Goal: Task Accomplishment & Management: Manage account settings

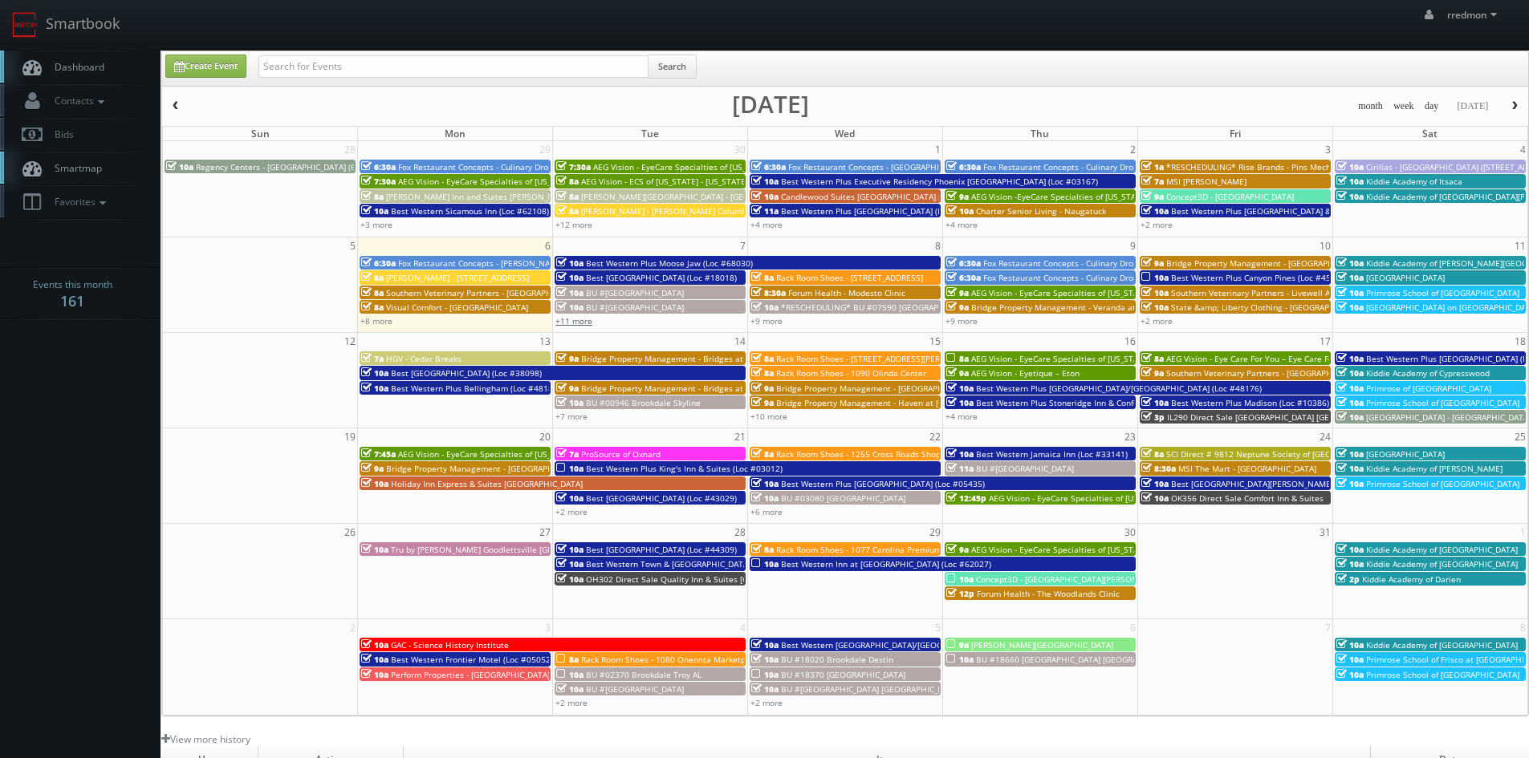
click at [575, 322] on link "+11 more" at bounding box center [573, 320] width 37 height 11
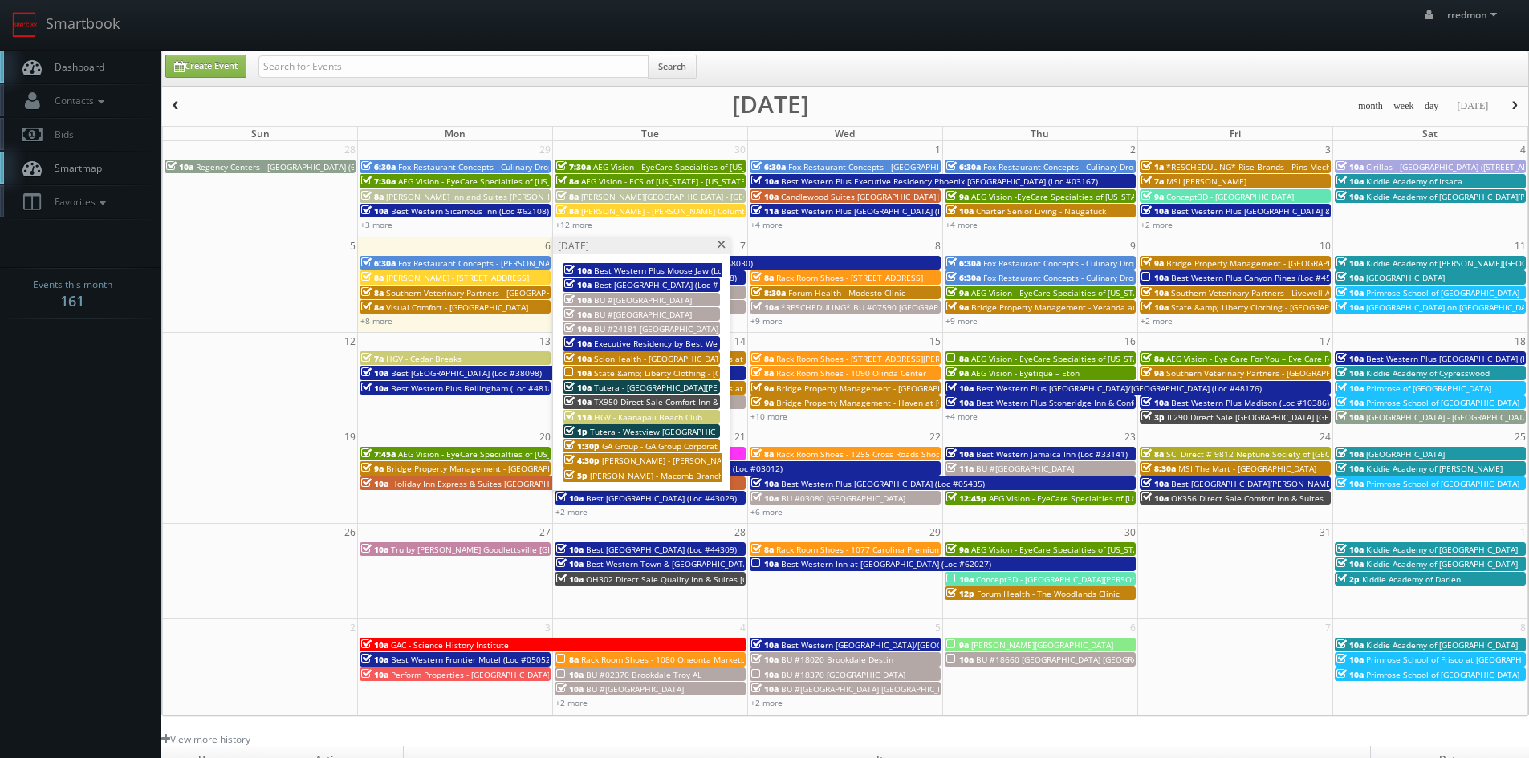
click at [685, 356] on span "ScionHealth - KH Northland" at bounding box center [660, 358] width 133 height 11
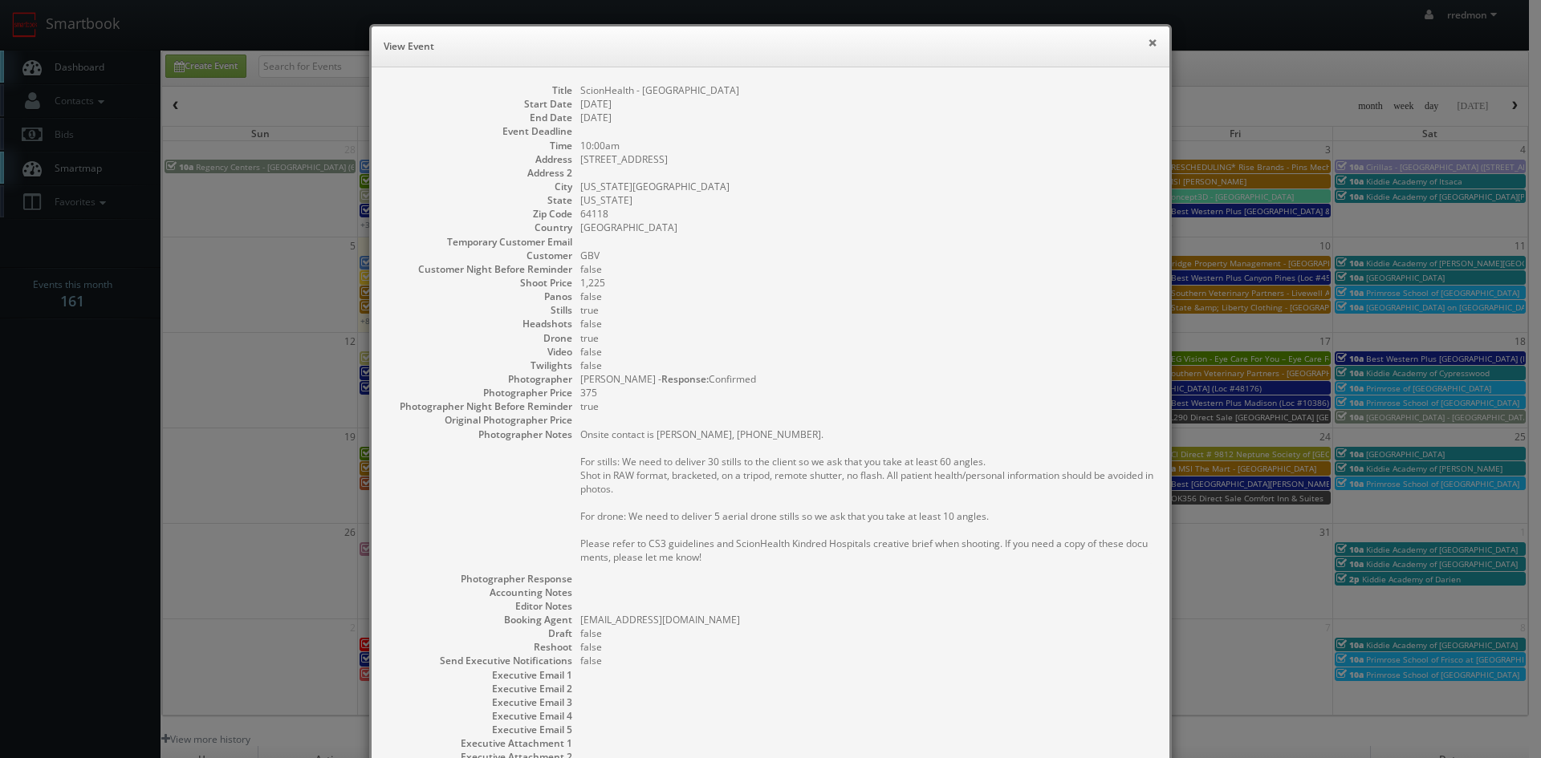
click at [1147, 45] on button "×" at bounding box center [1152, 42] width 10 height 11
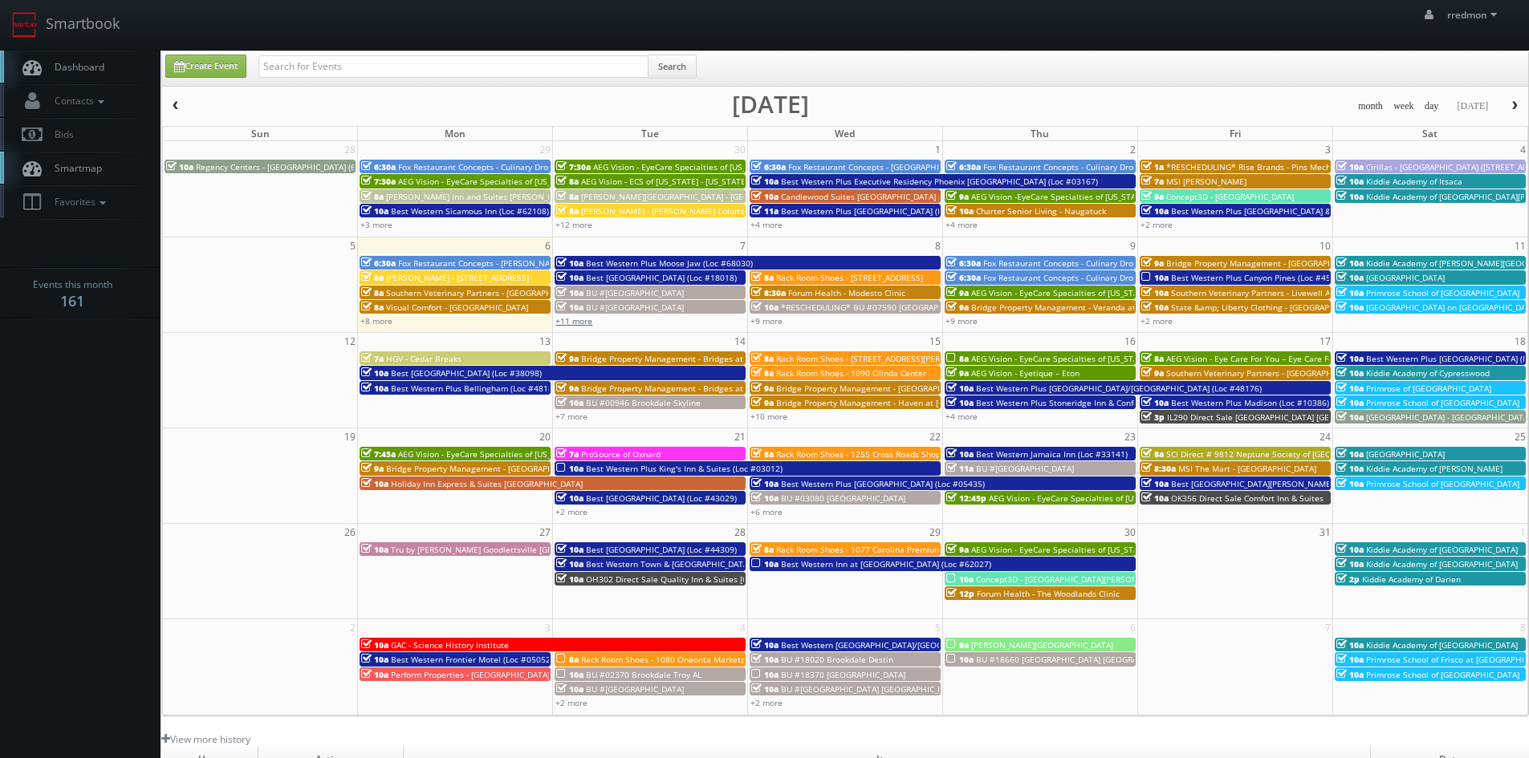
click at [579, 318] on link "+11 more" at bounding box center [573, 320] width 37 height 11
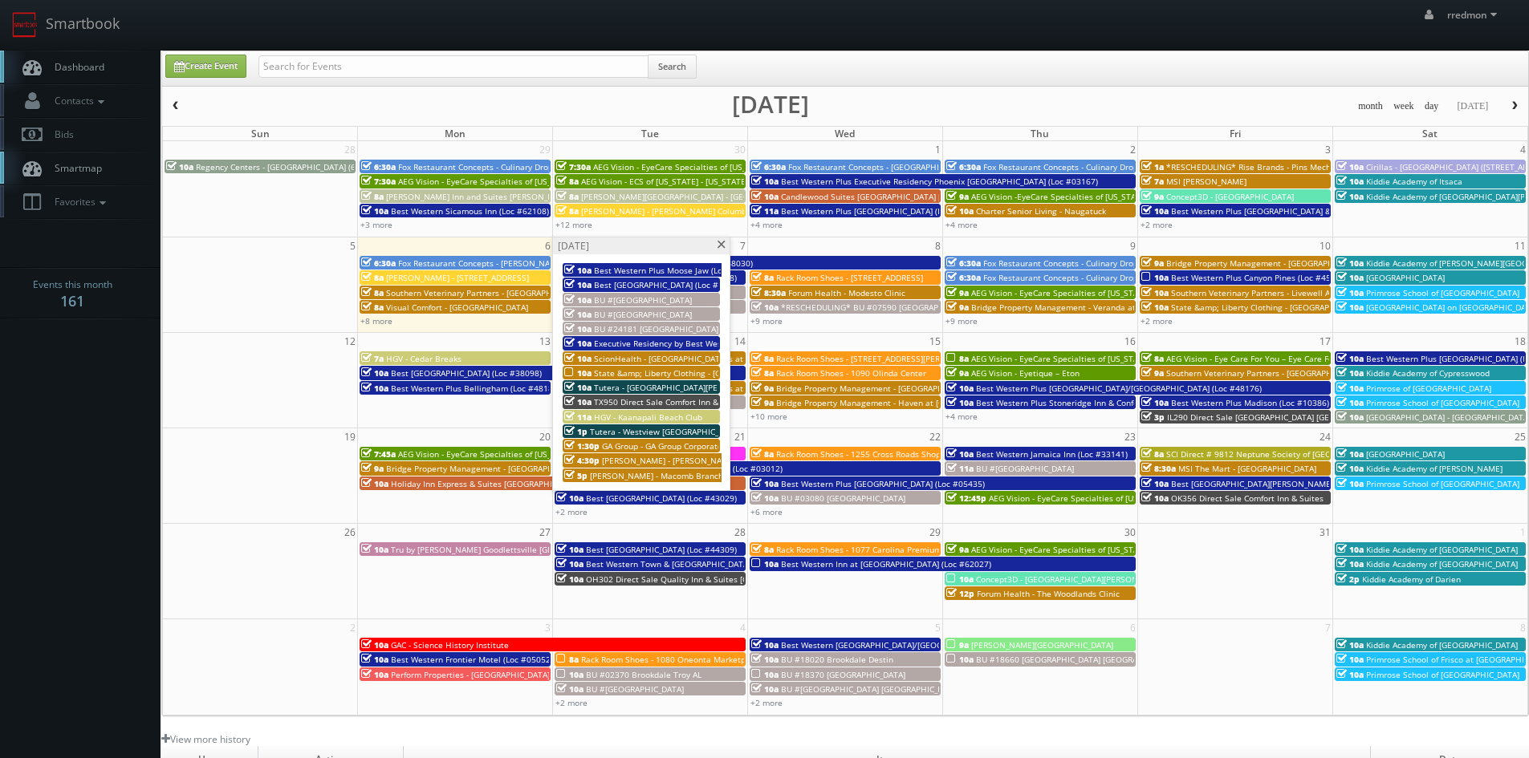
click at [653, 369] on span "State &amp; Liberty Clothing - Salt Lake City UT" at bounding box center [733, 373] width 278 height 11
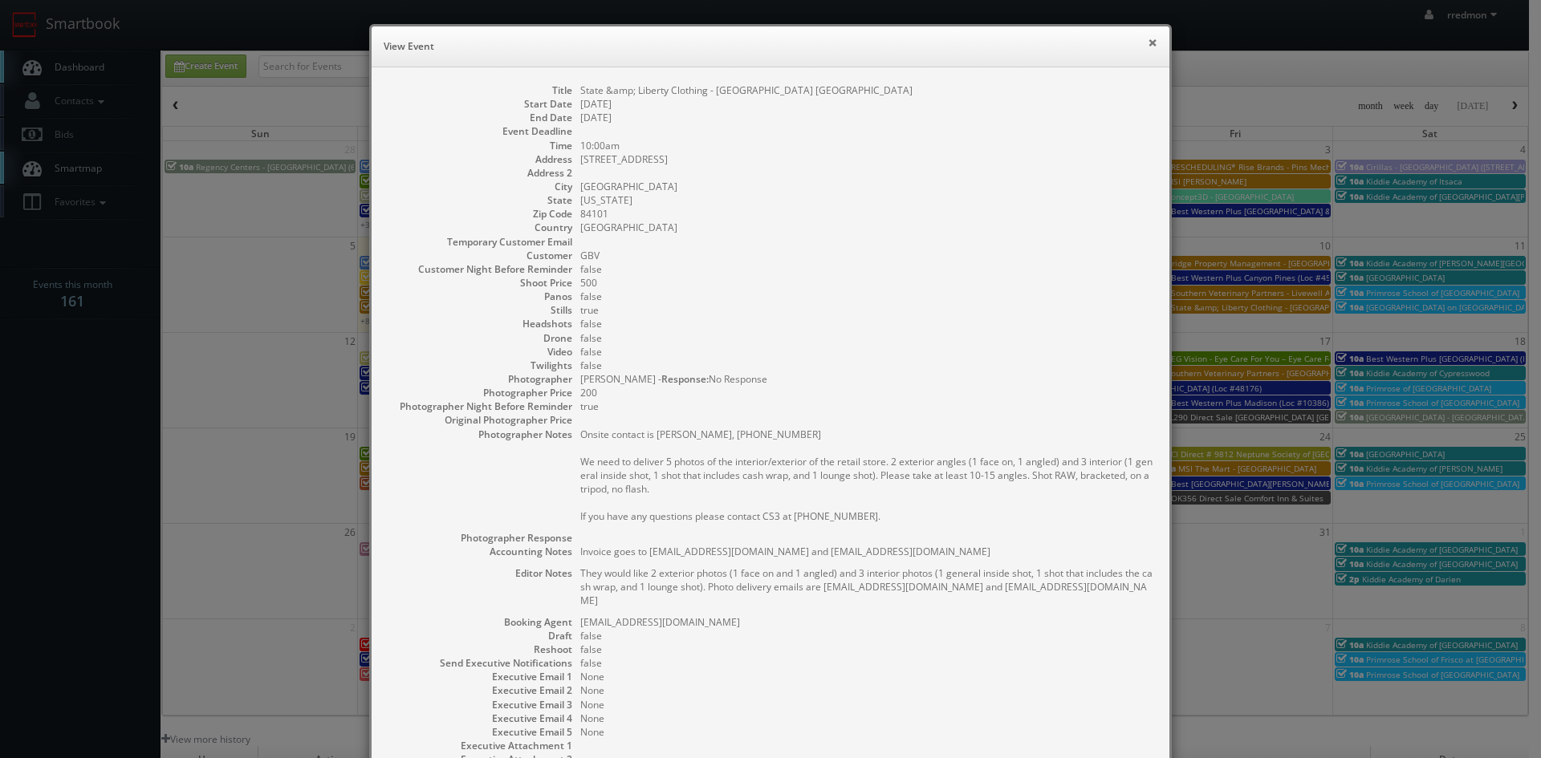
click at [1147, 45] on button "×" at bounding box center [1152, 42] width 10 height 11
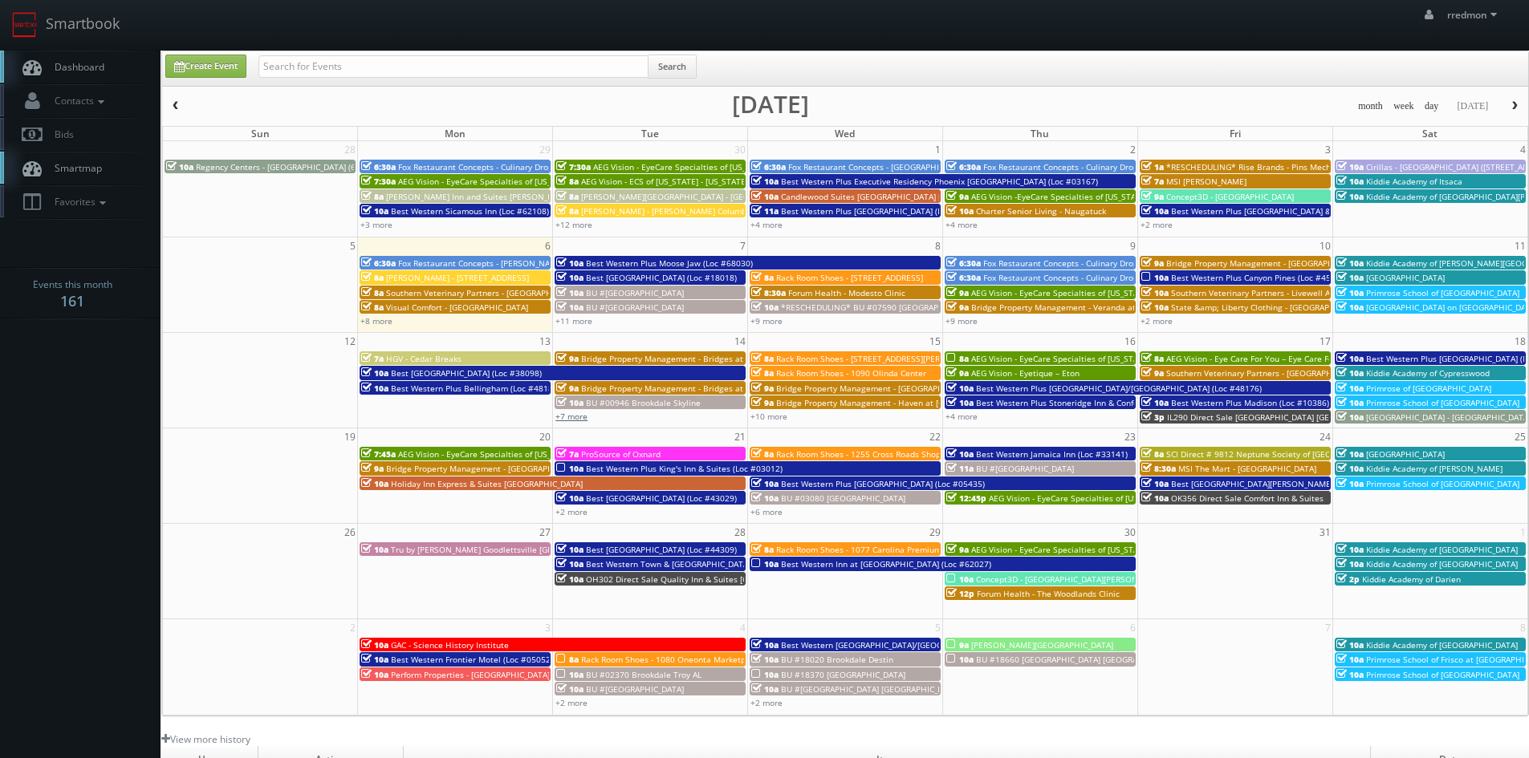
click at [579, 417] on link "+7 more" at bounding box center [571, 416] width 32 height 11
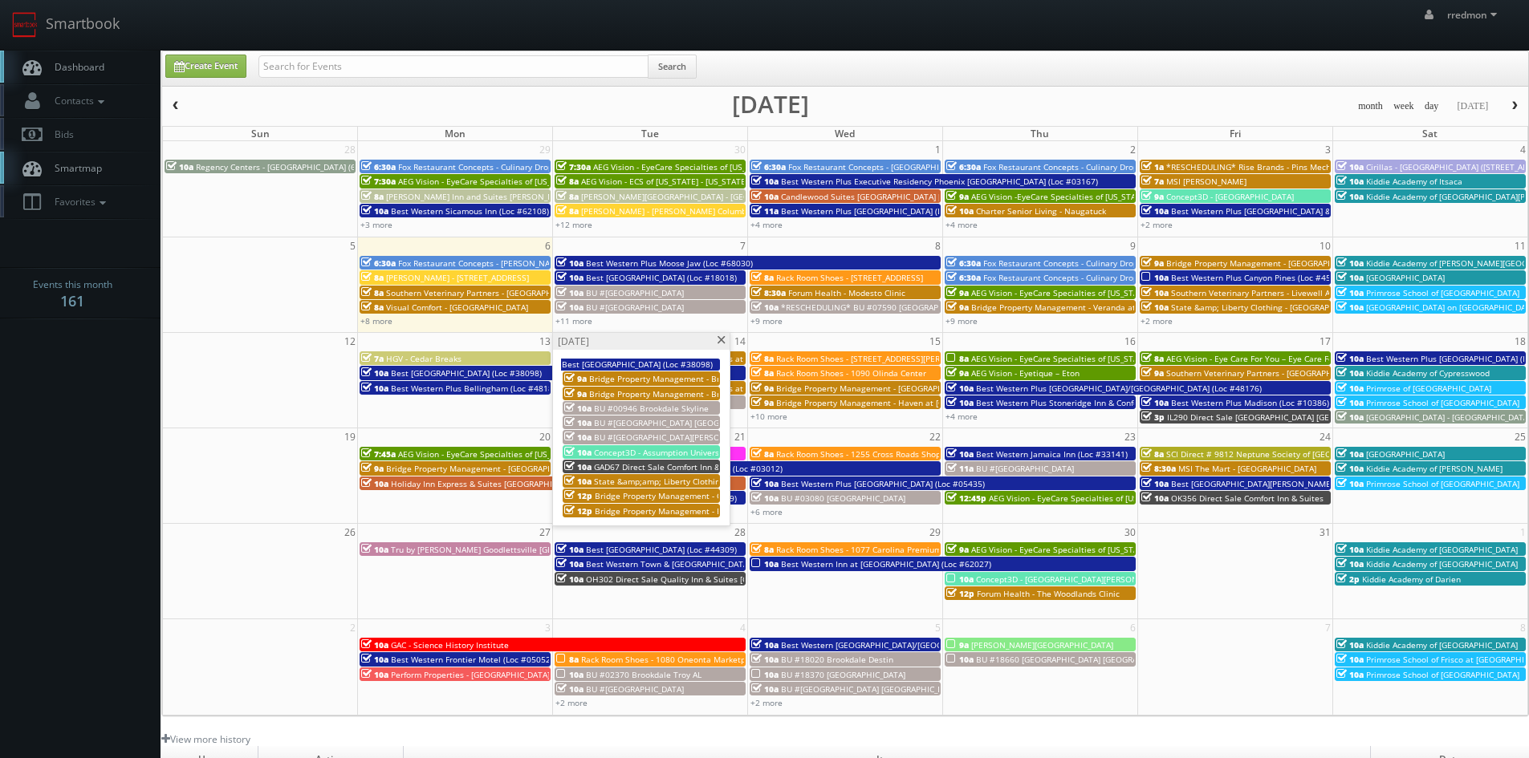
click at [673, 496] on span "Bridge Property Management - Oasis at Bayside" at bounding box center [712, 495] width 235 height 11
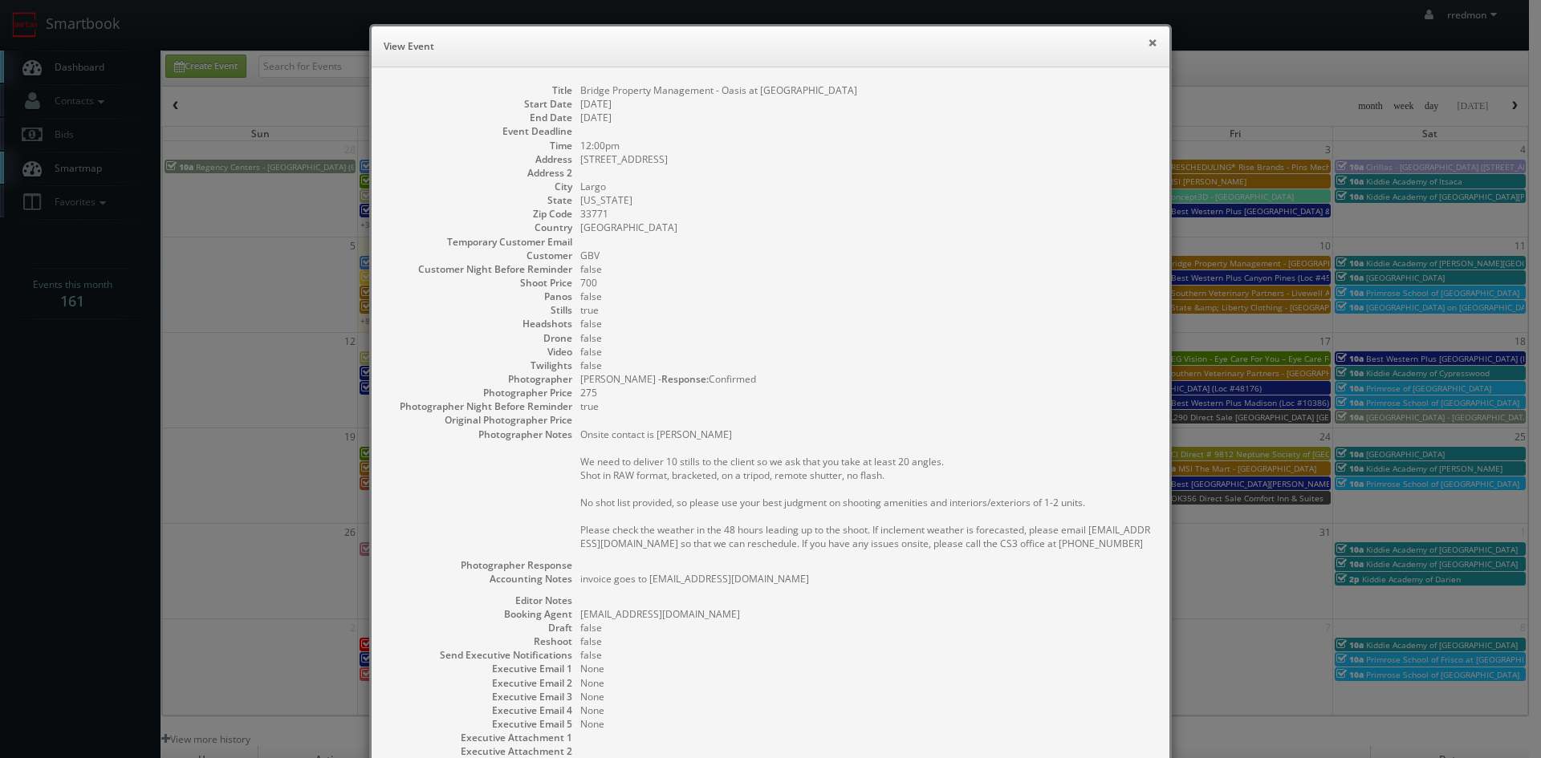
click at [1148, 45] on button "×" at bounding box center [1152, 42] width 10 height 11
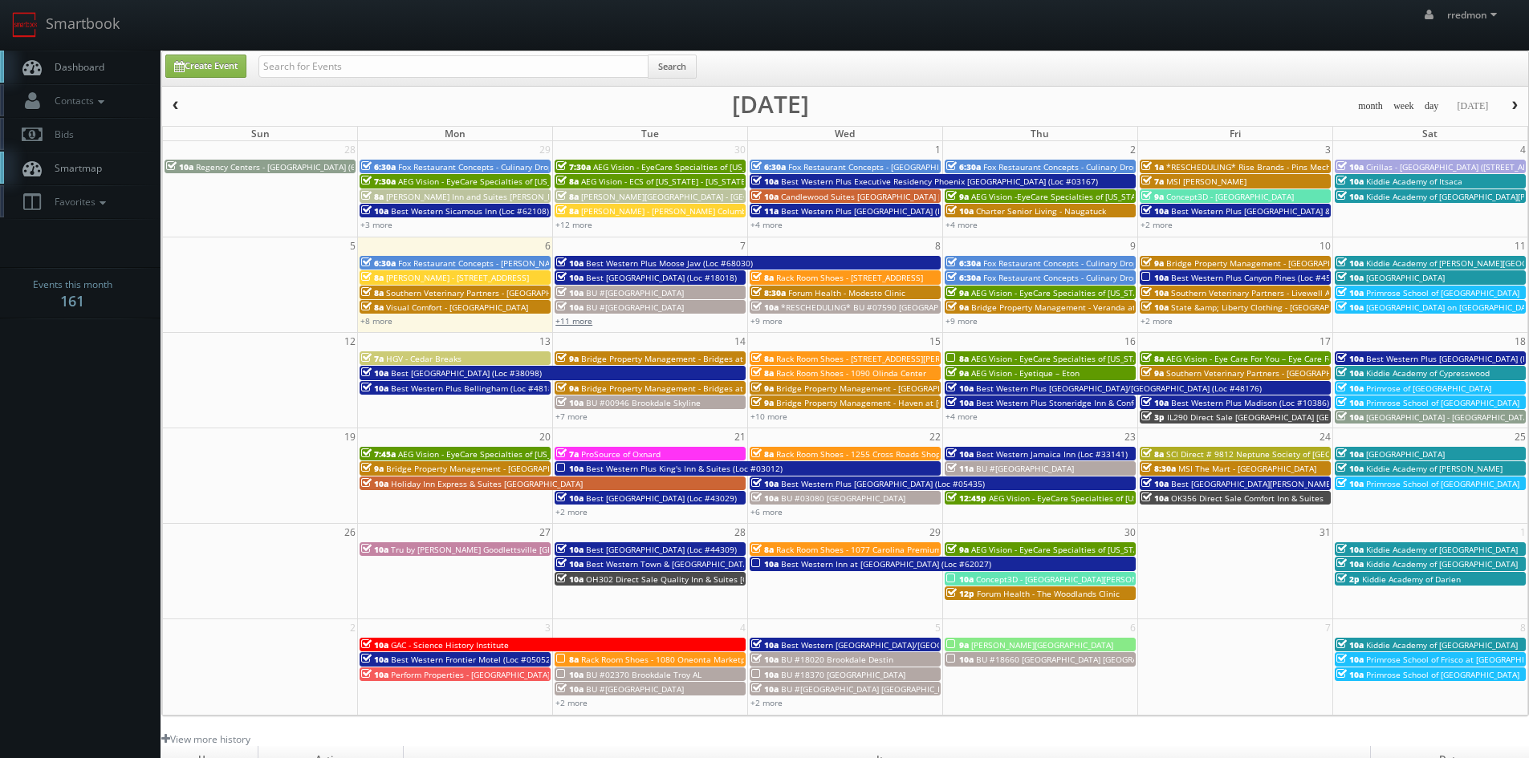
click at [581, 318] on link "+11 more" at bounding box center [573, 320] width 37 height 11
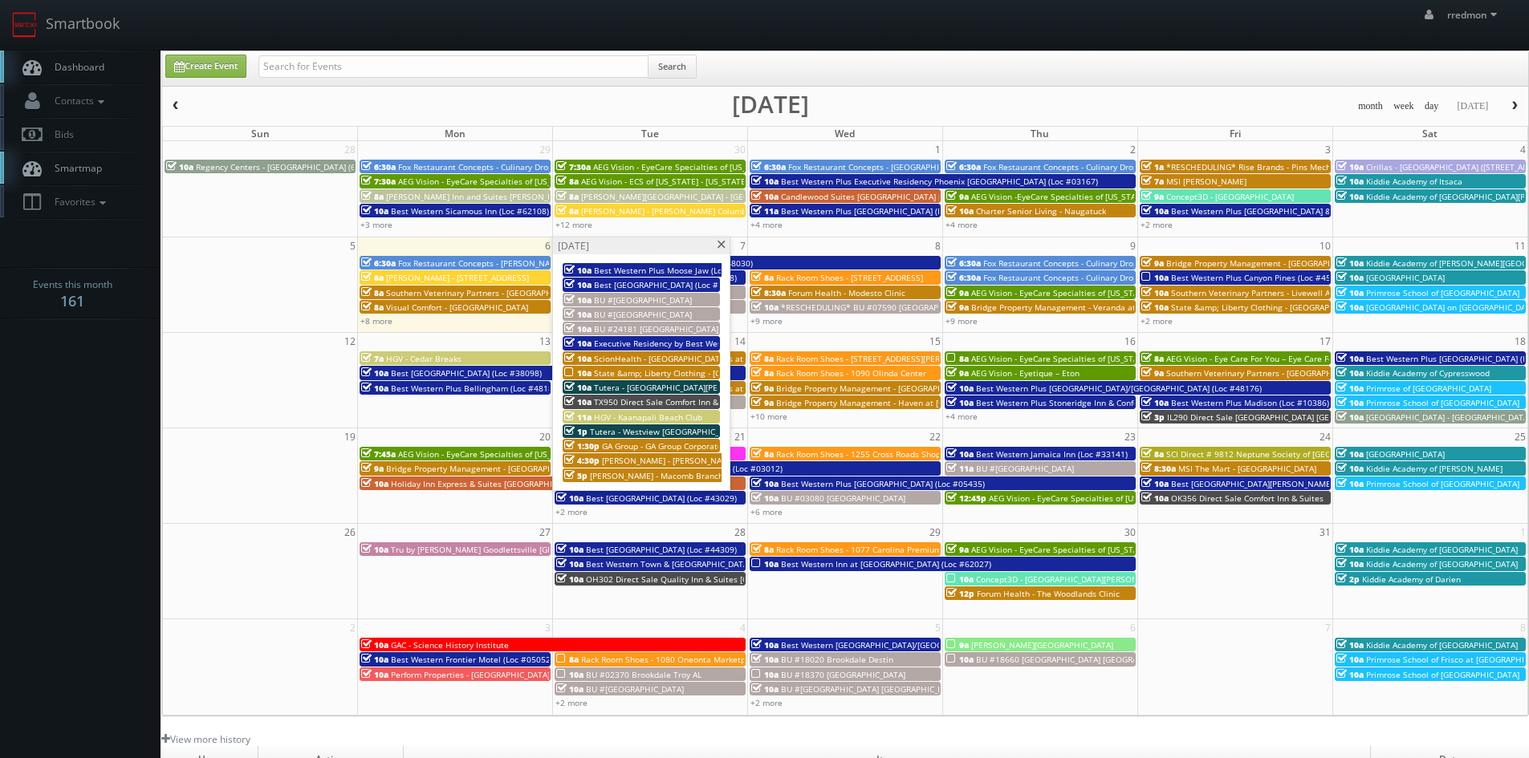
click at [720, 245] on span at bounding box center [721, 245] width 10 height 9
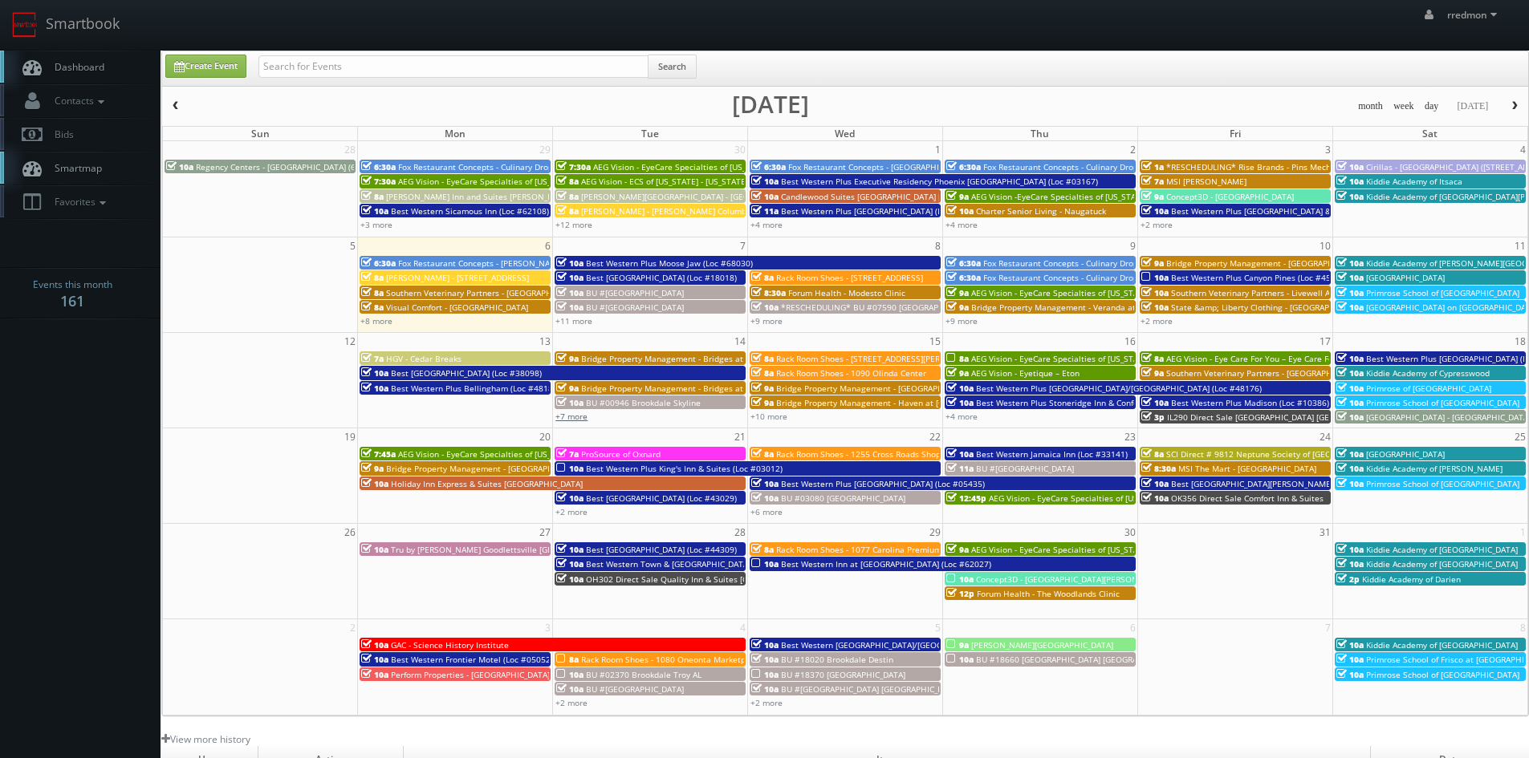
click at [584, 416] on link "+7 more" at bounding box center [571, 416] width 32 height 11
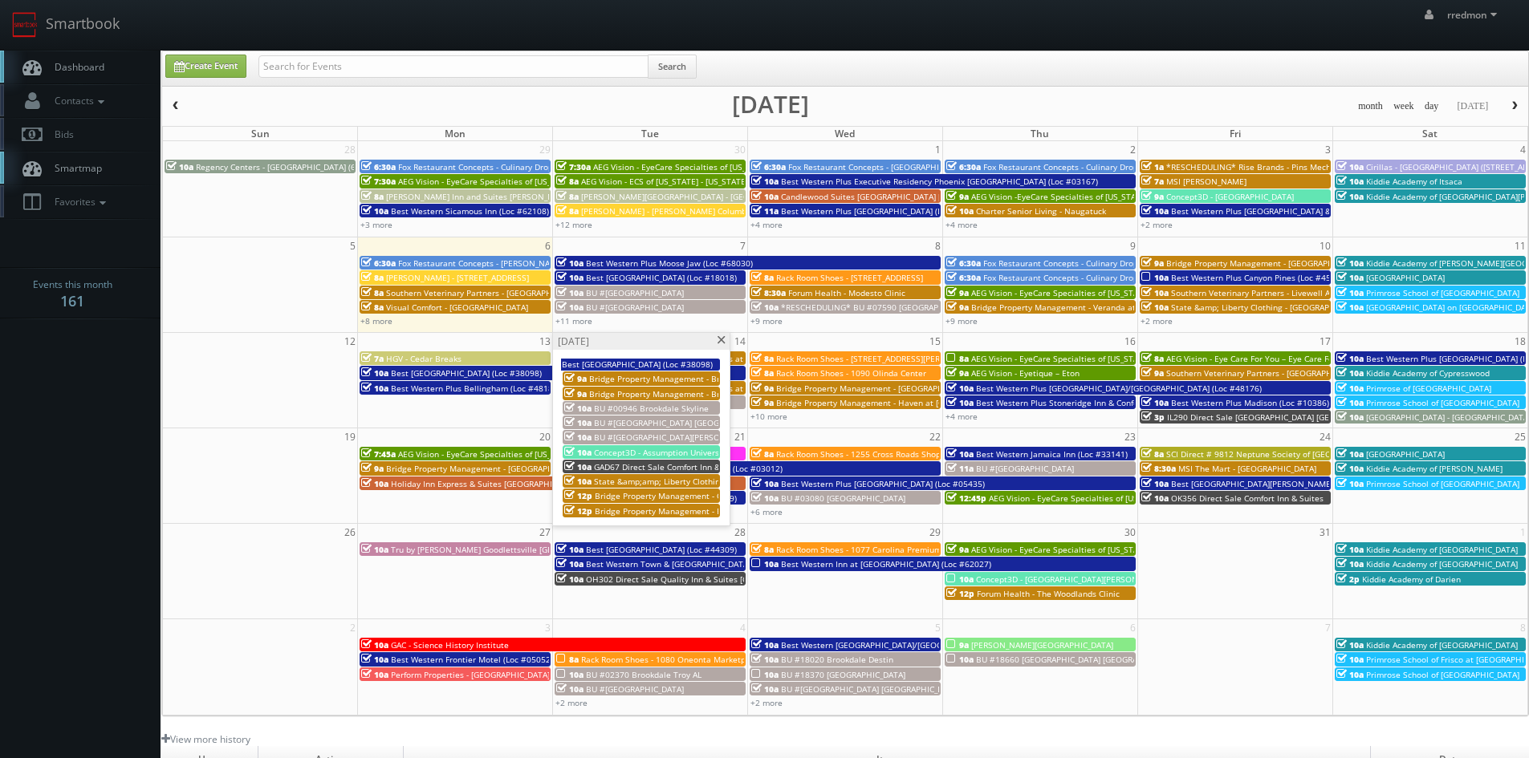
click at [717, 338] on span at bounding box center [721, 340] width 10 height 9
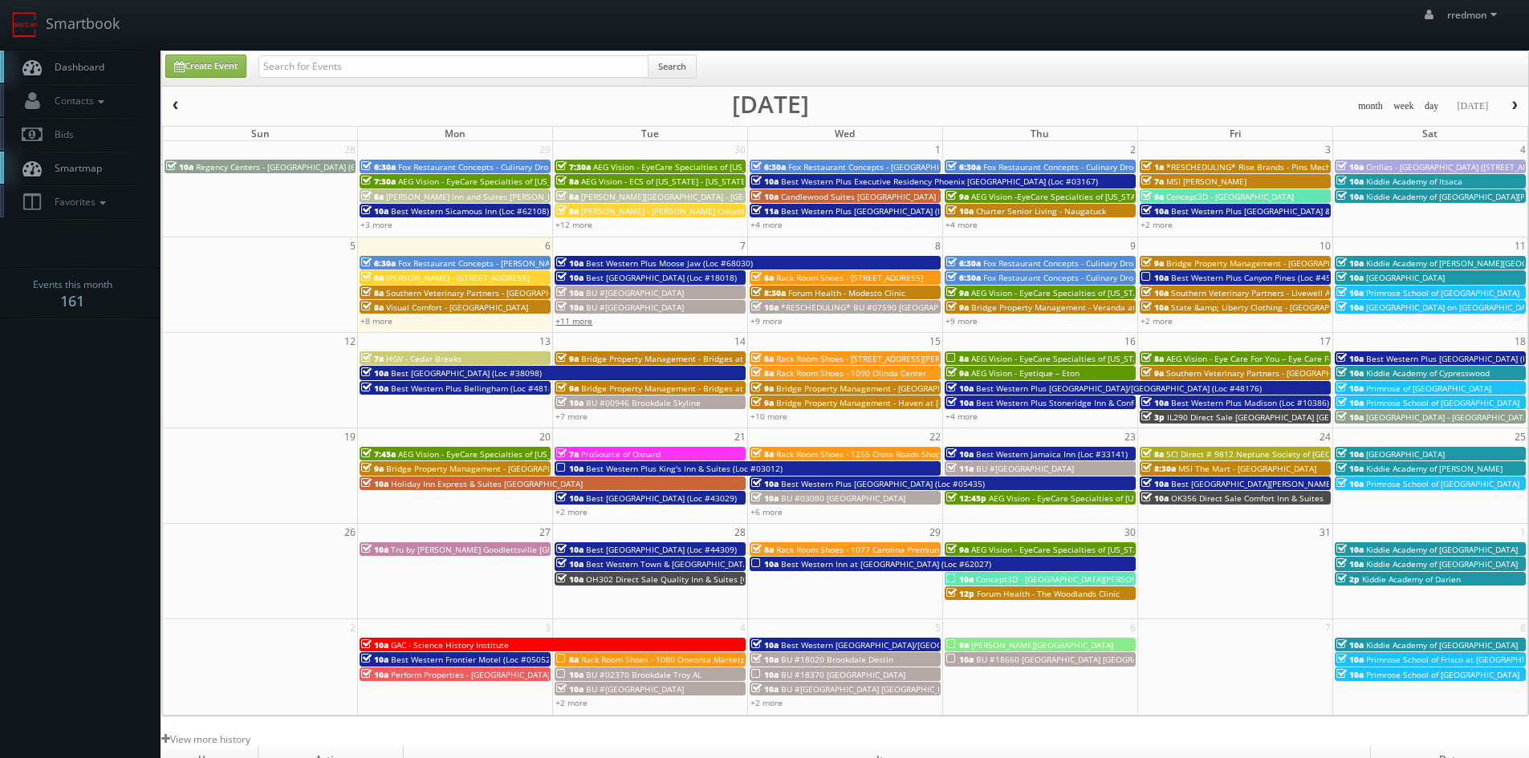
click at [588, 321] on link "+11 more" at bounding box center [573, 320] width 37 height 11
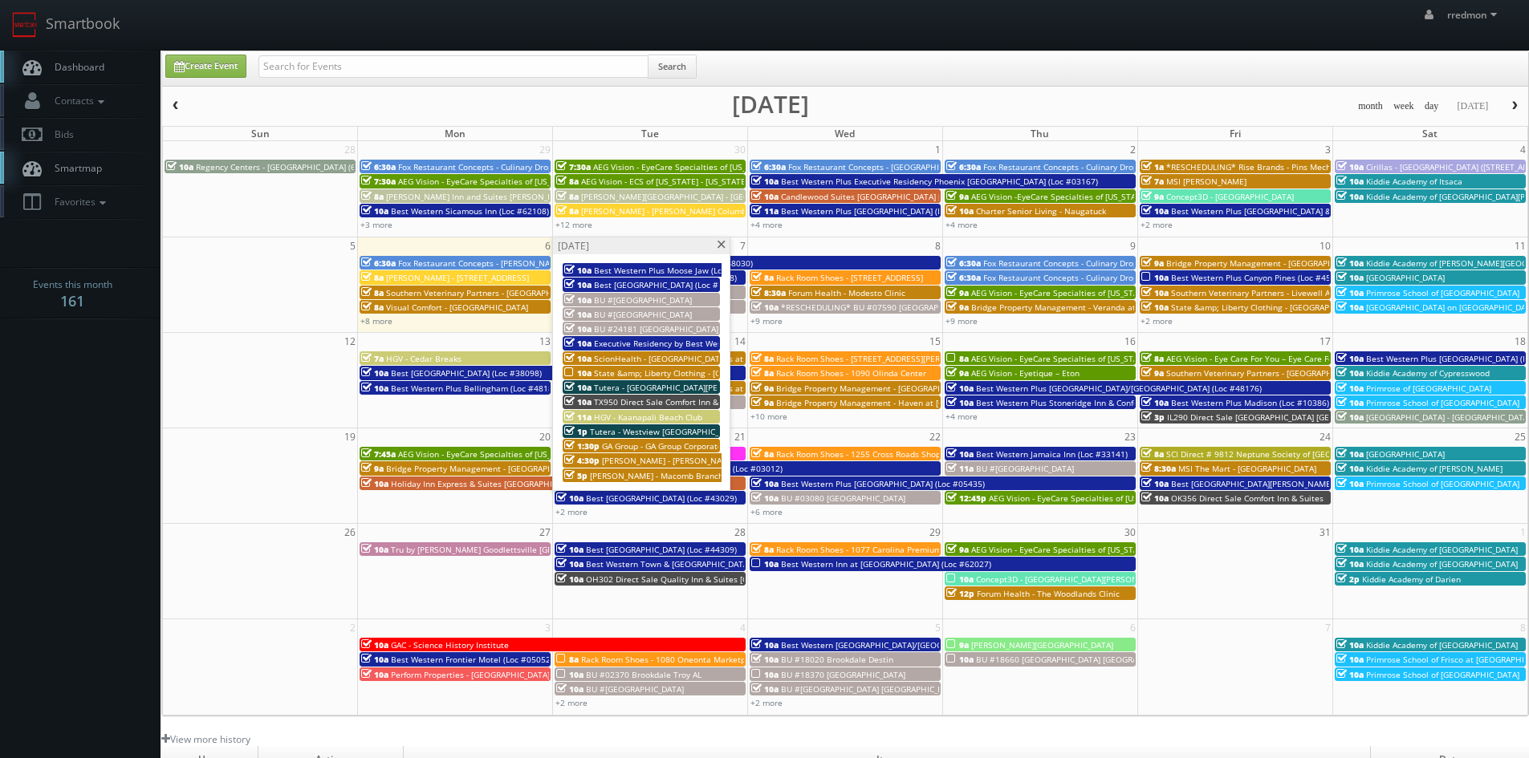
click at [721, 243] on span at bounding box center [721, 245] width 10 height 9
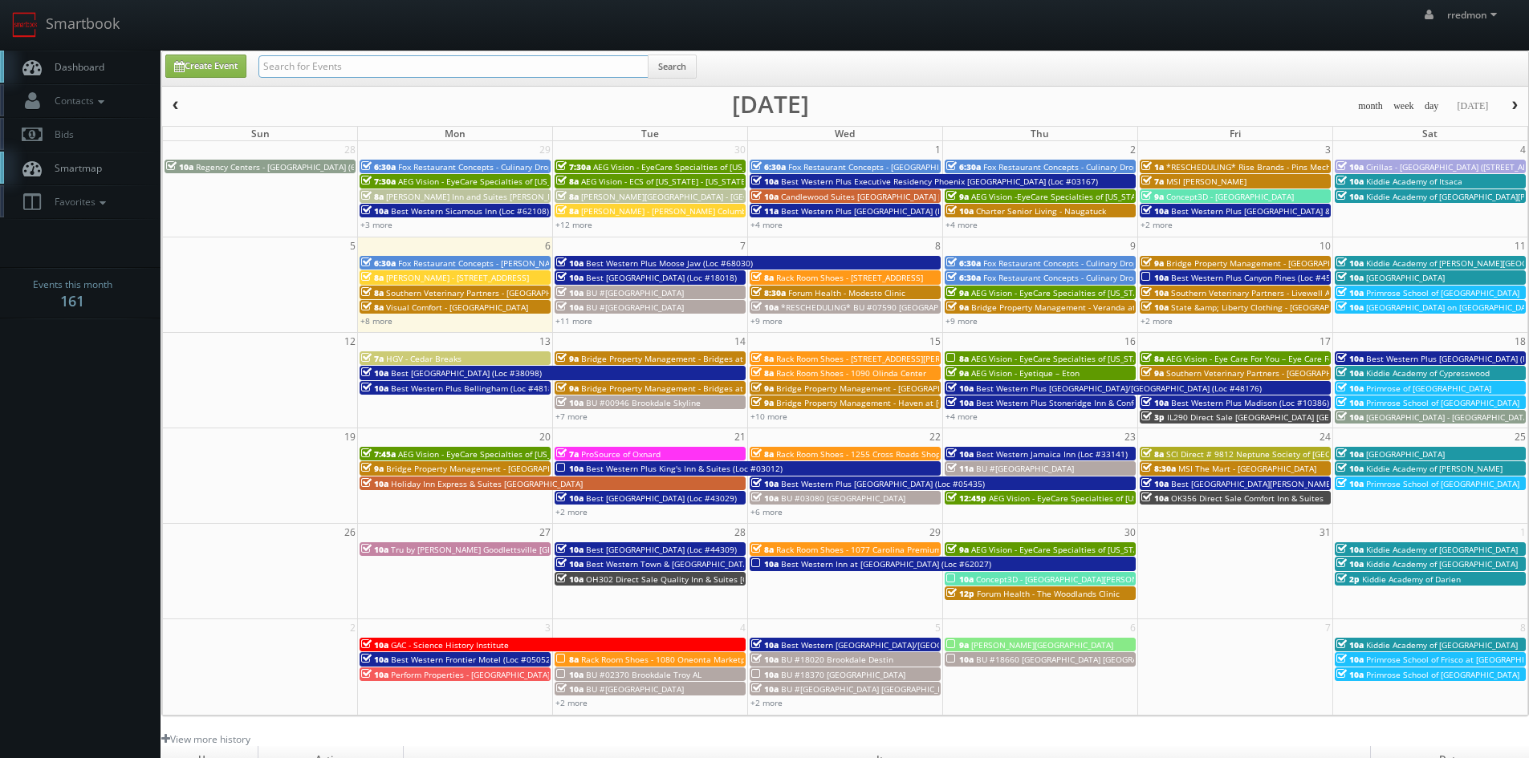
click at [404, 67] on input "text" at bounding box center [453, 66] width 390 height 22
type input "kent shelton"
click at [668, 69] on button "Search" at bounding box center [672, 67] width 49 height 24
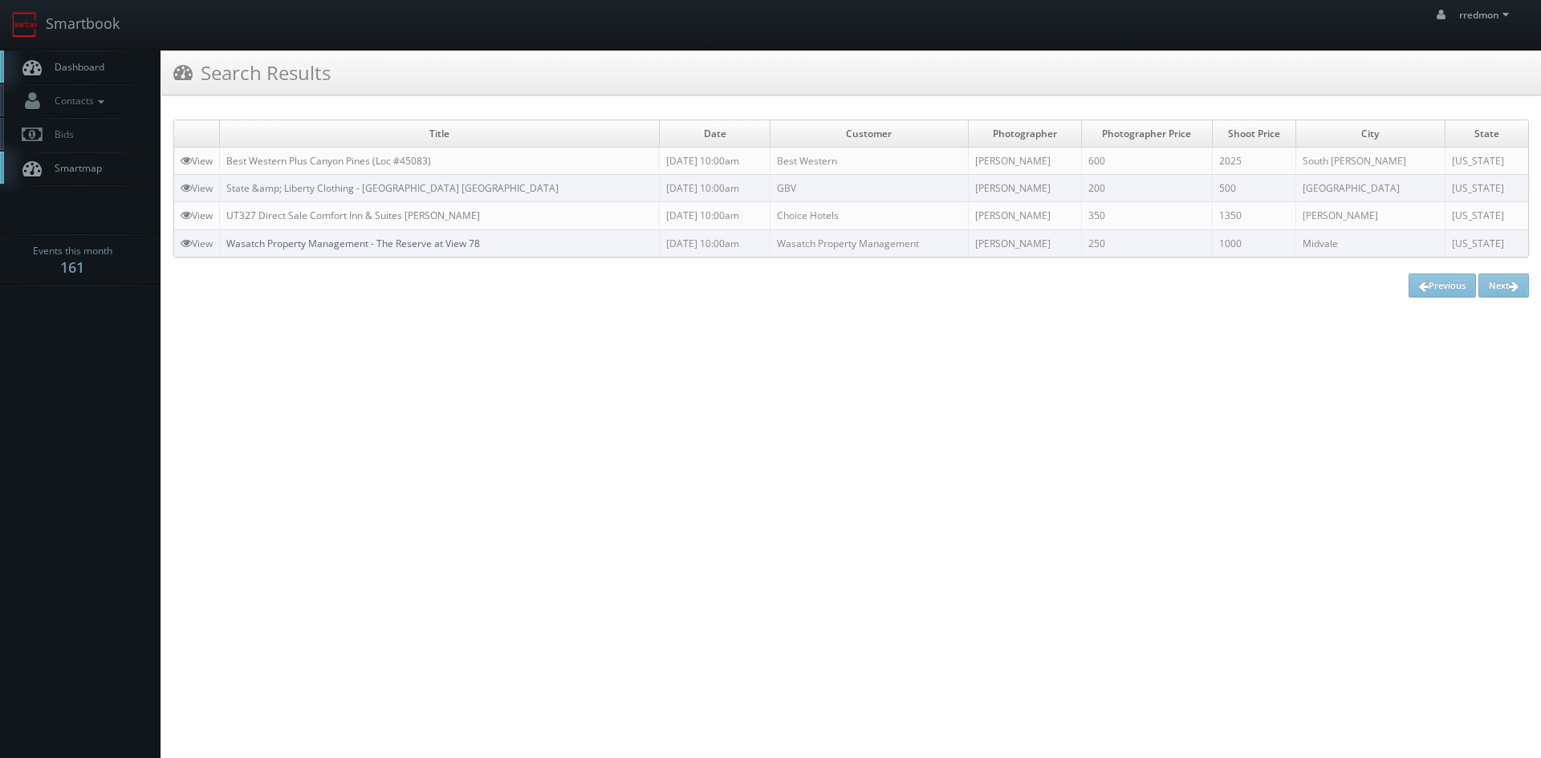
click at [471, 245] on link "Wasatch Property Management - The Reserve at View 78" at bounding box center [353, 244] width 254 height 14
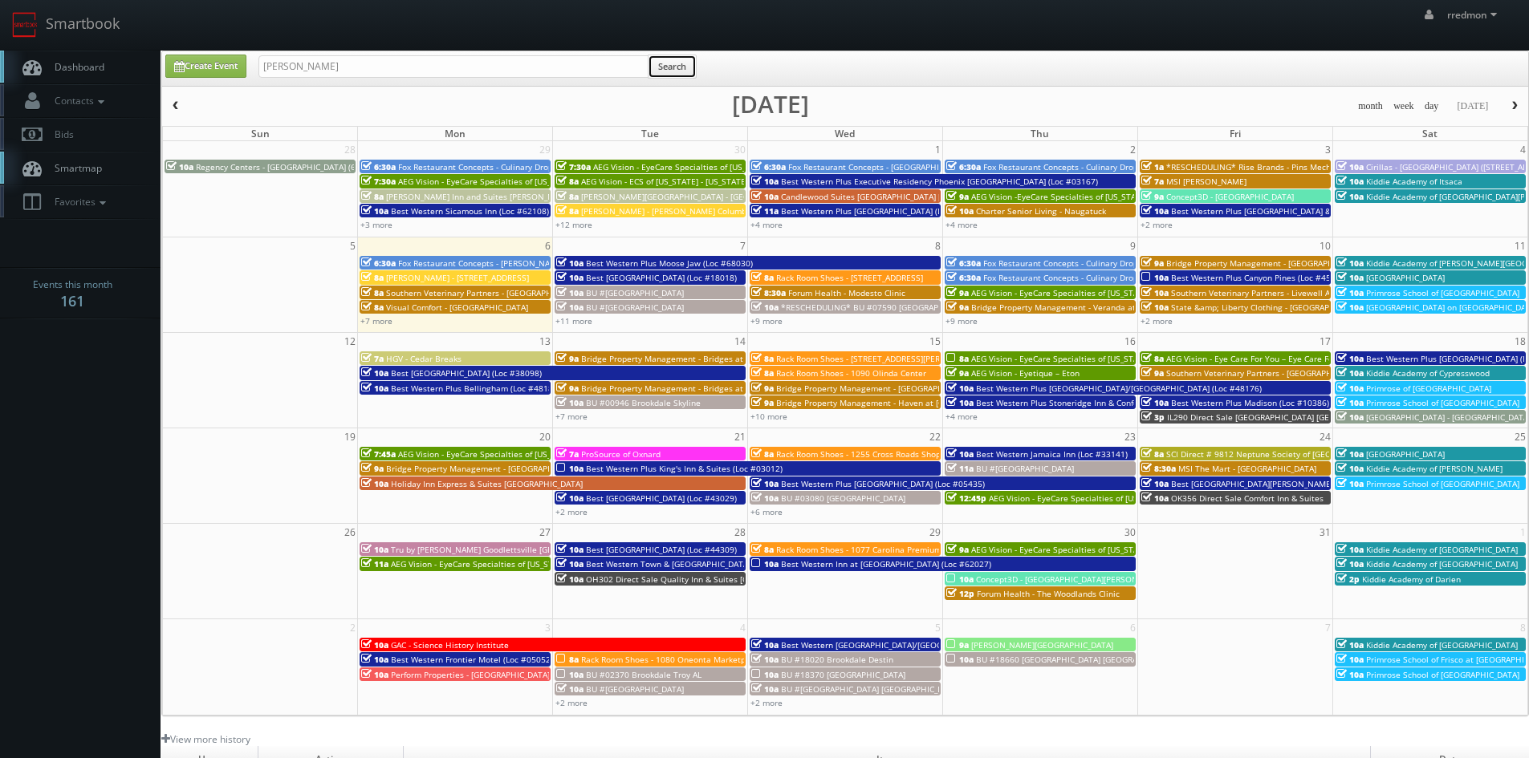
click at [678, 63] on button "Search" at bounding box center [672, 67] width 49 height 24
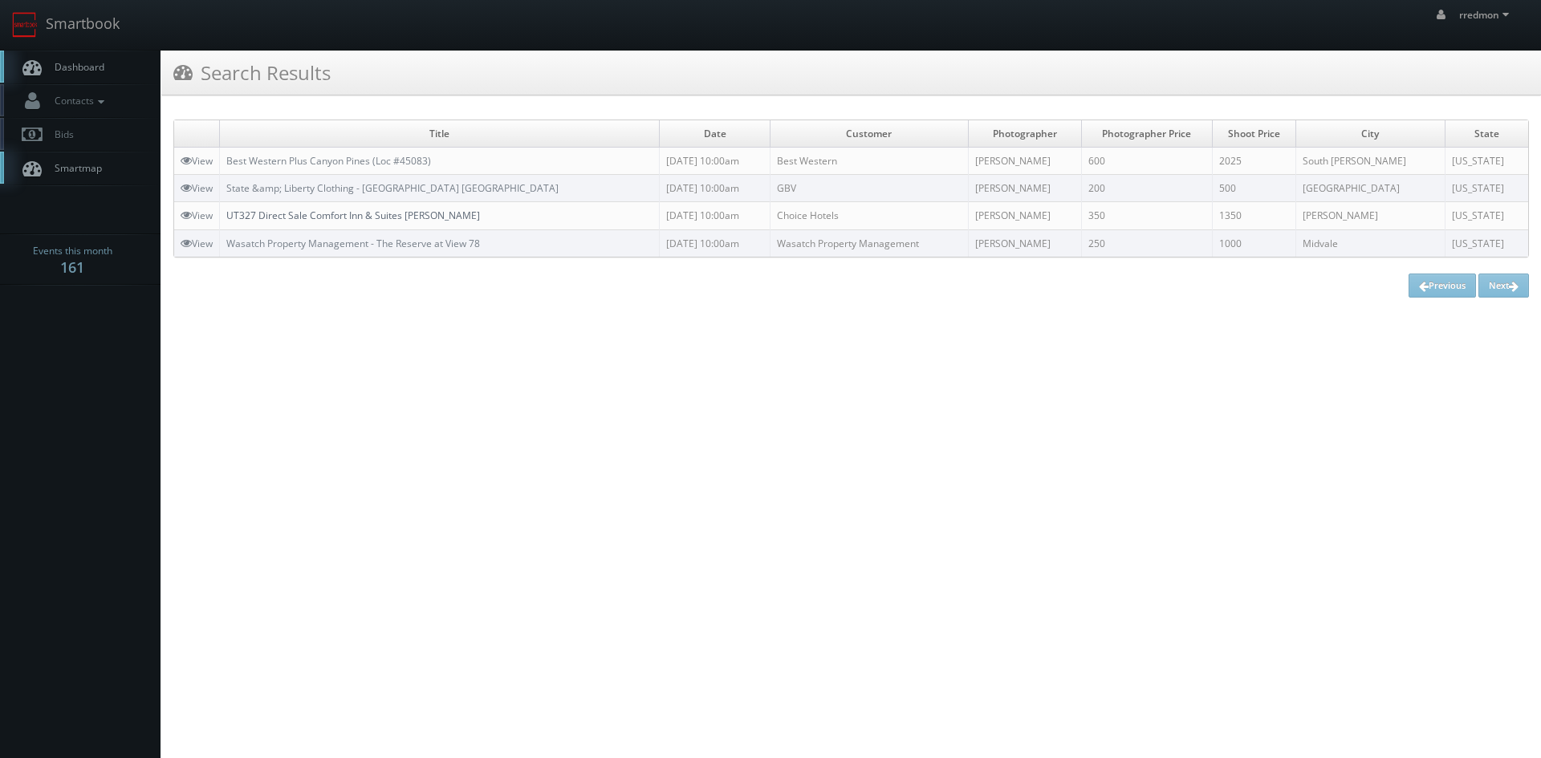
click at [373, 213] on link "UT327 Direct Sale Comfort Inn & Suites [PERSON_NAME]" at bounding box center [353, 216] width 254 height 14
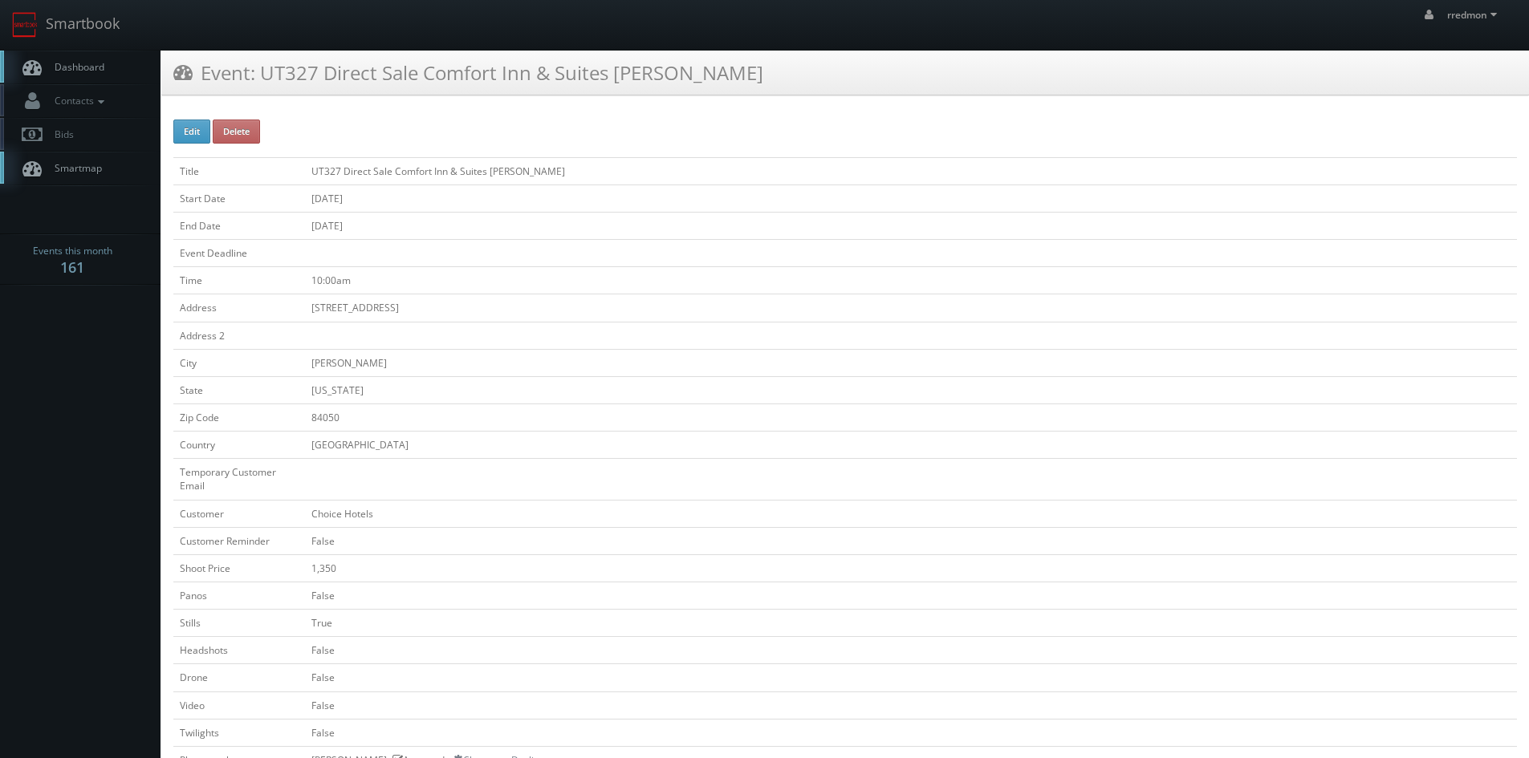
click at [111, 71] on link "Dashboard" at bounding box center [80, 67] width 160 height 33
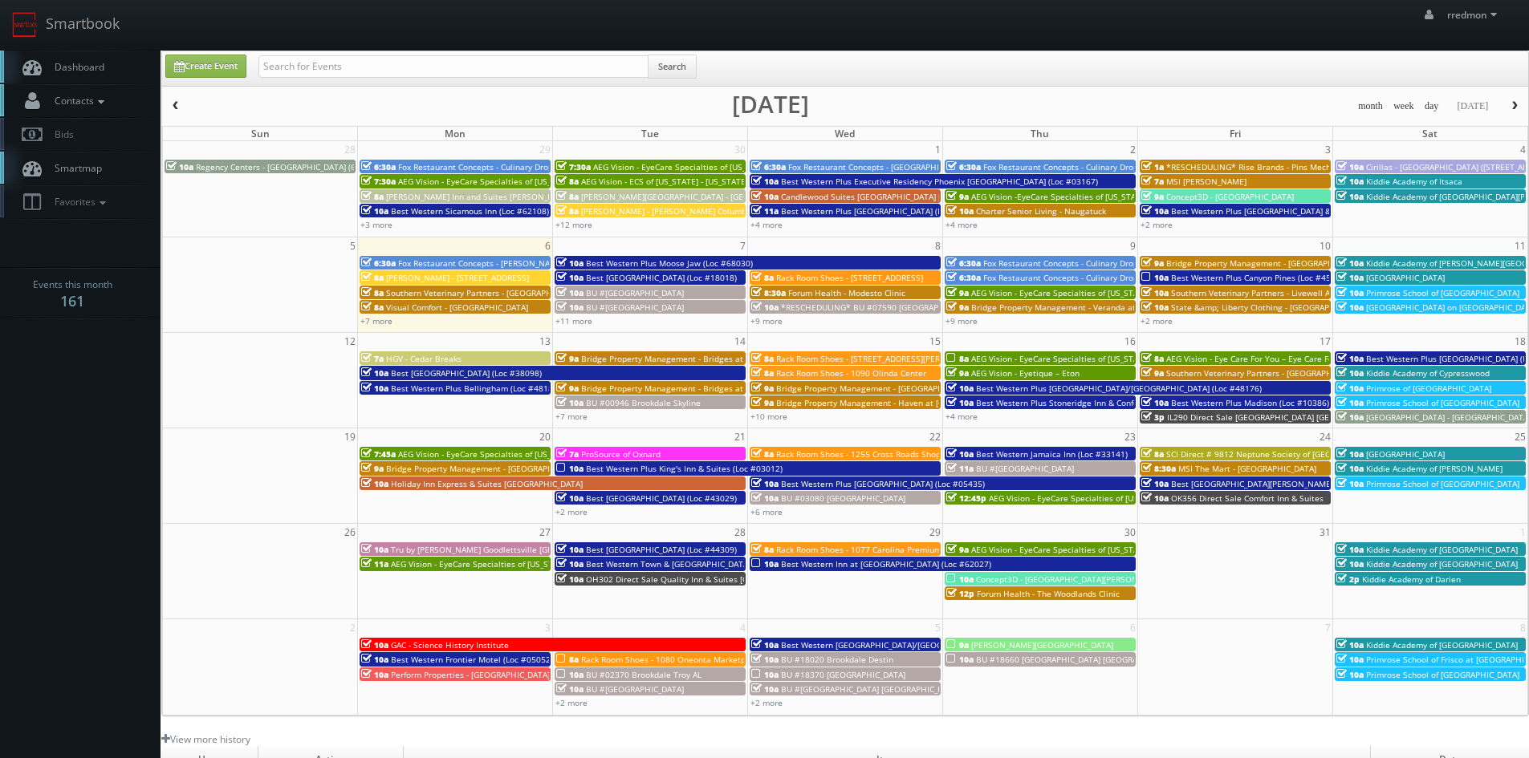
click at [116, 104] on link "Contacts" at bounding box center [80, 100] width 160 height 33
click at [112, 132] on link "Manage Photographers" at bounding box center [80, 128] width 160 height 22
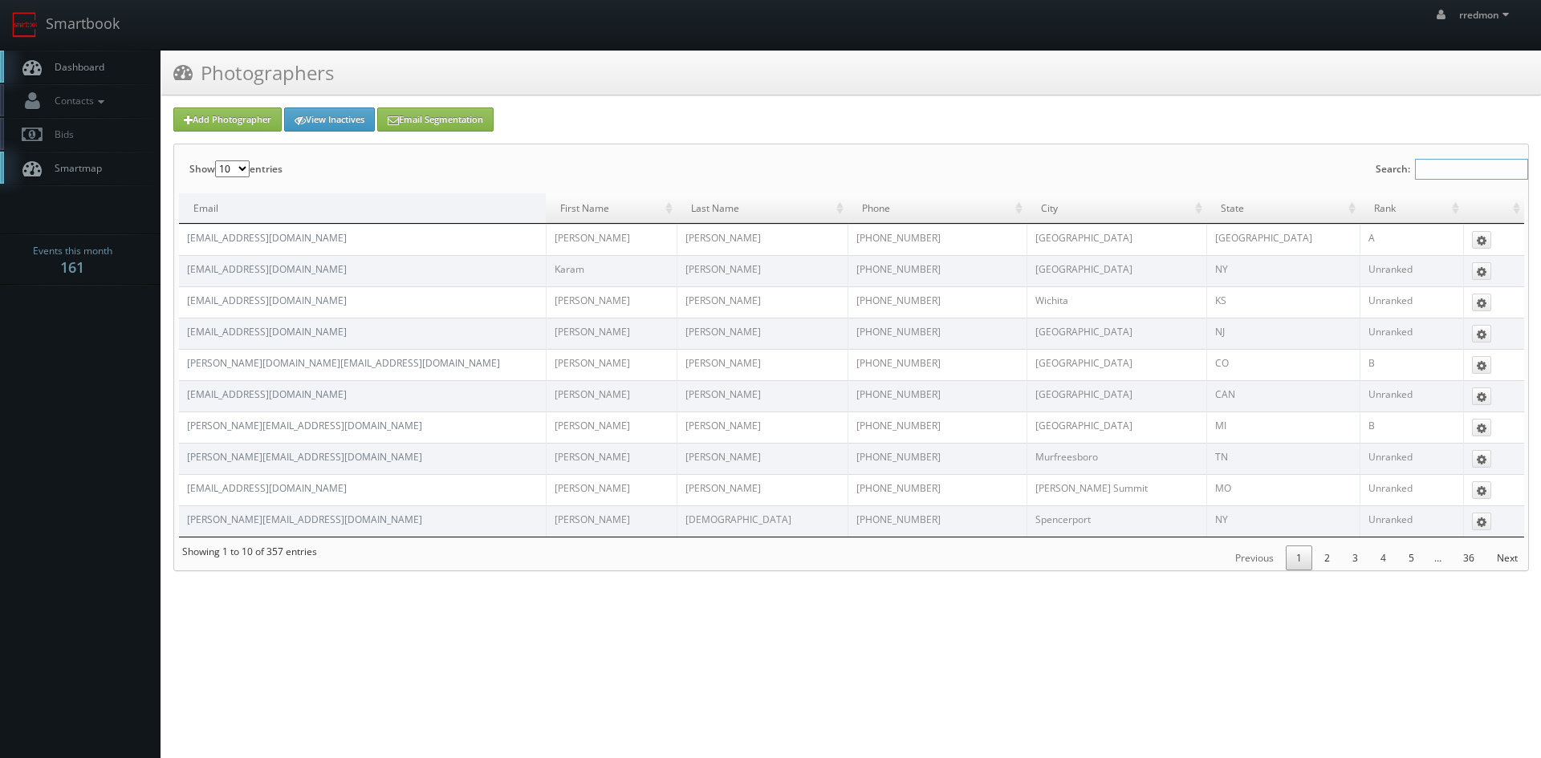
click at [1492, 164] on input "Search:" at bounding box center [1471, 169] width 113 height 21
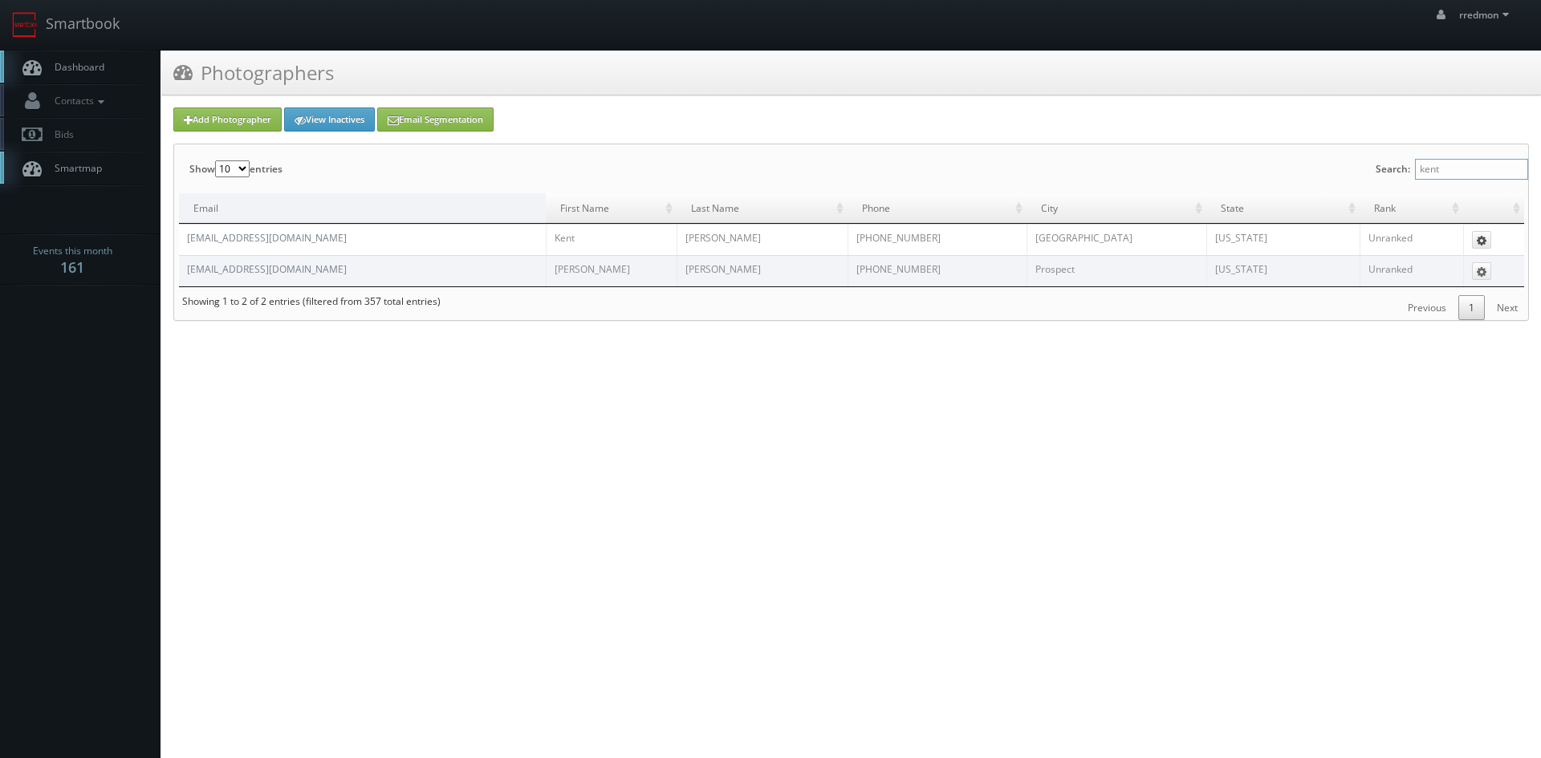
type input "kent"
click at [1476, 243] on icon at bounding box center [1481, 240] width 10 height 11
click at [1472, 263] on link "Edit" at bounding box center [1465, 264] width 50 height 18
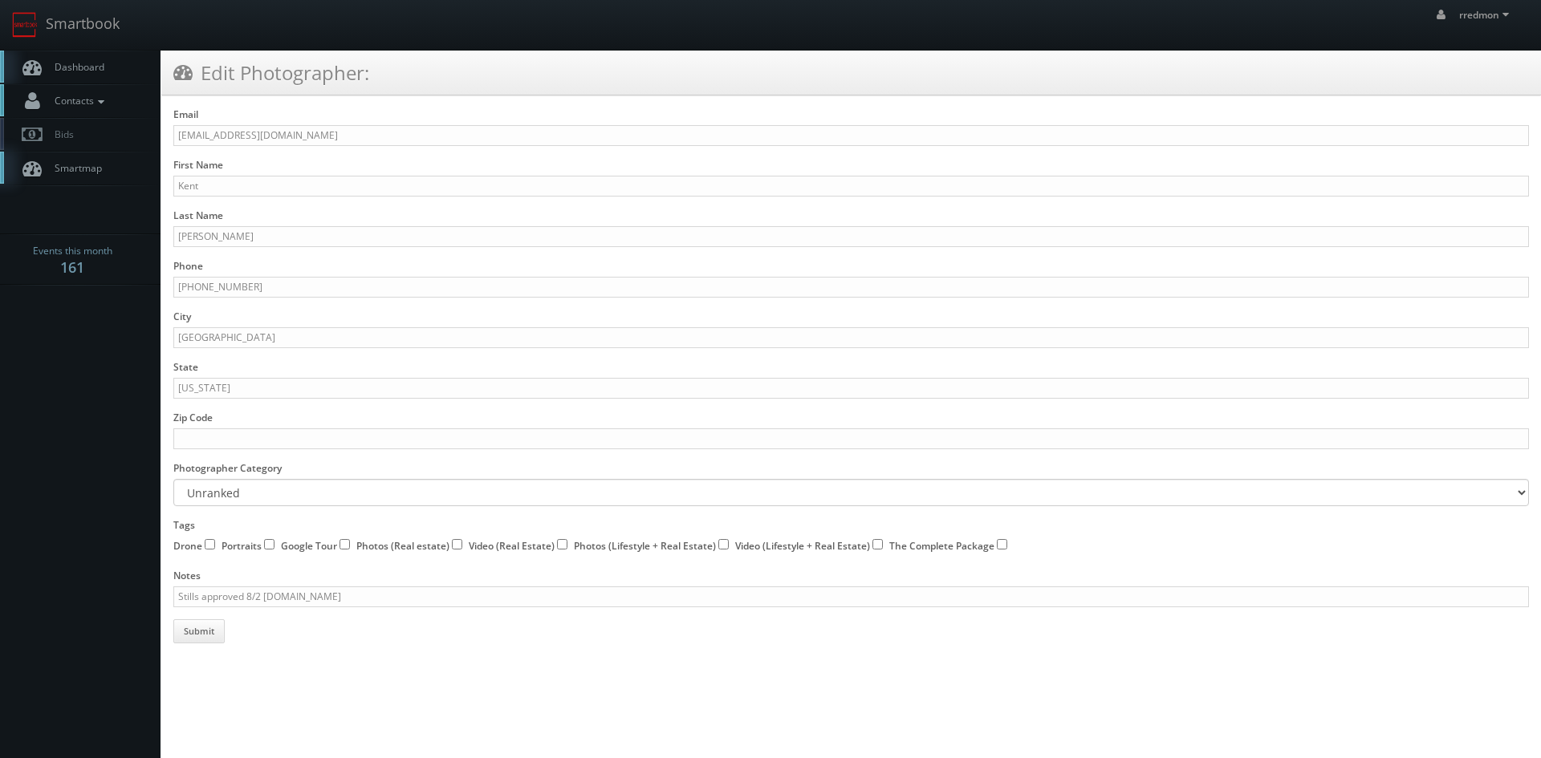
click at [91, 103] on span "Contacts" at bounding box center [78, 101] width 62 height 14
click at [110, 133] on link "Manage Photographers" at bounding box center [80, 128] width 160 height 22
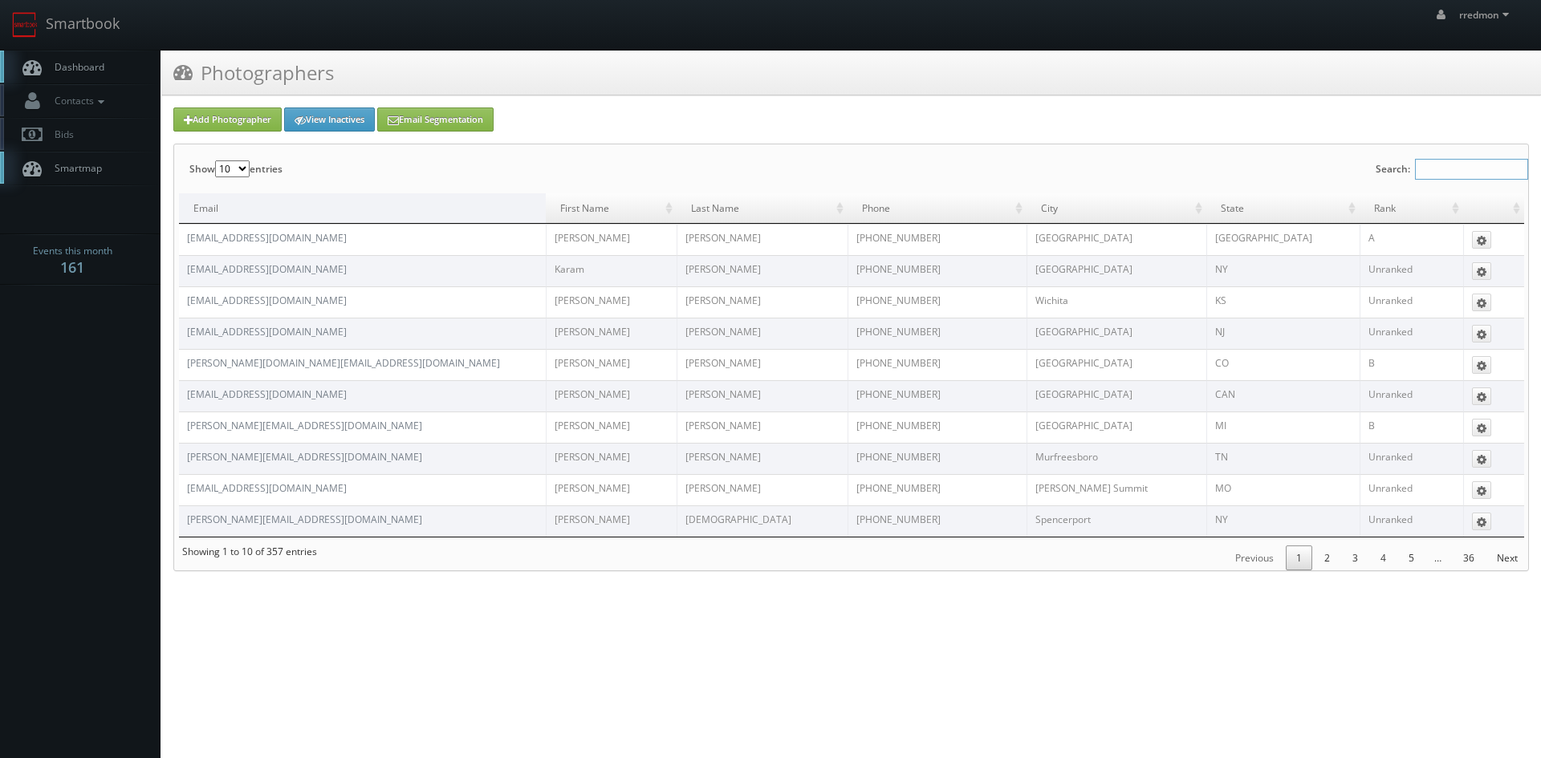
click at [1502, 170] on input "Search:" at bounding box center [1471, 169] width 113 height 21
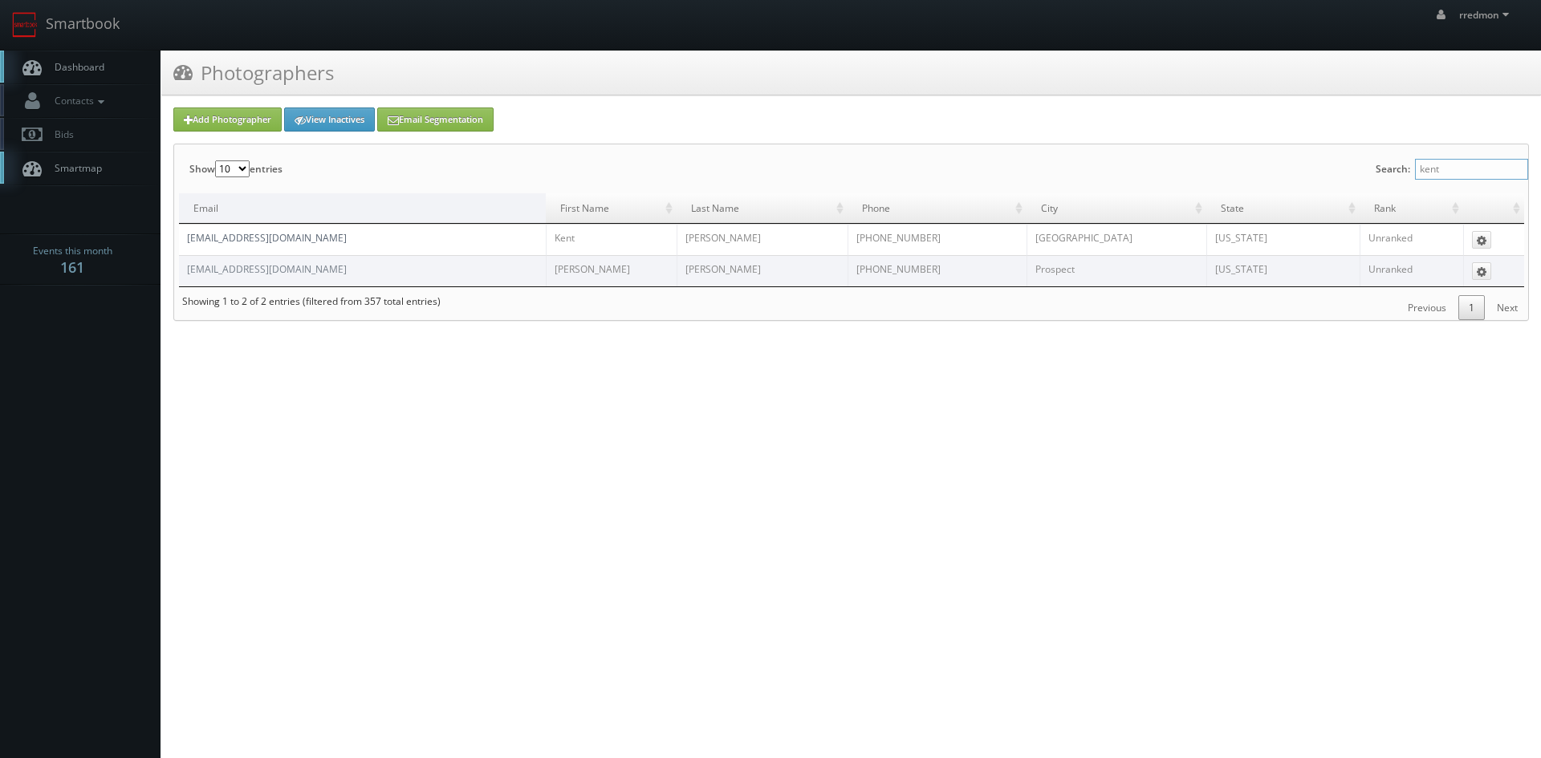
type input "kent"
click at [283, 238] on link "[EMAIL_ADDRESS][DOMAIN_NAME]" at bounding box center [267, 238] width 160 height 14
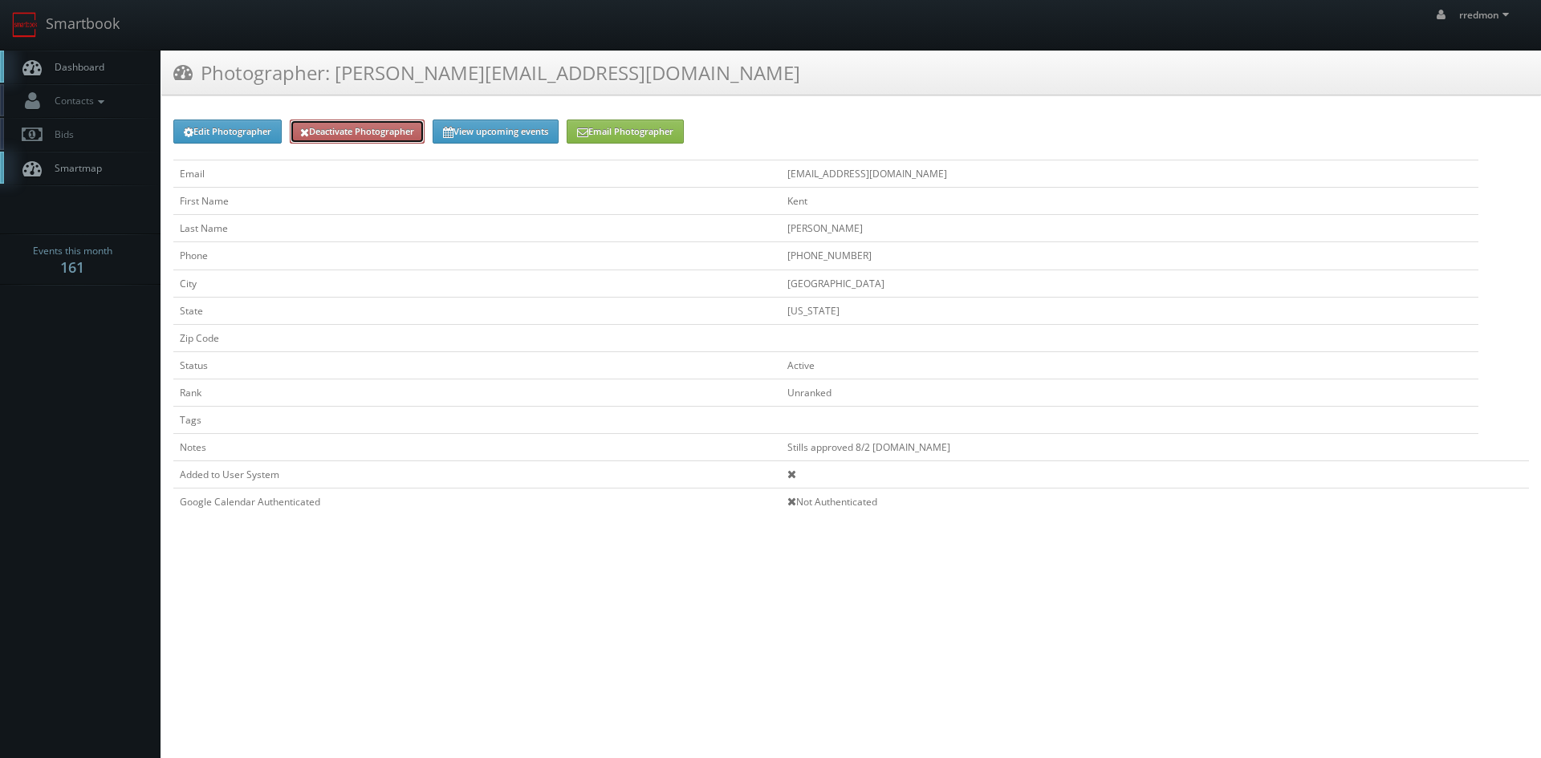
click at [413, 135] on link "Deactivate Photographer" at bounding box center [357, 132] width 135 height 24
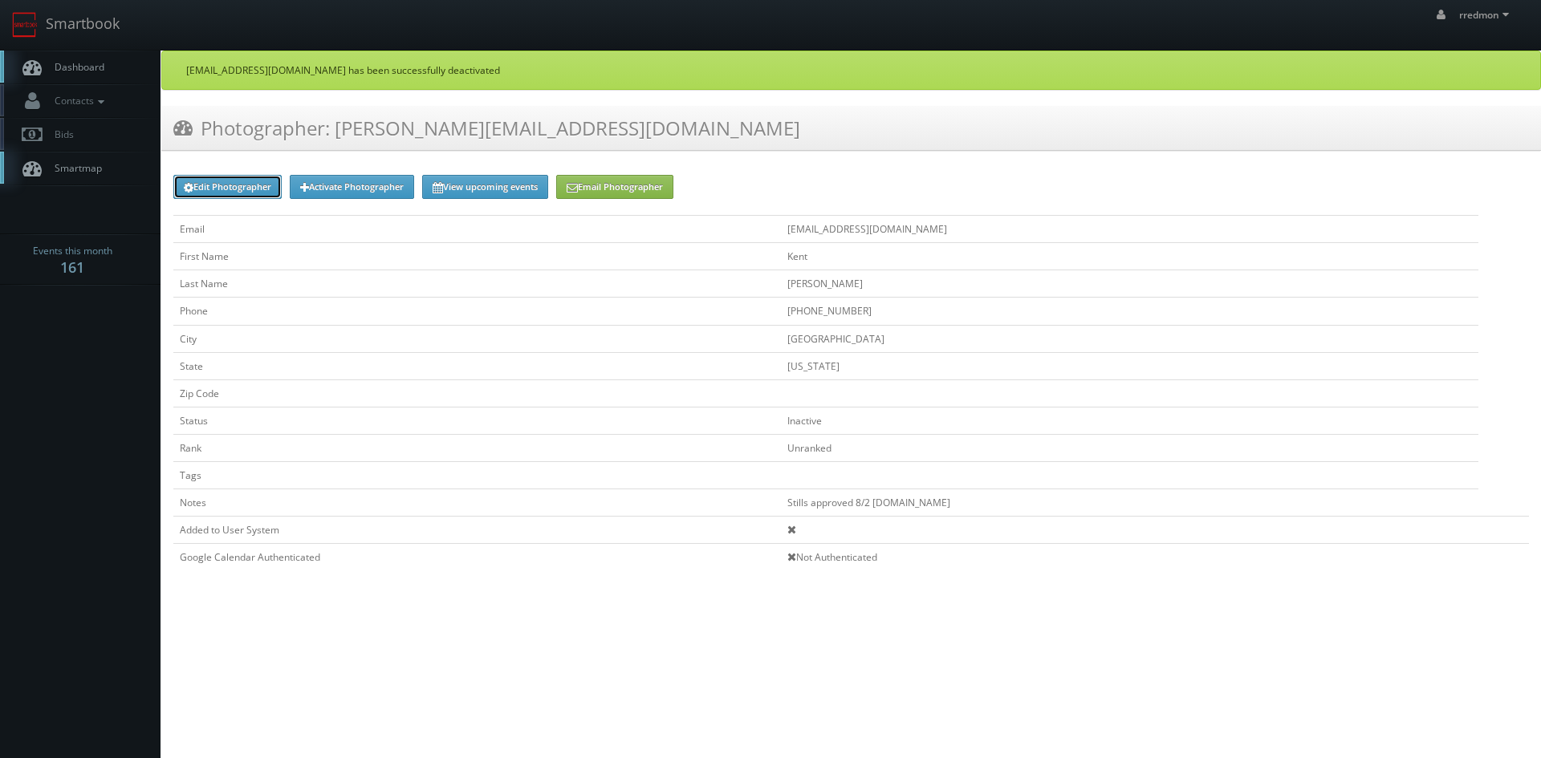
click at [217, 193] on link "Edit Photographer" at bounding box center [227, 187] width 108 height 24
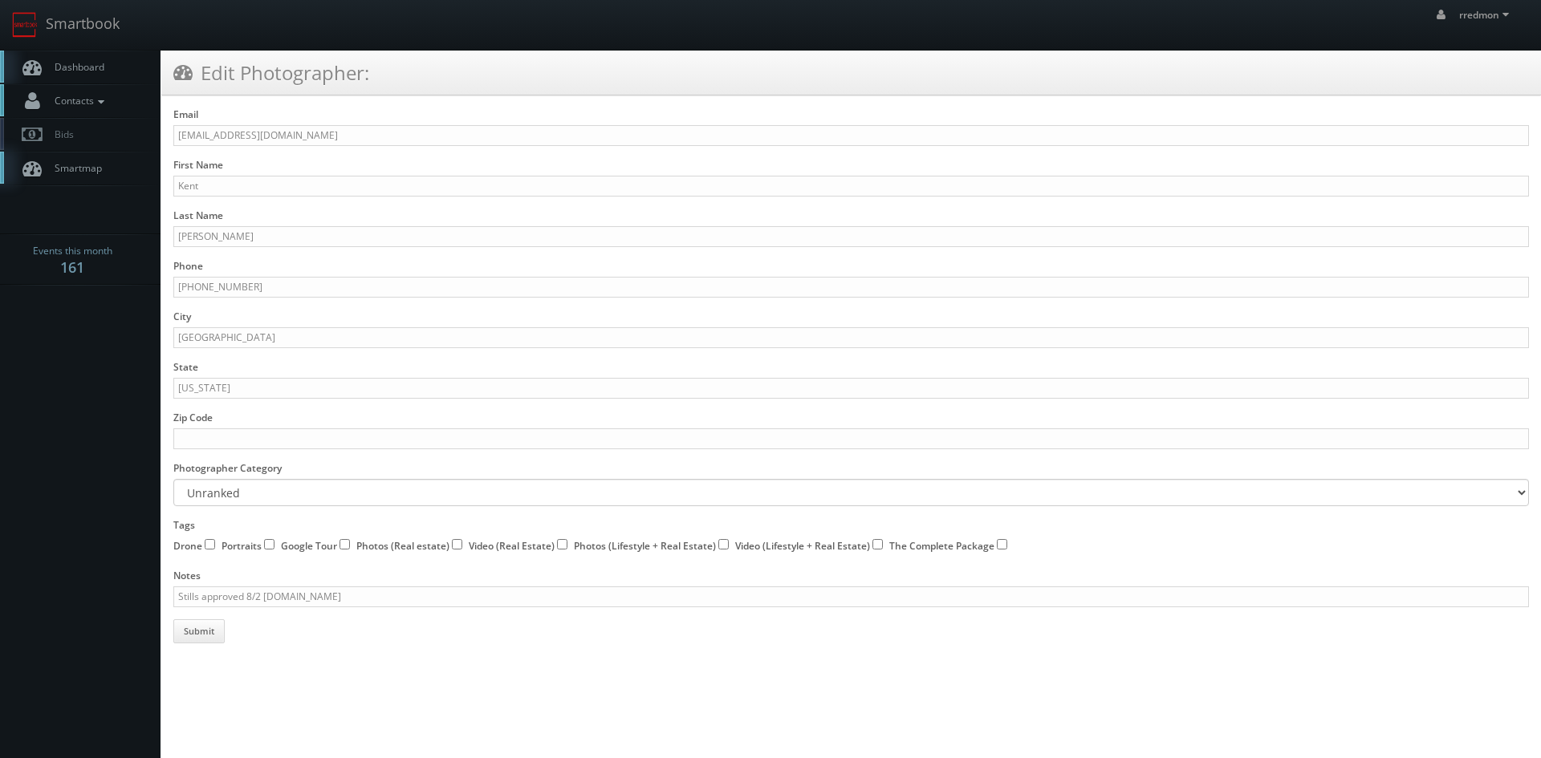
click at [107, 106] on icon at bounding box center [101, 101] width 14 height 11
drag, startPoint x: 320, startPoint y: 135, endPoint x: 104, endPoint y: 138, distance: 216.7
click at [104, 138] on body "Smartbook Toggle Side Navigation Toggle Top Navigation rredmon rredmon Profile …" at bounding box center [770, 322] width 1541 height 644
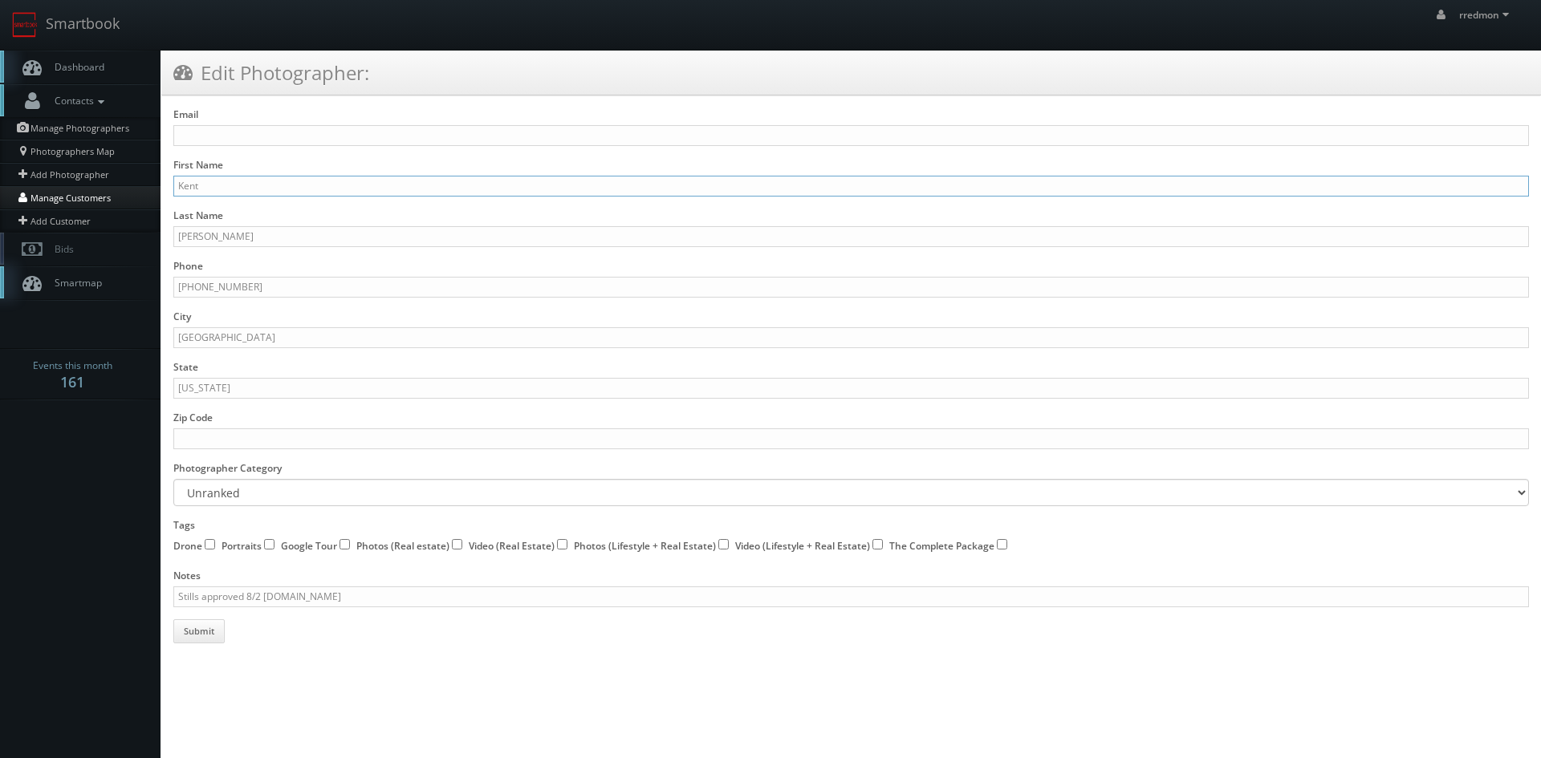
drag, startPoint x: 244, startPoint y: 183, endPoint x: 128, endPoint y: 187, distance: 115.6
click at [128, 187] on body "Smartbook Toggle Side Navigation Toggle Top Navigation rredmon rredmon Profile …" at bounding box center [770, 322] width 1541 height 644
drag, startPoint x: 243, startPoint y: 236, endPoint x: 164, endPoint y: 242, distance: 79.6
click at [164, 242] on div "Email First Name Last Name Shelton Phone 801-278-4444 City Salt Lake City State…" at bounding box center [850, 376] width 1379 height 536
drag, startPoint x: 271, startPoint y: 285, endPoint x: 178, endPoint y: 286, distance: 93.1
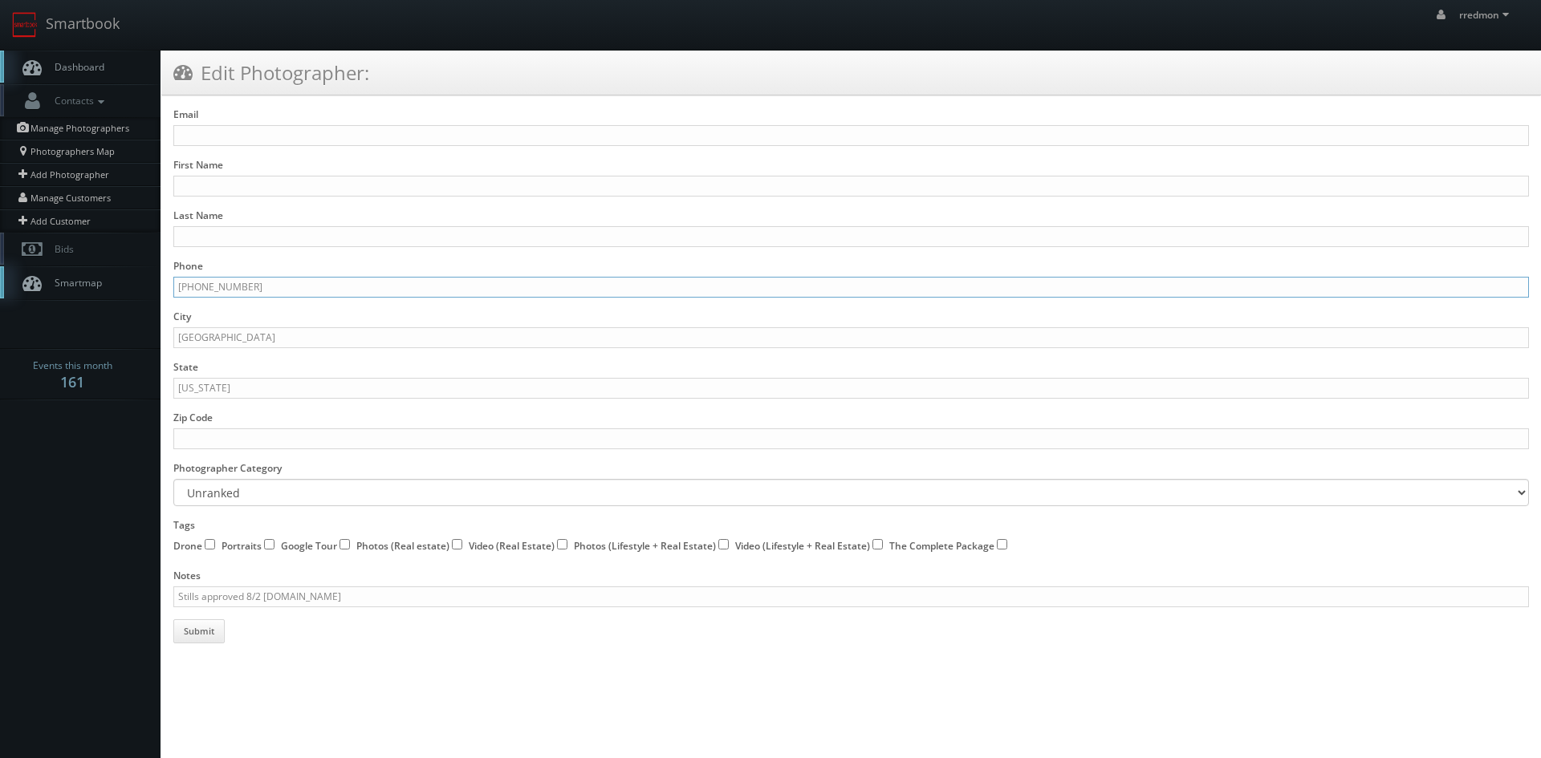
click at [178, 286] on input "801-278-4444" at bounding box center [850, 287] width 1355 height 21
drag, startPoint x: 257, startPoint y: 335, endPoint x: 163, endPoint y: 335, distance: 93.9
click at [163, 335] on div "Email First Name Last Name Phone City Salt Lake City State Utah Zip Code Photog…" at bounding box center [850, 376] width 1379 height 536
drag, startPoint x: 217, startPoint y: 391, endPoint x: 123, endPoint y: 392, distance: 93.9
click at [123, 392] on body "Smartbook Toggle Side Navigation Toggle Top Navigation rredmon rredmon Profile …" at bounding box center [770, 322] width 1541 height 644
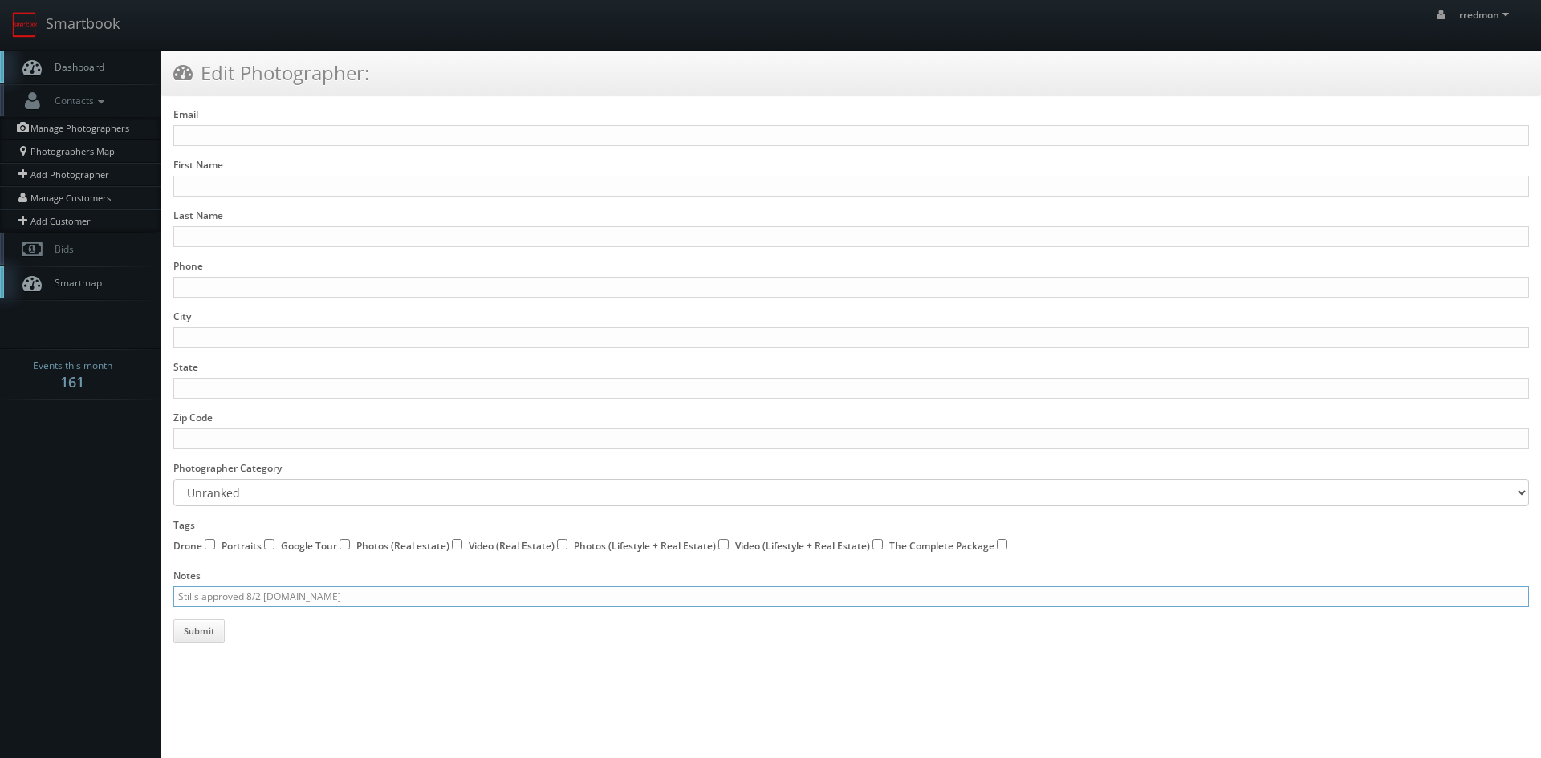
drag, startPoint x: 360, startPoint y: 599, endPoint x: 157, endPoint y: 592, distance: 203.1
click at [157, 592] on body "Smartbook Toggle Side Navigation Toggle Top Navigation rredmon rredmon Profile …" at bounding box center [770, 322] width 1541 height 644
click at [210, 628] on button "Submit" at bounding box center [198, 631] width 51 height 24
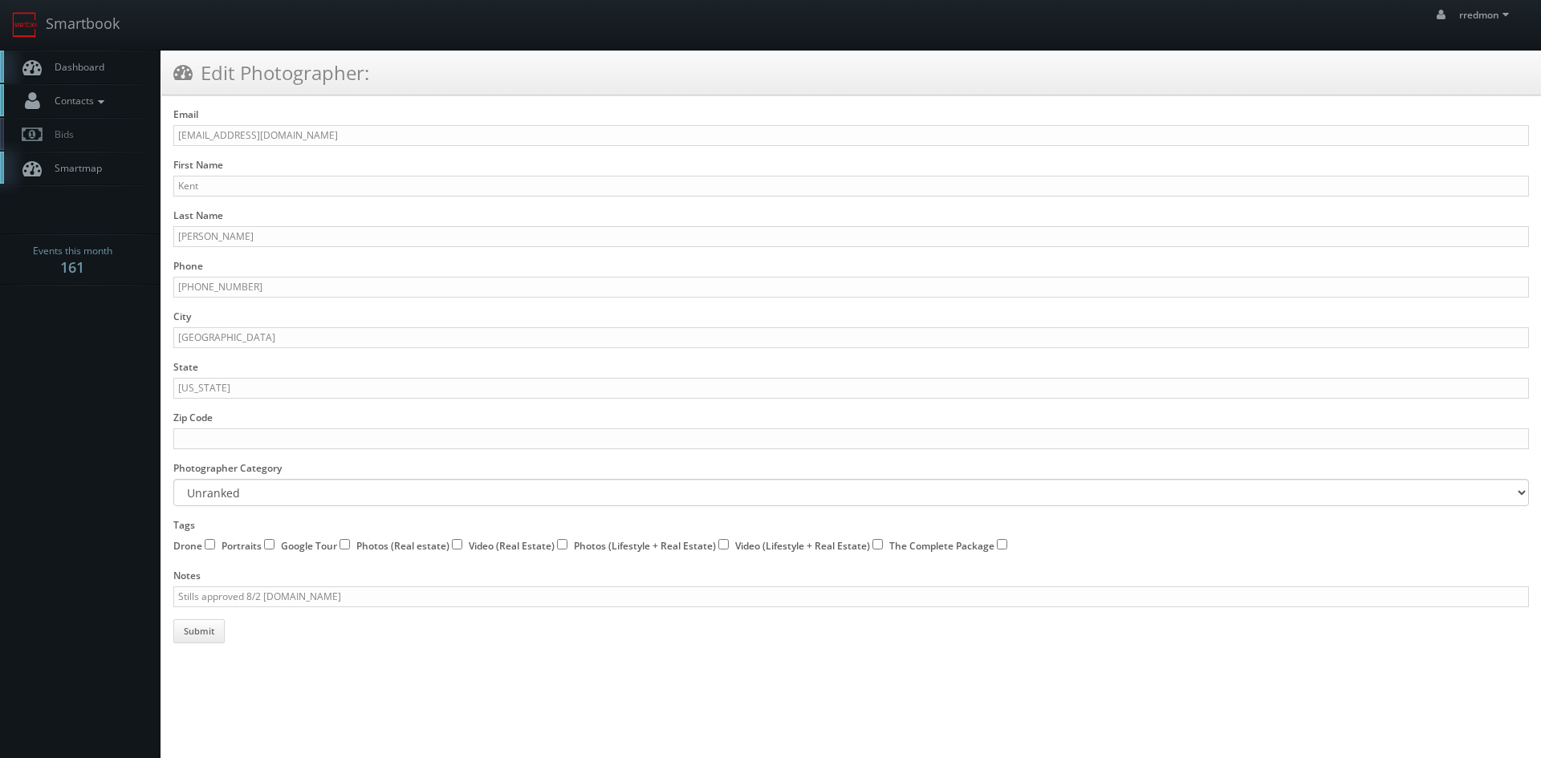
click at [98, 102] on icon at bounding box center [101, 101] width 14 height 11
click at [96, 126] on link "Manage Photographers" at bounding box center [80, 128] width 160 height 22
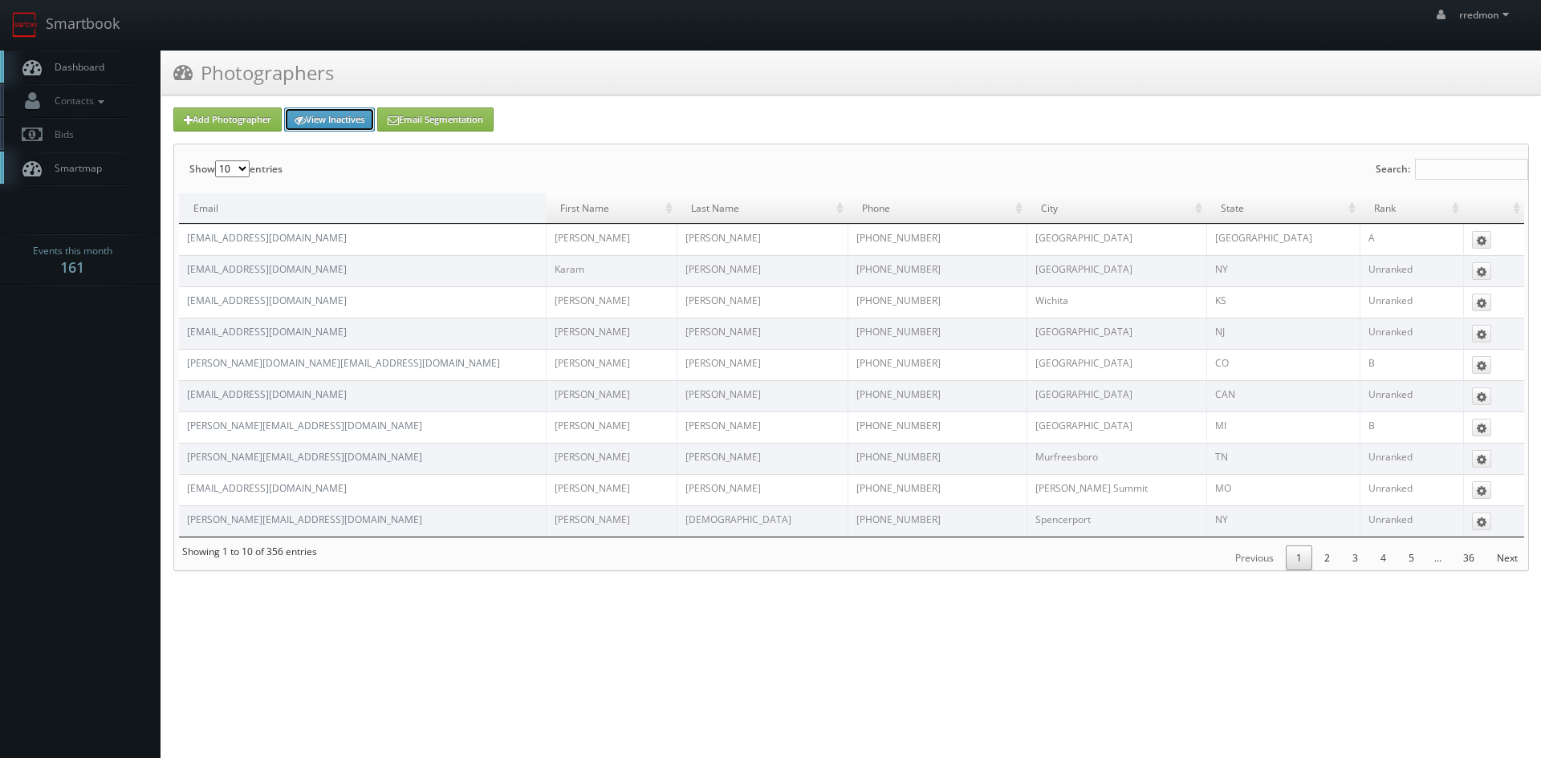
click at [347, 122] on link "View Inactives" at bounding box center [329, 120] width 91 height 24
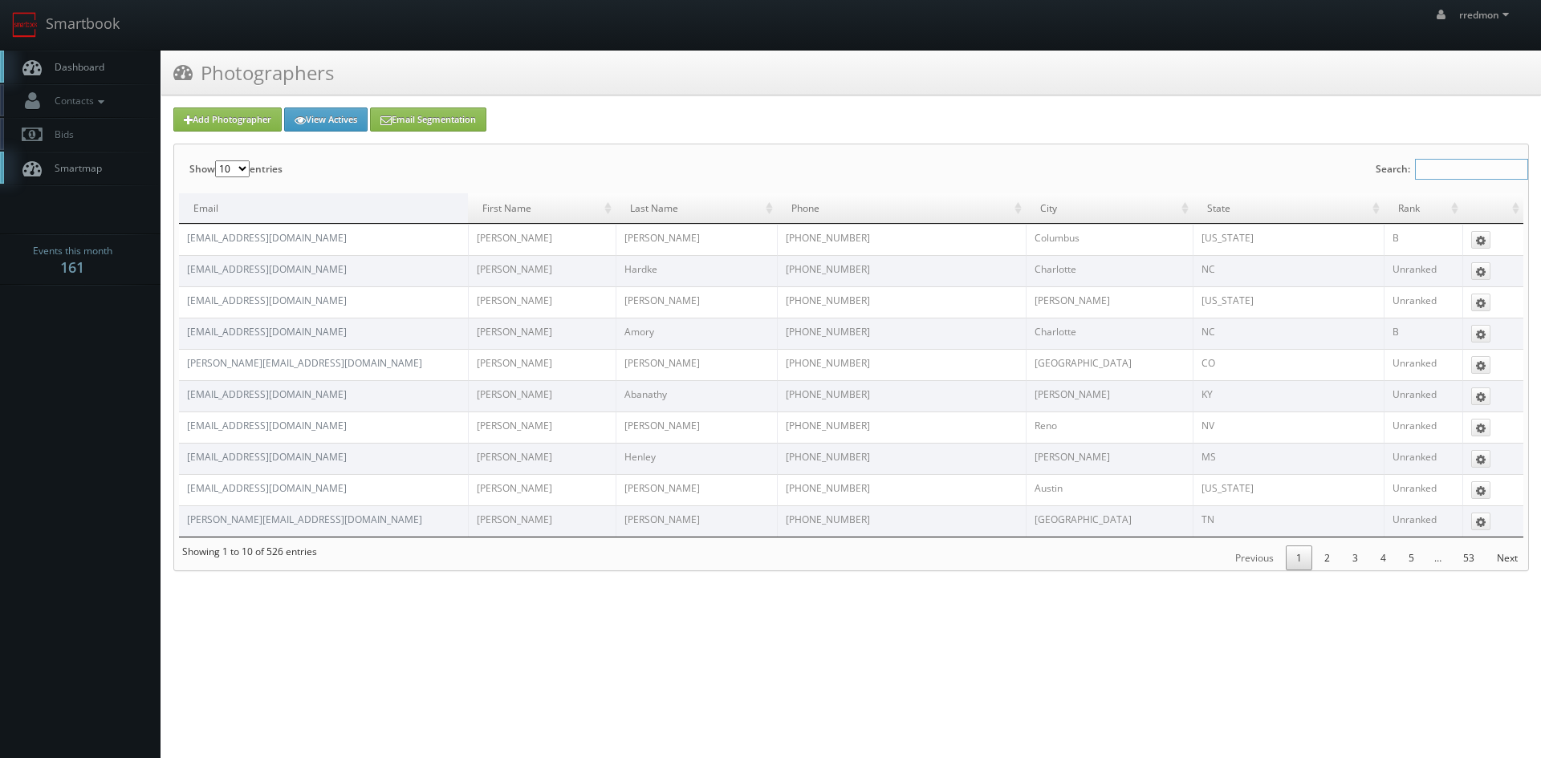
click at [1486, 170] on input "Search:" at bounding box center [1471, 169] width 113 height 21
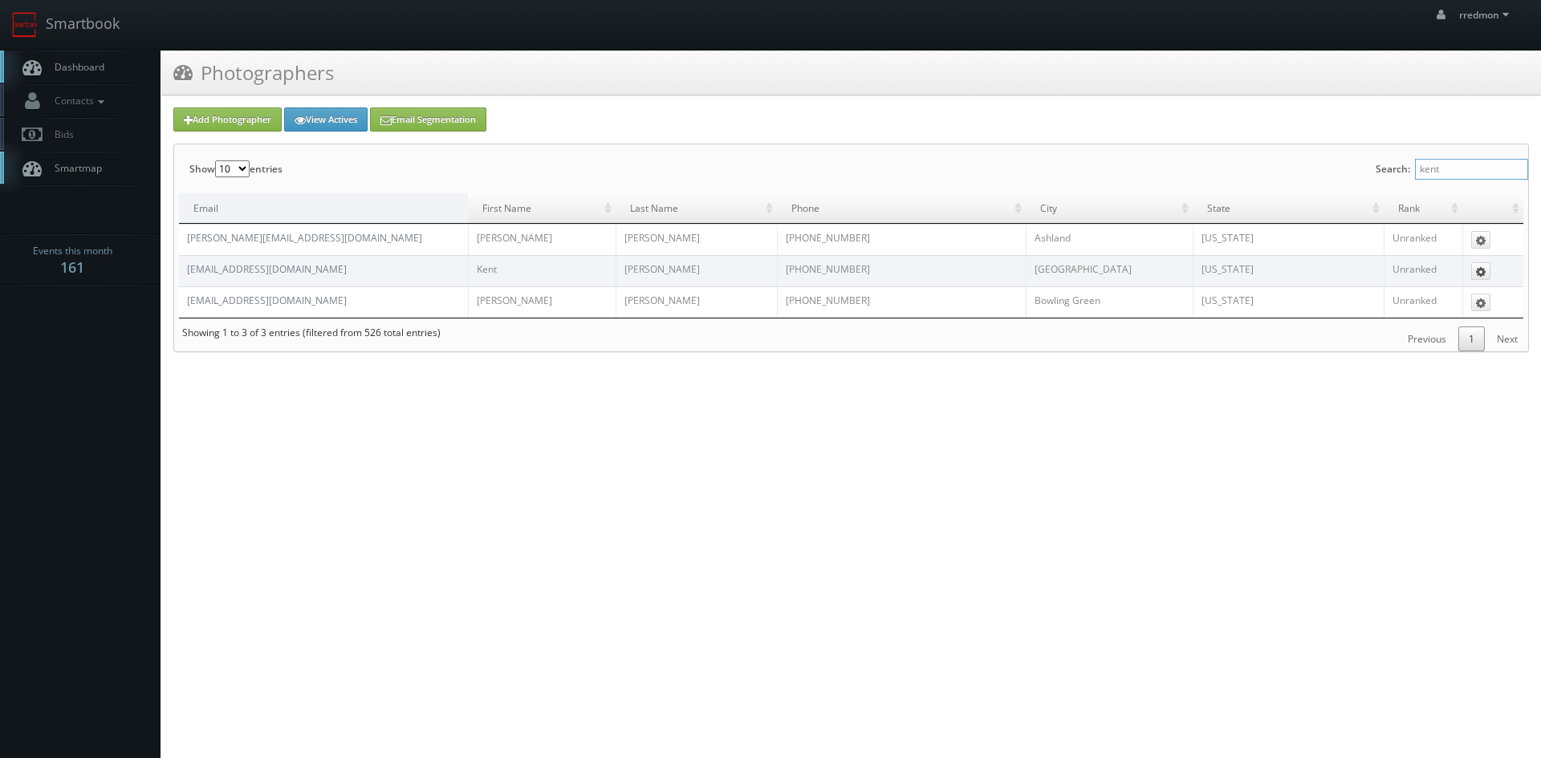
type input "kent"
click at [1478, 267] on icon at bounding box center [1481, 271] width 10 height 11
click at [1476, 290] on link "Edit" at bounding box center [1465, 295] width 50 height 18
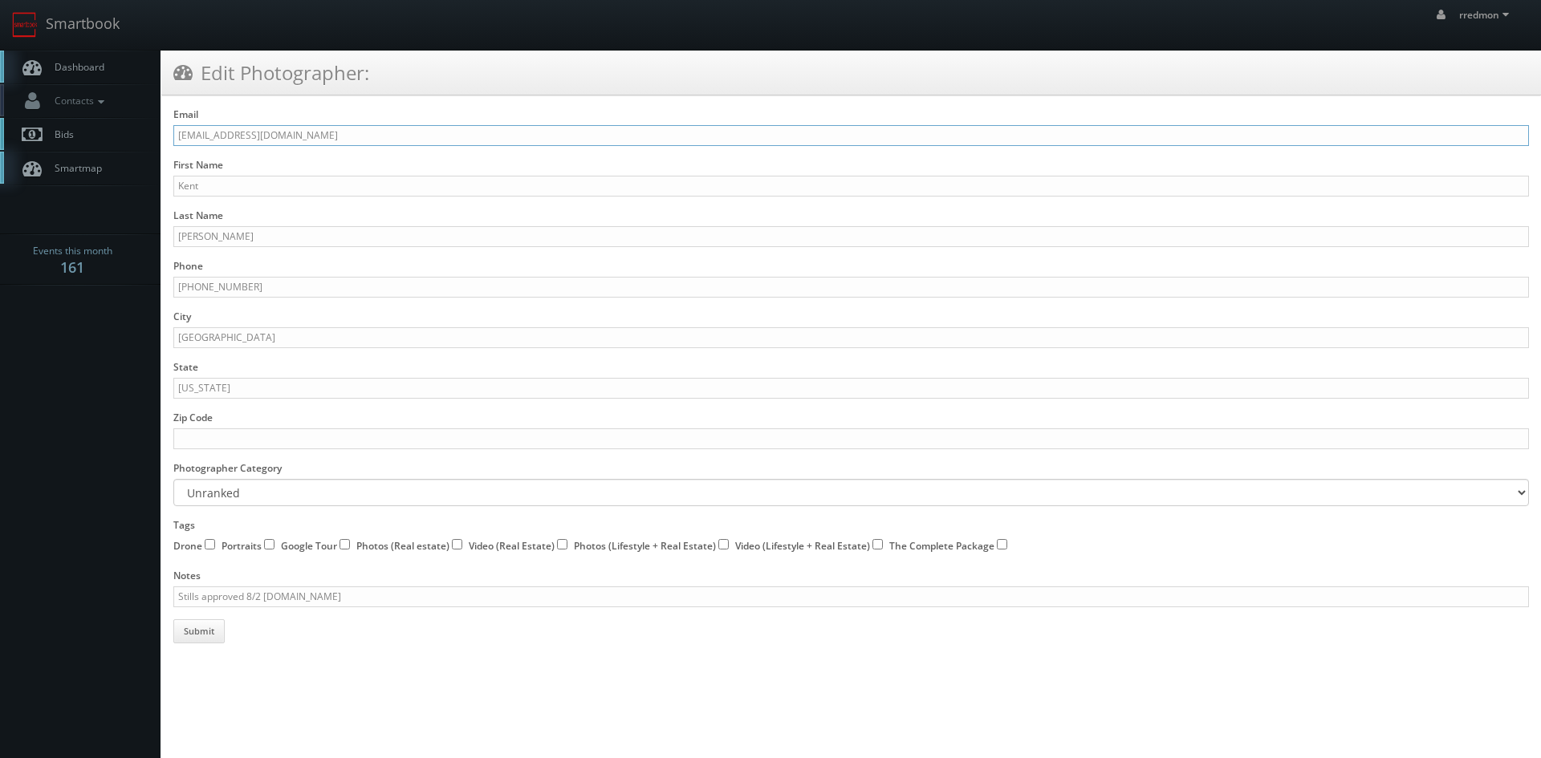
drag, startPoint x: 315, startPoint y: 135, endPoint x: 160, endPoint y: 132, distance: 155.7
click at [160, 132] on body "Smartbook Toggle Side Navigation Toggle Top Navigation rredmon rredmon Profile …" at bounding box center [770, 322] width 1541 height 644
type input "[EMAIL_ADDRESS][DOMAIN_NAME]"
drag, startPoint x: 238, startPoint y: 187, endPoint x: 142, endPoint y: 182, distance: 96.4
click at [142, 182] on body "Smartbook Toggle Side Navigation Toggle Top Navigation rredmon rredmon Profile …" at bounding box center [770, 322] width 1541 height 644
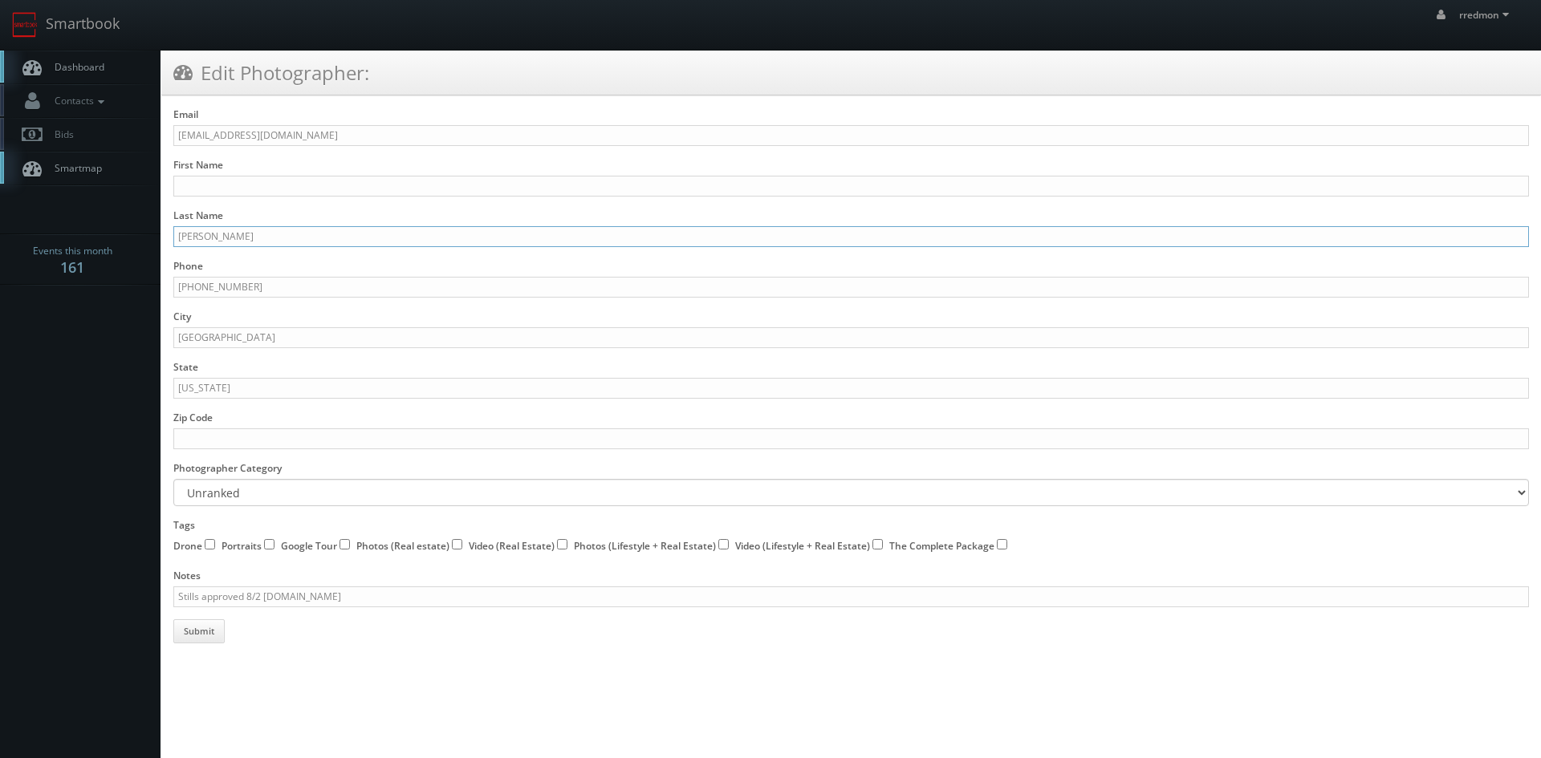
drag, startPoint x: 309, startPoint y: 236, endPoint x: 123, endPoint y: 236, distance: 186.2
click at [123, 236] on body "Smartbook Toggle Side Navigation Toggle Top Navigation rredmon rredmon Profile …" at bounding box center [770, 322] width 1541 height 644
drag, startPoint x: 267, startPoint y: 286, endPoint x: 136, endPoint y: 287, distance: 131.6
click at [136, 287] on body "Smartbook Toggle Side Navigation Toggle Top Navigation rredmon rredmon Profile …" at bounding box center [770, 322] width 1541 height 644
drag, startPoint x: 245, startPoint y: 335, endPoint x: 146, endPoint y: 331, distance: 98.8
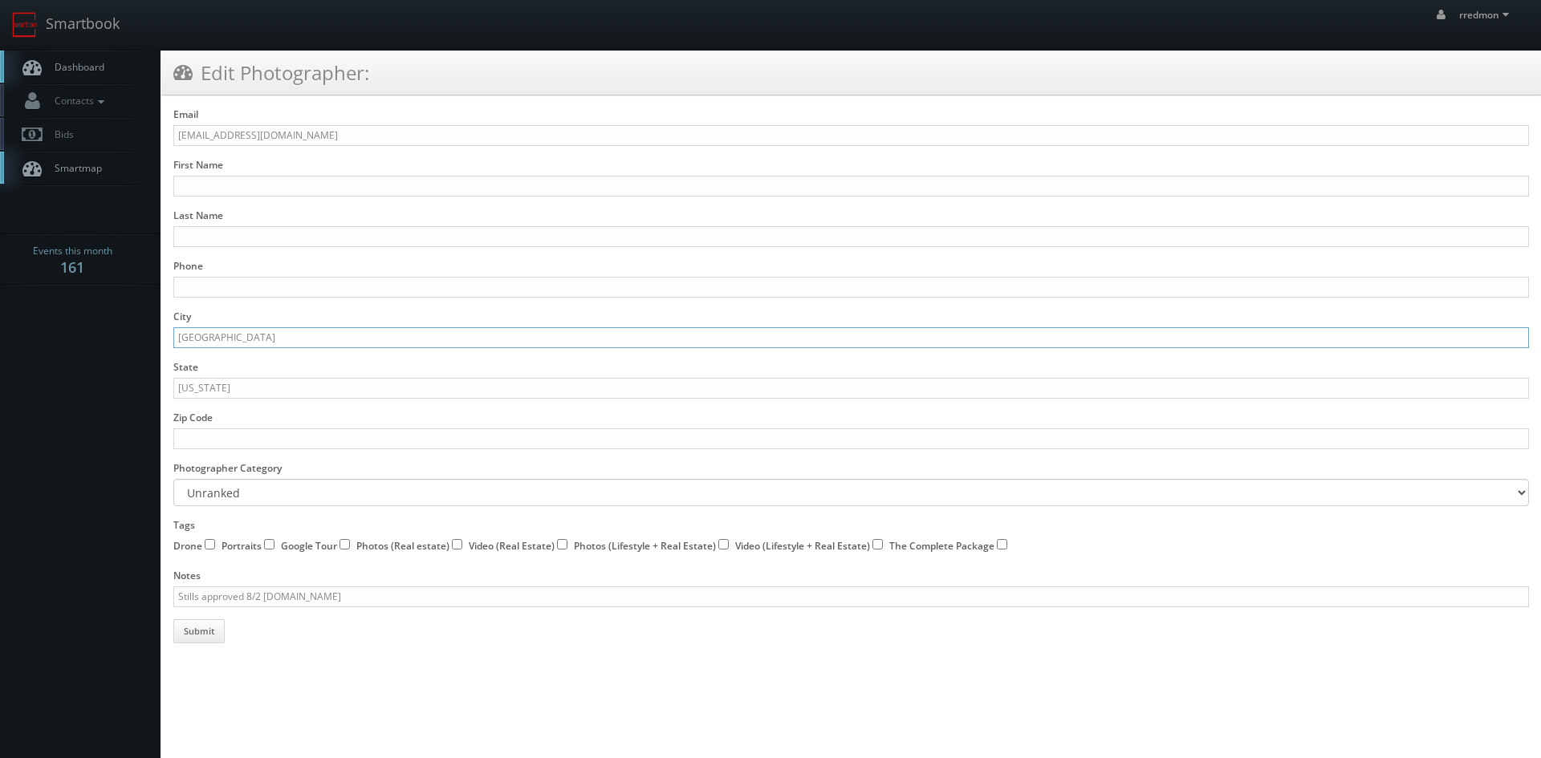
click at [146, 331] on body "Smartbook Toggle Side Navigation Toggle Top Navigation rredmon rredmon Profile …" at bounding box center [770, 322] width 1541 height 644
drag, startPoint x: 225, startPoint y: 387, endPoint x: 155, endPoint y: 384, distance: 70.7
click at [155, 384] on body "Smartbook Toggle Side Navigation Toggle Top Navigation rredmon rredmon Profile …" at bounding box center [770, 322] width 1541 height 644
drag, startPoint x: 367, startPoint y: 598, endPoint x: 152, endPoint y: 589, distance: 215.2
click at [152, 589] on body "Smartbook Toggle Side Navigation Toggle Top Navigation rredmon rredmon Profile …" at bounding box center [770, 322] width 1541 height 644
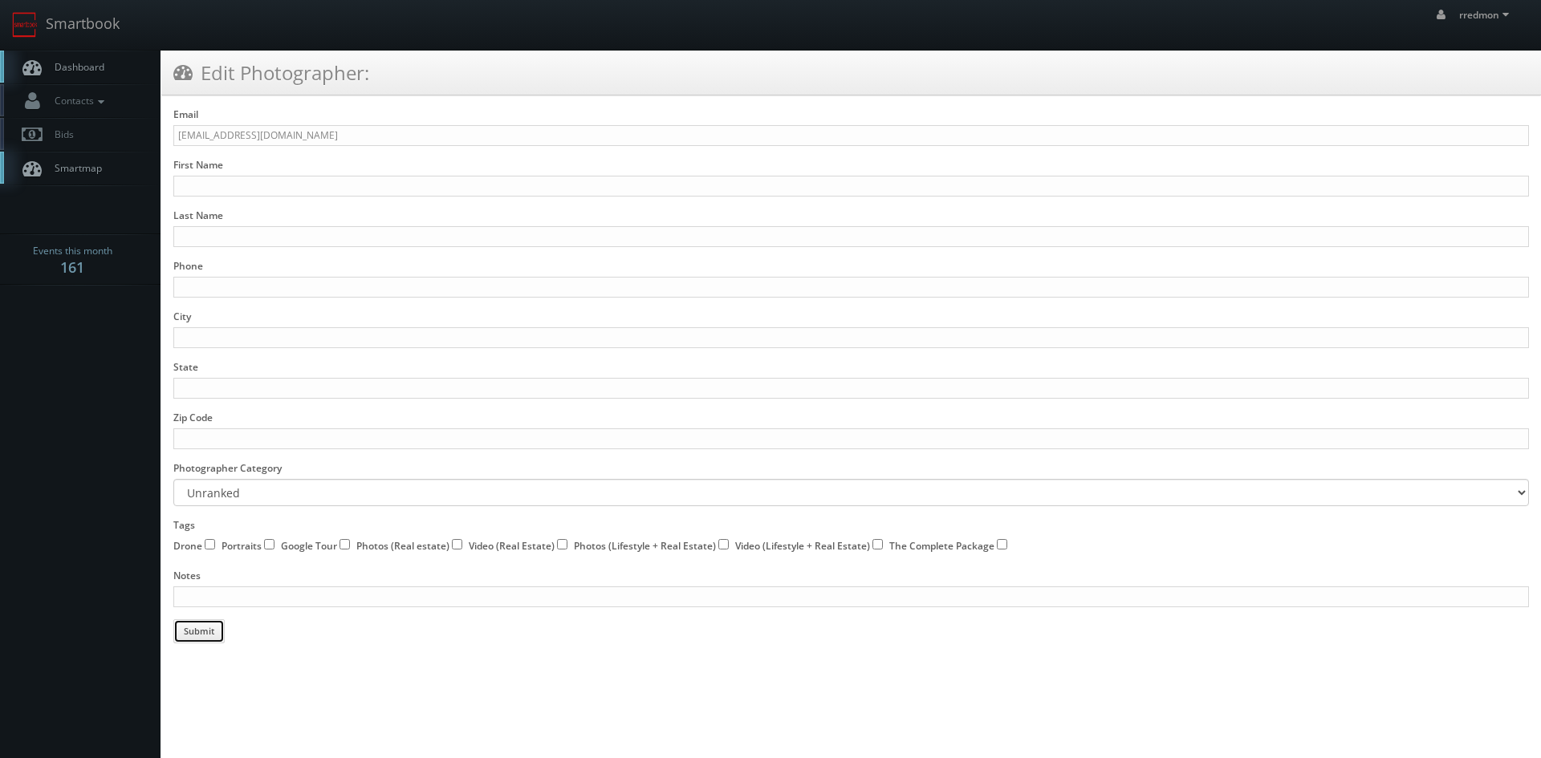
click at [200, 634] on button "Submit" at bounding box center [198, 631] width 51 height 24
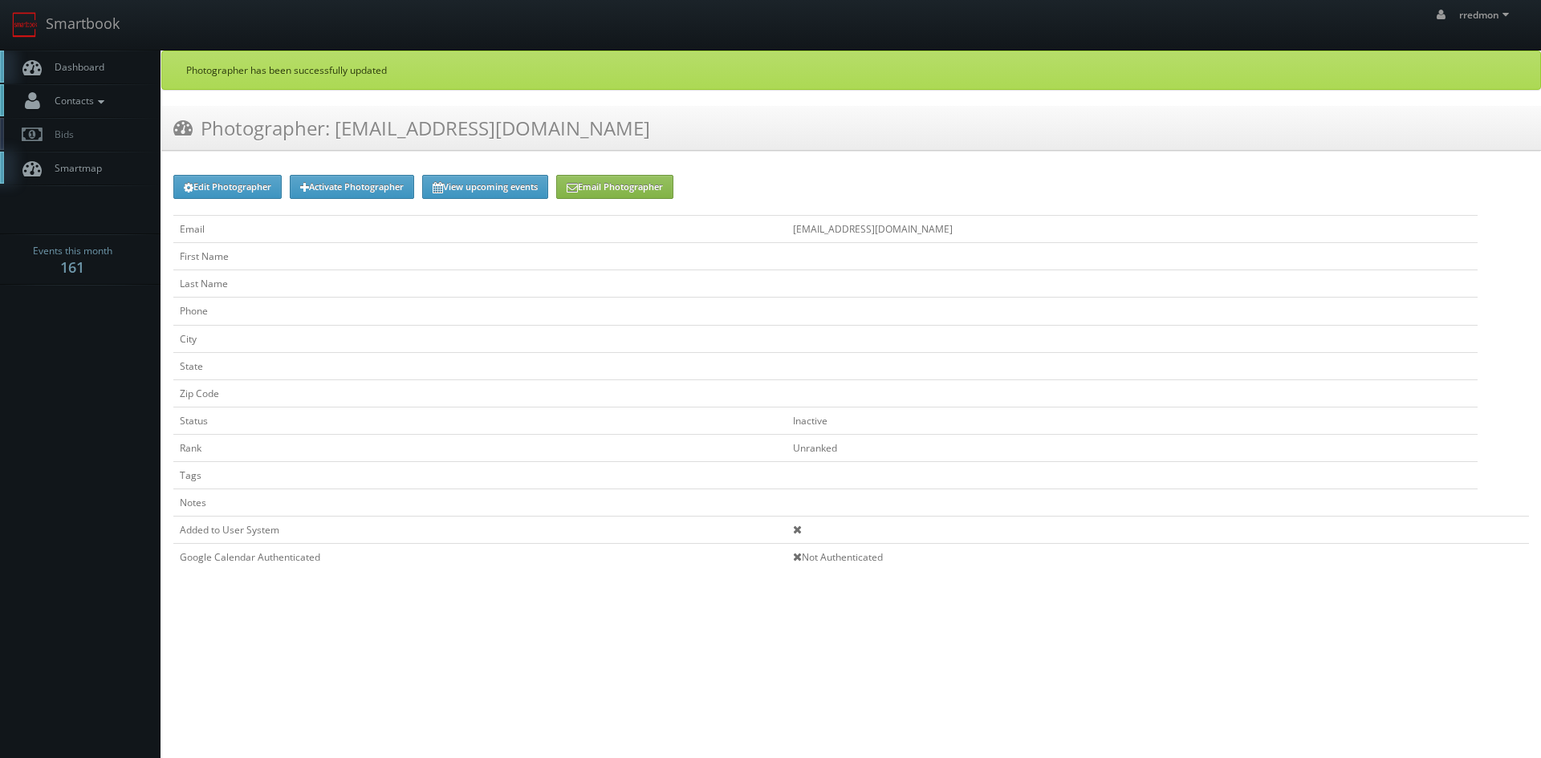
click at [99, 102] on icon at bounding box center [101, 101] width 14 height 11
click at [108, 171] on link "Add Photographer" at bounding box center [80, 174] width 160 height 23
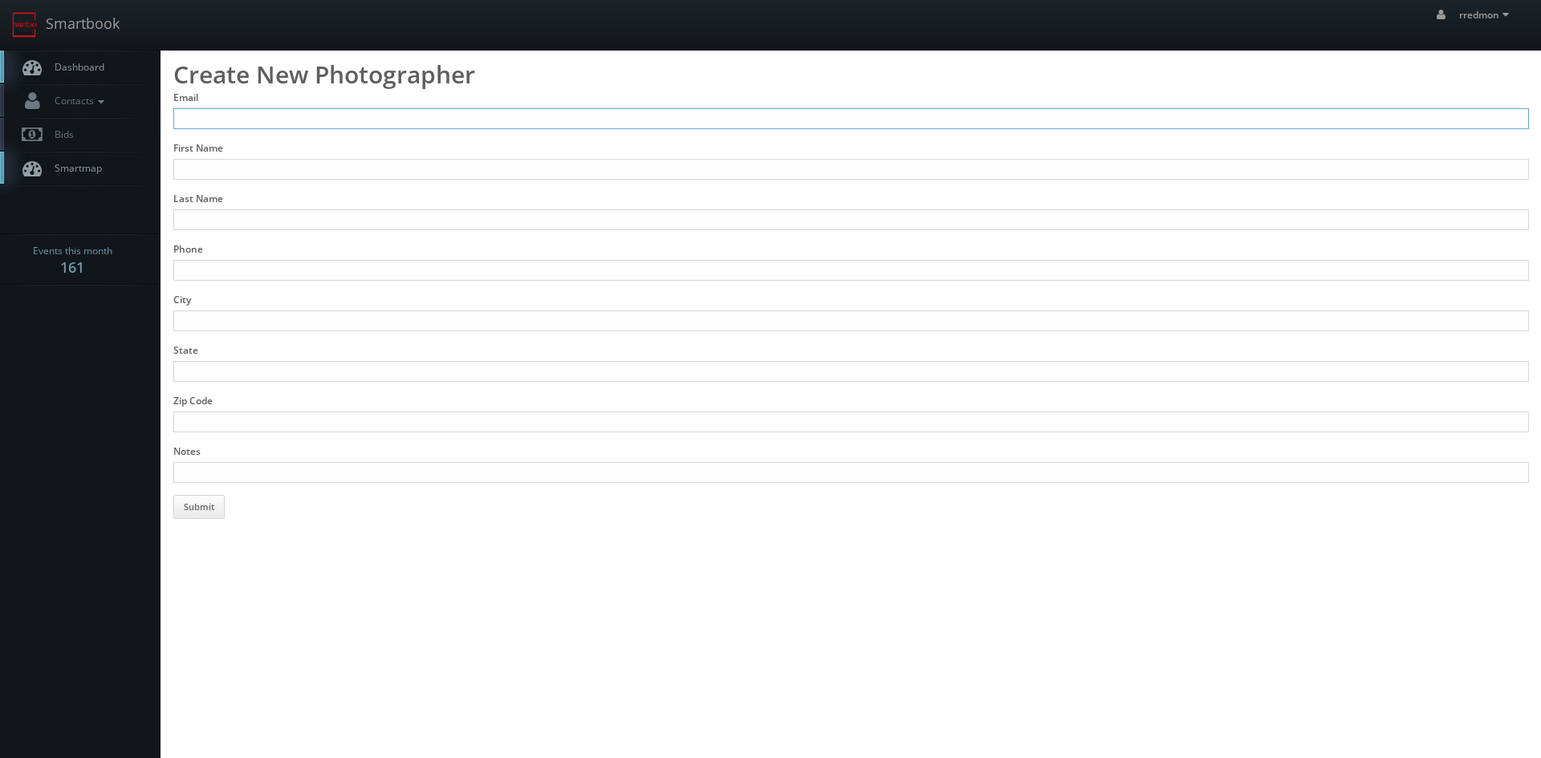
click at [251, 116] on input "Email" at bounding box center [850, 118] width 1355 height 21
click at [246, 467] on input "Notes" at bounding box center [850, 472] width 1355 height 21
paste input "Stills approved 8/2 sheltonphoto.com"
type input "Stills approved 8/2 sheltonphoto.com"
click at [275, 120] on input "Email" at bounding box center [850, 118] width 1355 height 21
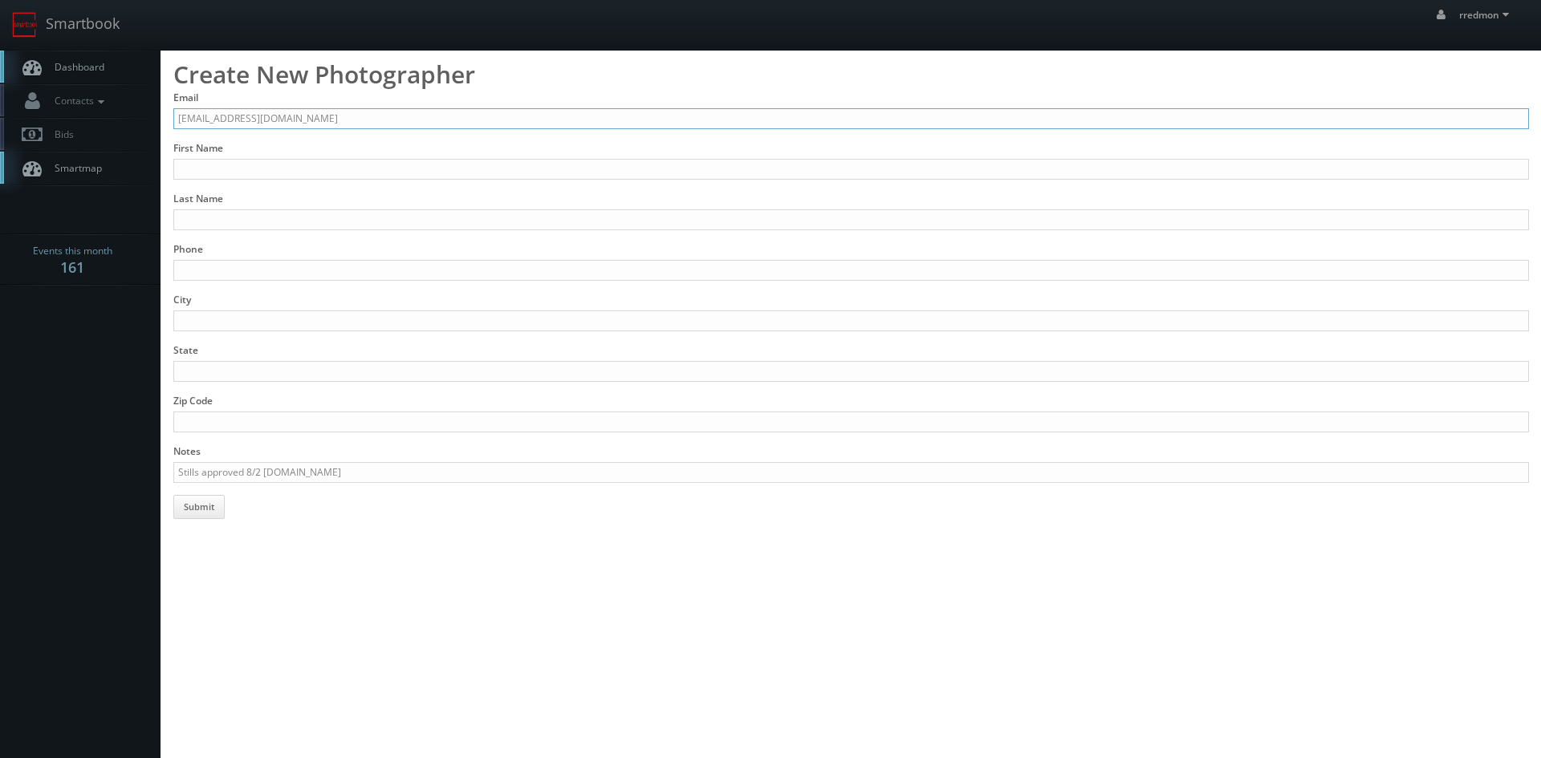
type input "kent@sheltonphoto.com"
click at [262, 168] on input "First Name" at bounding box center [850, 169] width 1355 height 21
type input "Kent"
click at [266, 214] on input "Last Name" at bounding box center [850, 219] width 1355 height 21
type input "Shelton"
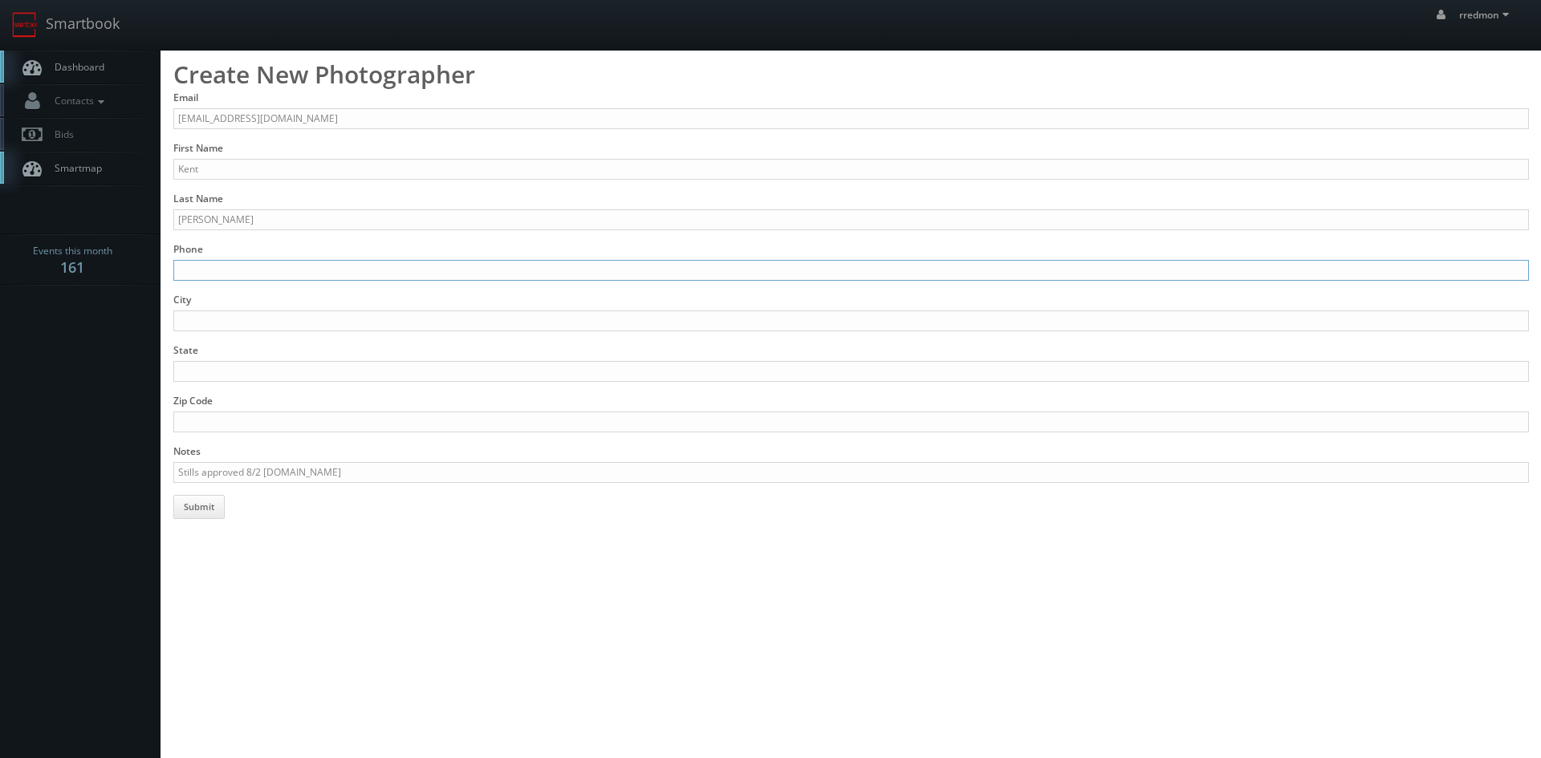
click at [268, 264] on input "Phone" at bounding box center [850, 270] width 1355 height 21
type input "801-278-4444"
click at [266, 315] on input "City" at bounding box center [850, 321] width 1355 height 21
type input "Salt Lake City"
click at [317, 369] on input "State" at bounding box center [850, 371] width 1355 height 21
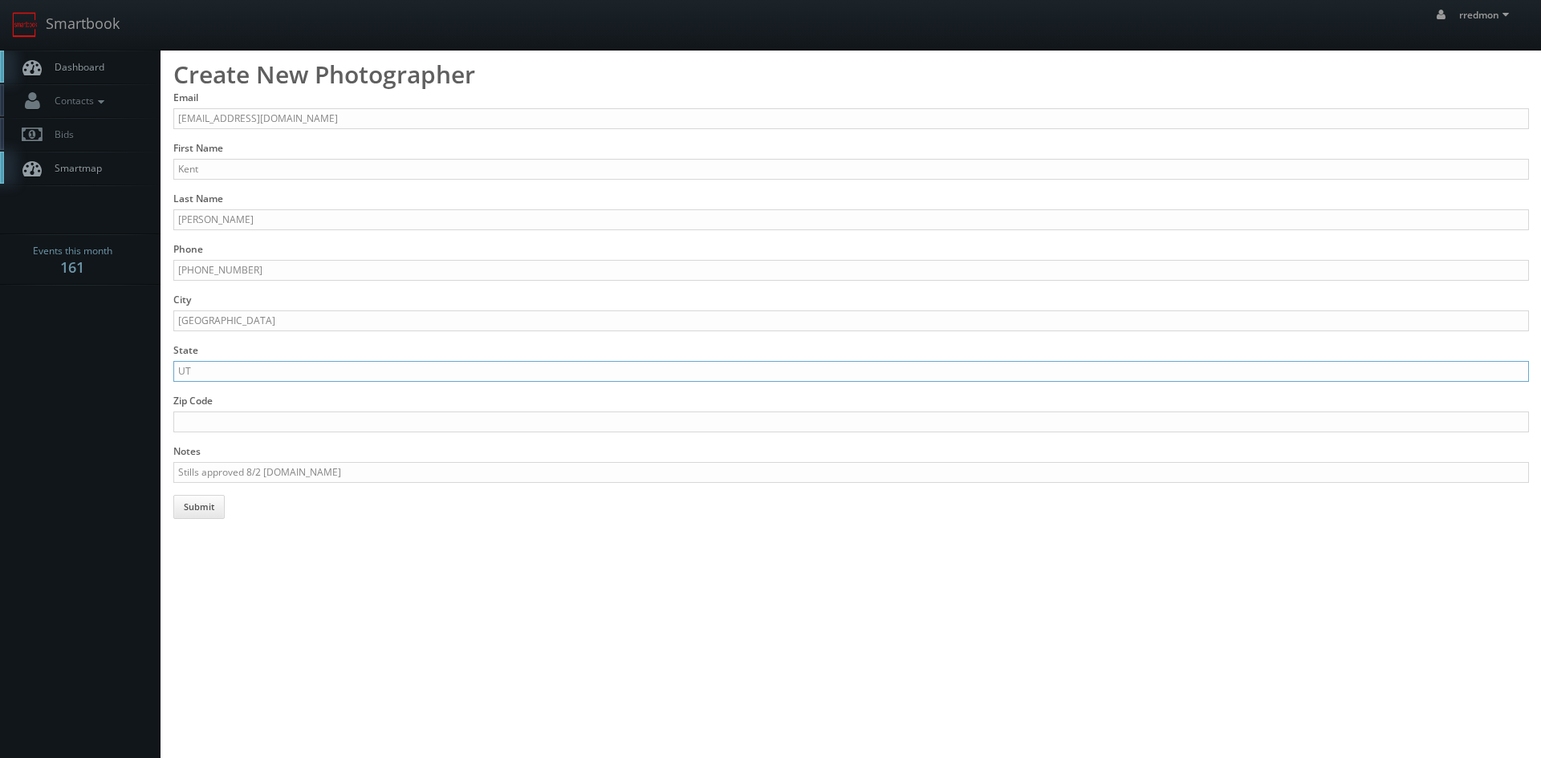
type input "UT"
click at [206, 506] on button "Submit" at bounding box center [198, 507] width 51 height 24
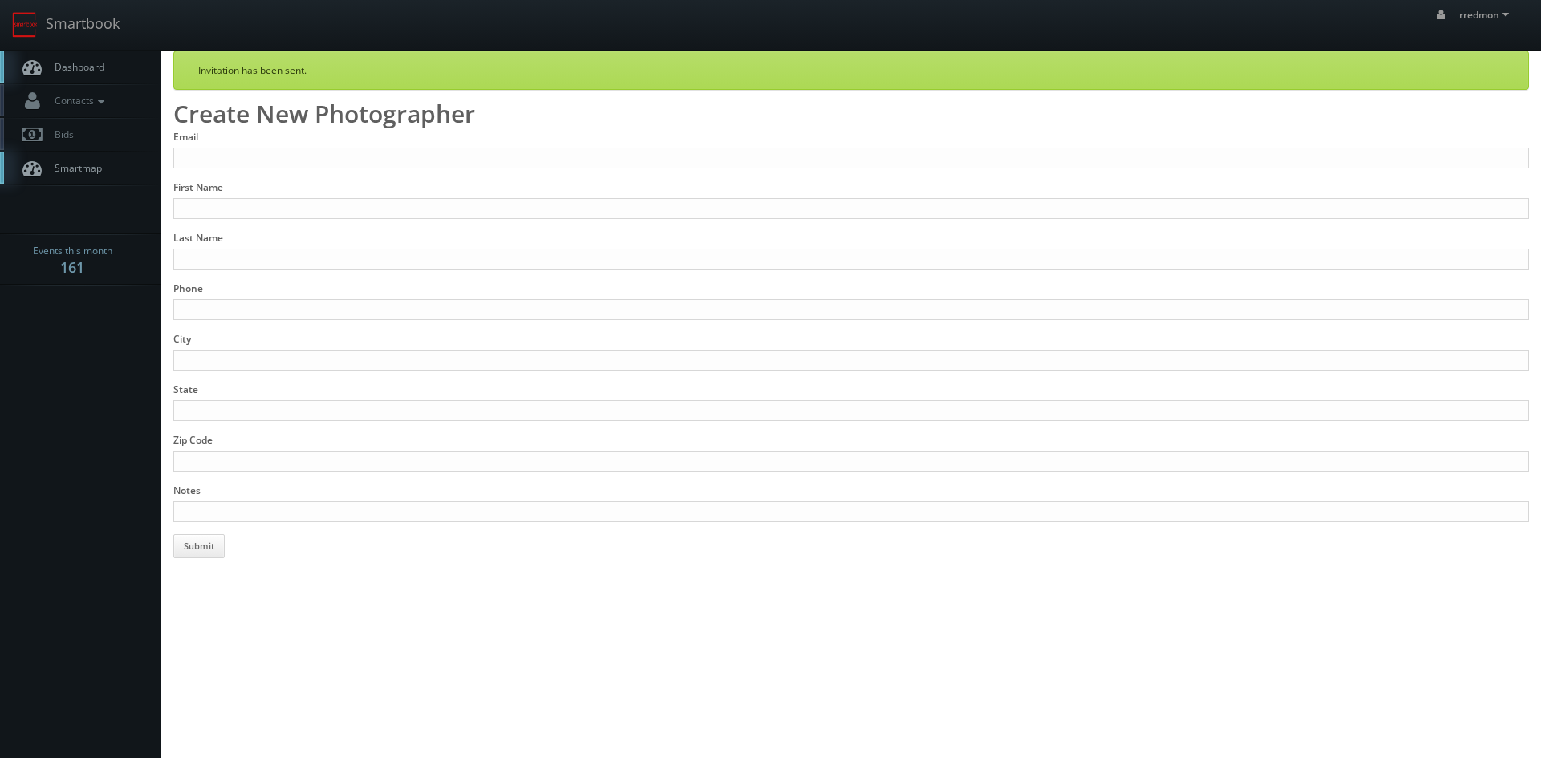
click at [83, 66] on span "Dashboard" at bounding box center [76, 67] width 58 height 14
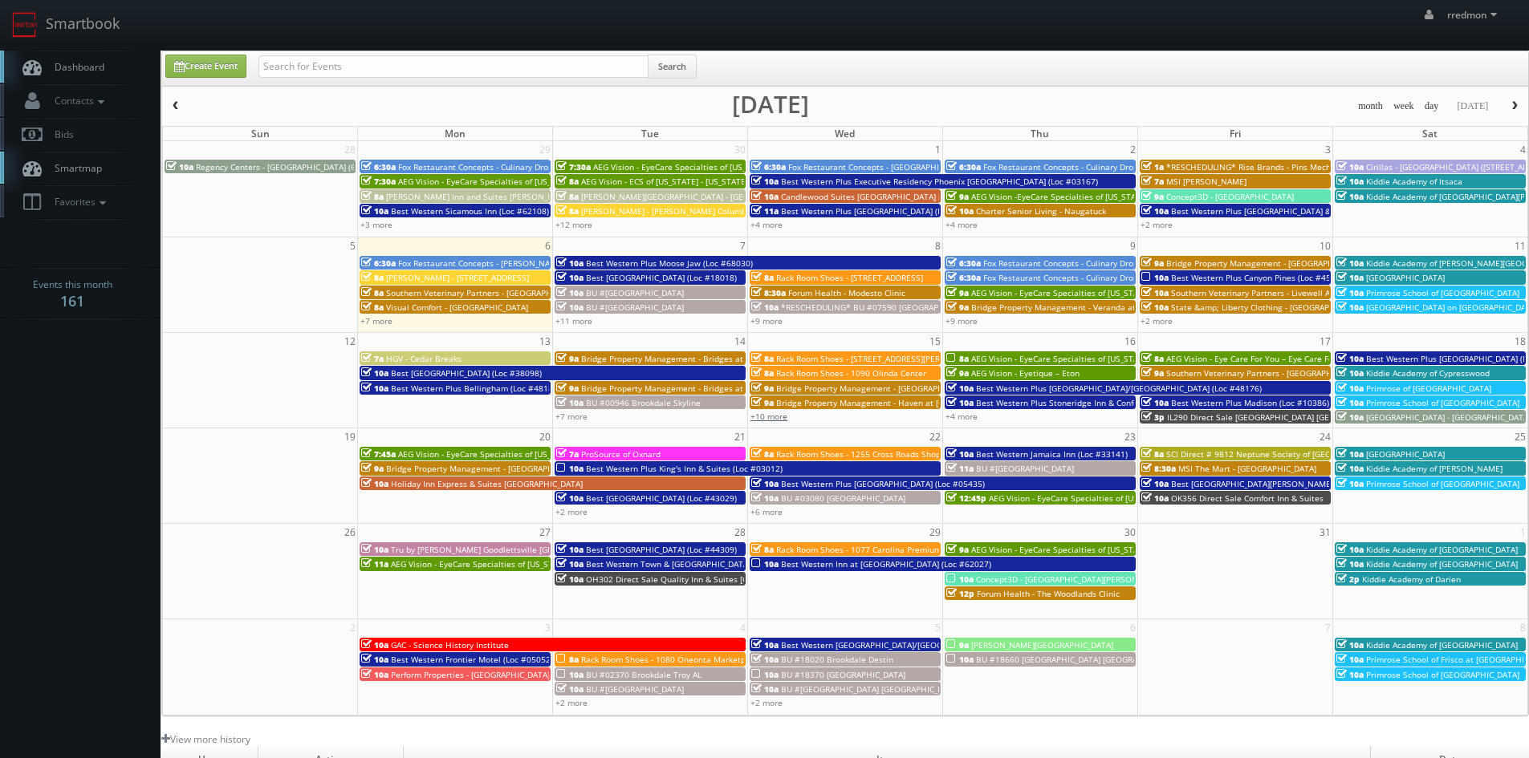
click at [769, 418] on link "+10 more" at bounding box center [768, 416] width 37 height 11
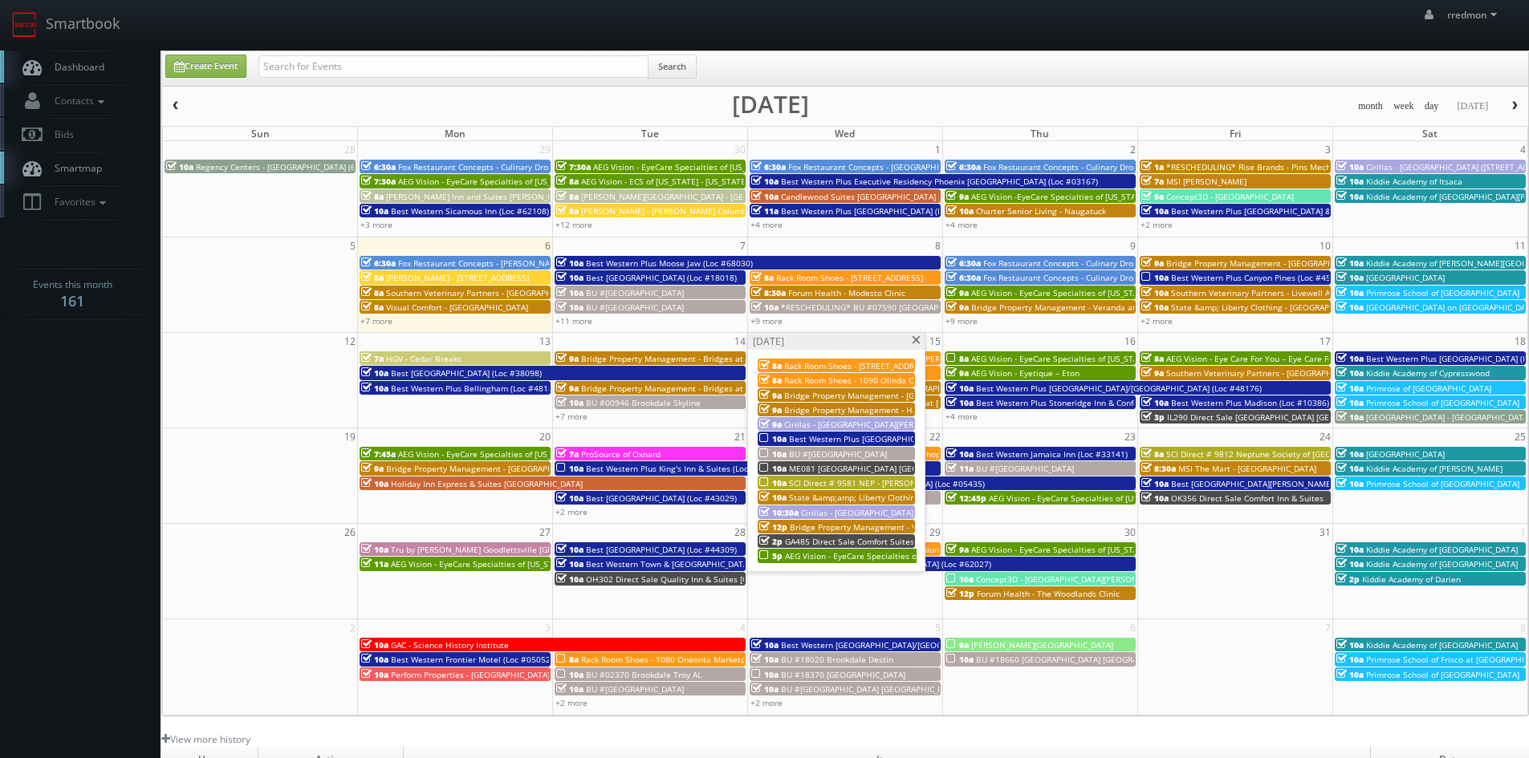
click at [916, 339] on span at bounding box center [916, 340] width 10 height 9
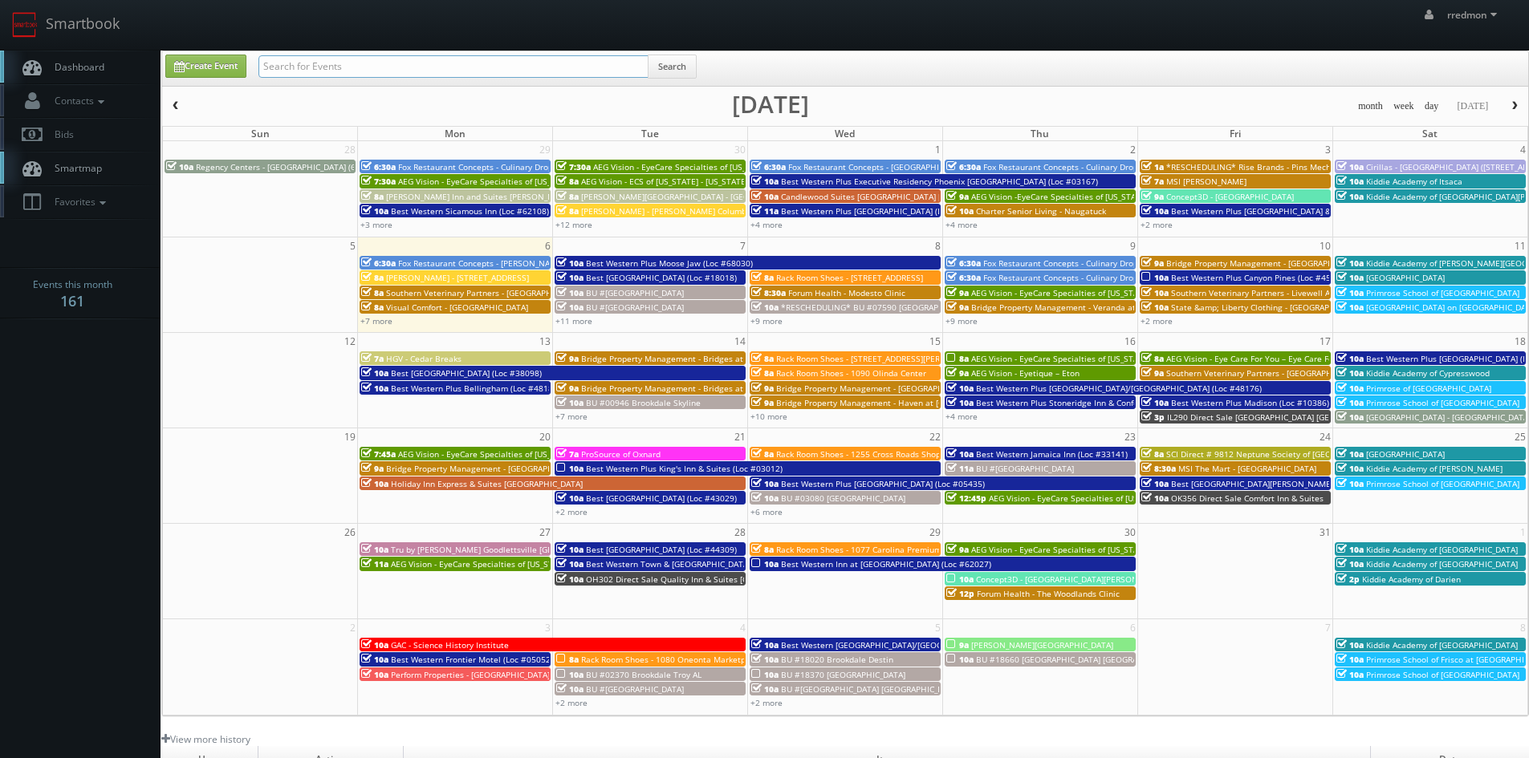
click at [394, 68] on input "text" at bounding box center [453, 66] width 390 height 22
type input "james goulden"
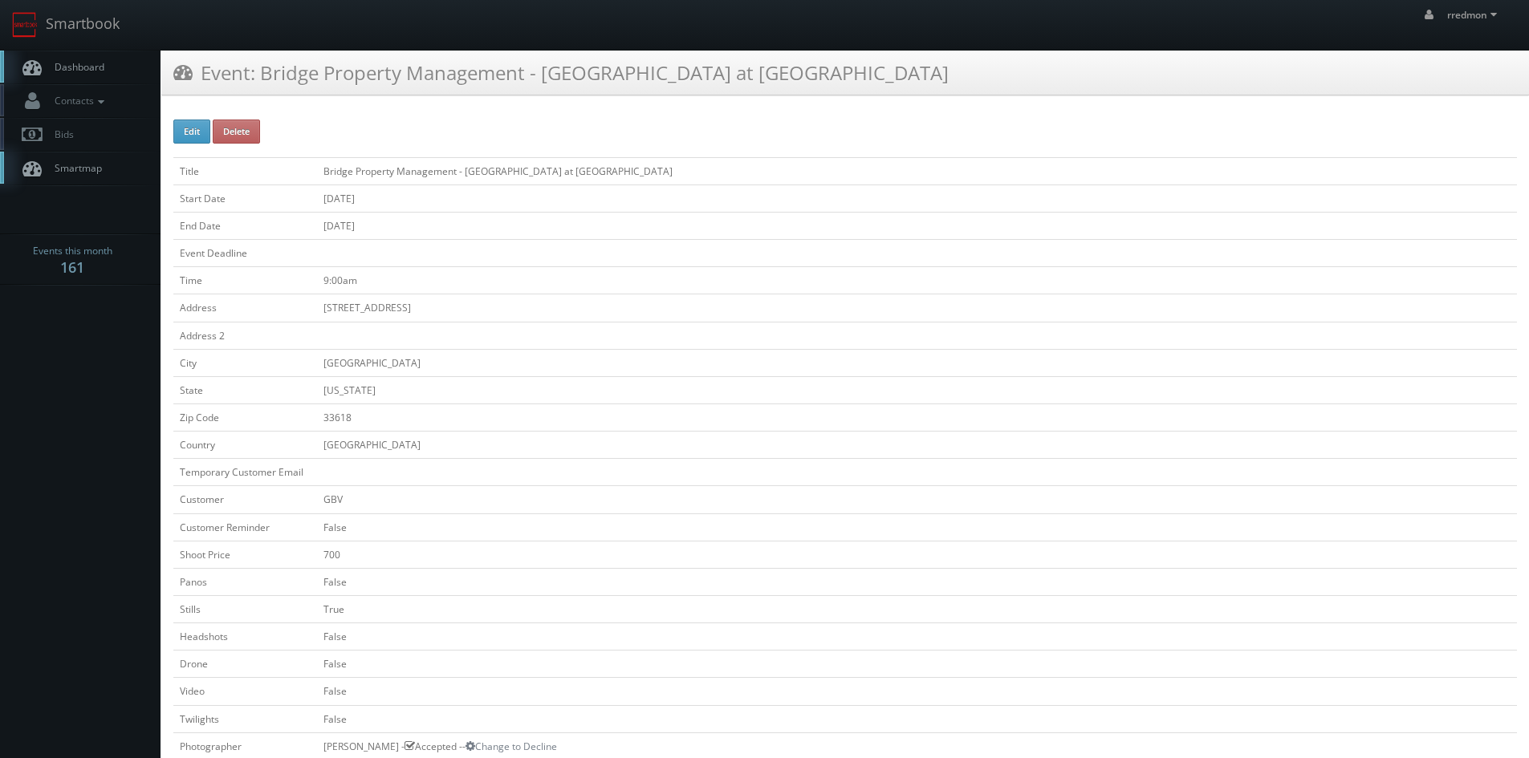
click at [79, 70] on span "Dashboard" at bounding box center [76, 67] width 58 height 14
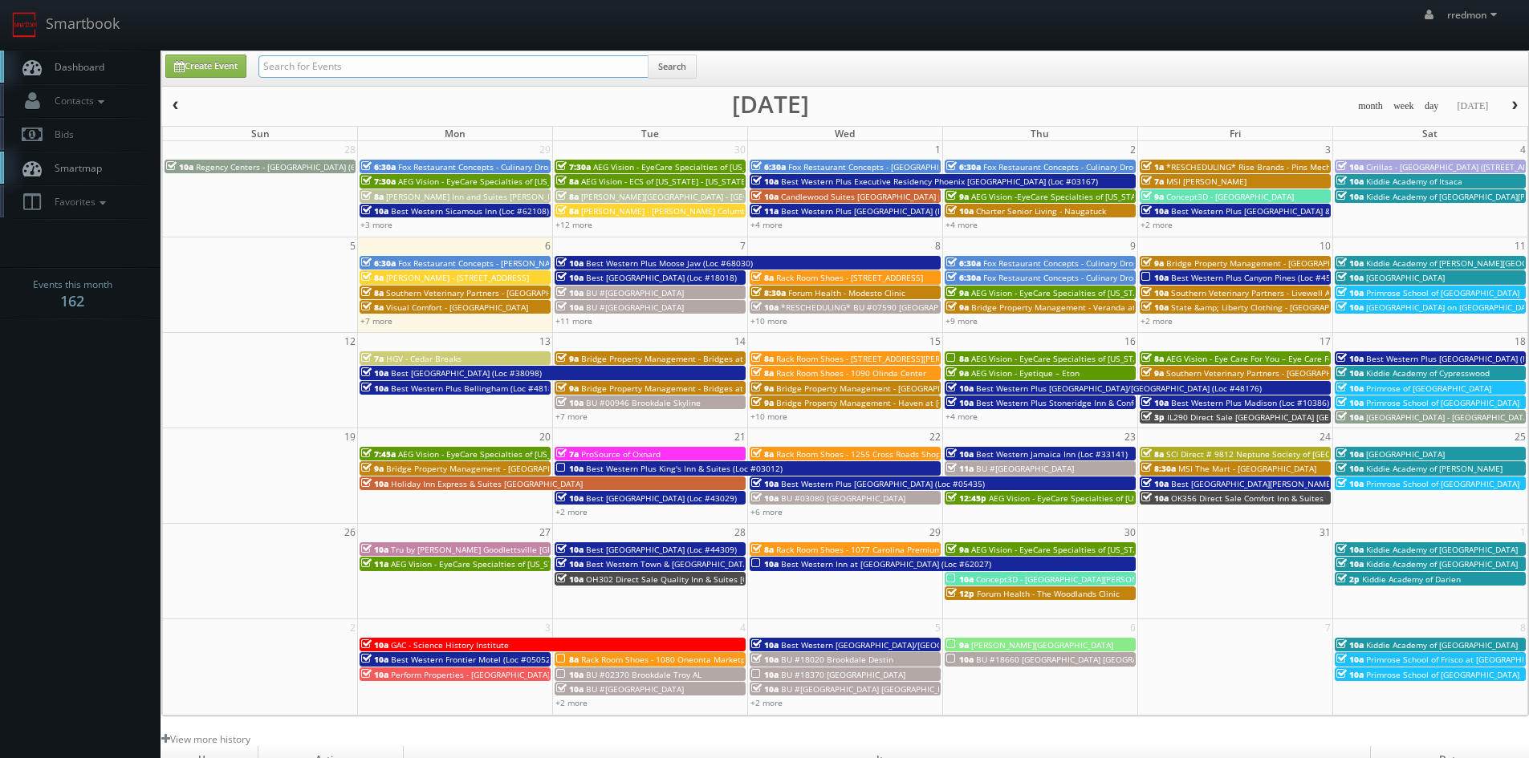
click at [348, 70] on input "text" at bounding box center [453, 66] width 390 height 22
type input "alan duggins"
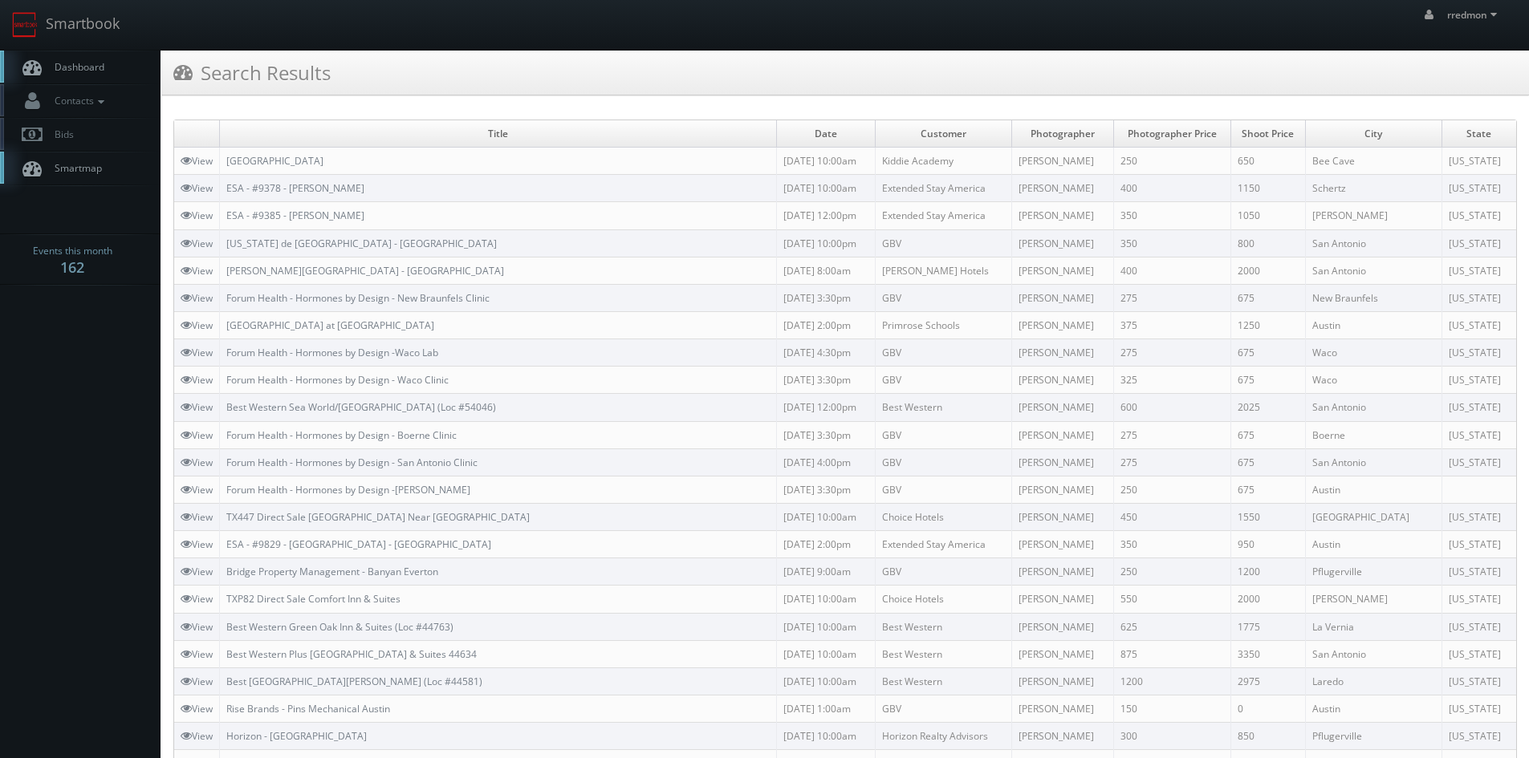
click at [111, 74] on link "Dashboard" at bounding box center [80, 67] width 160 height 33
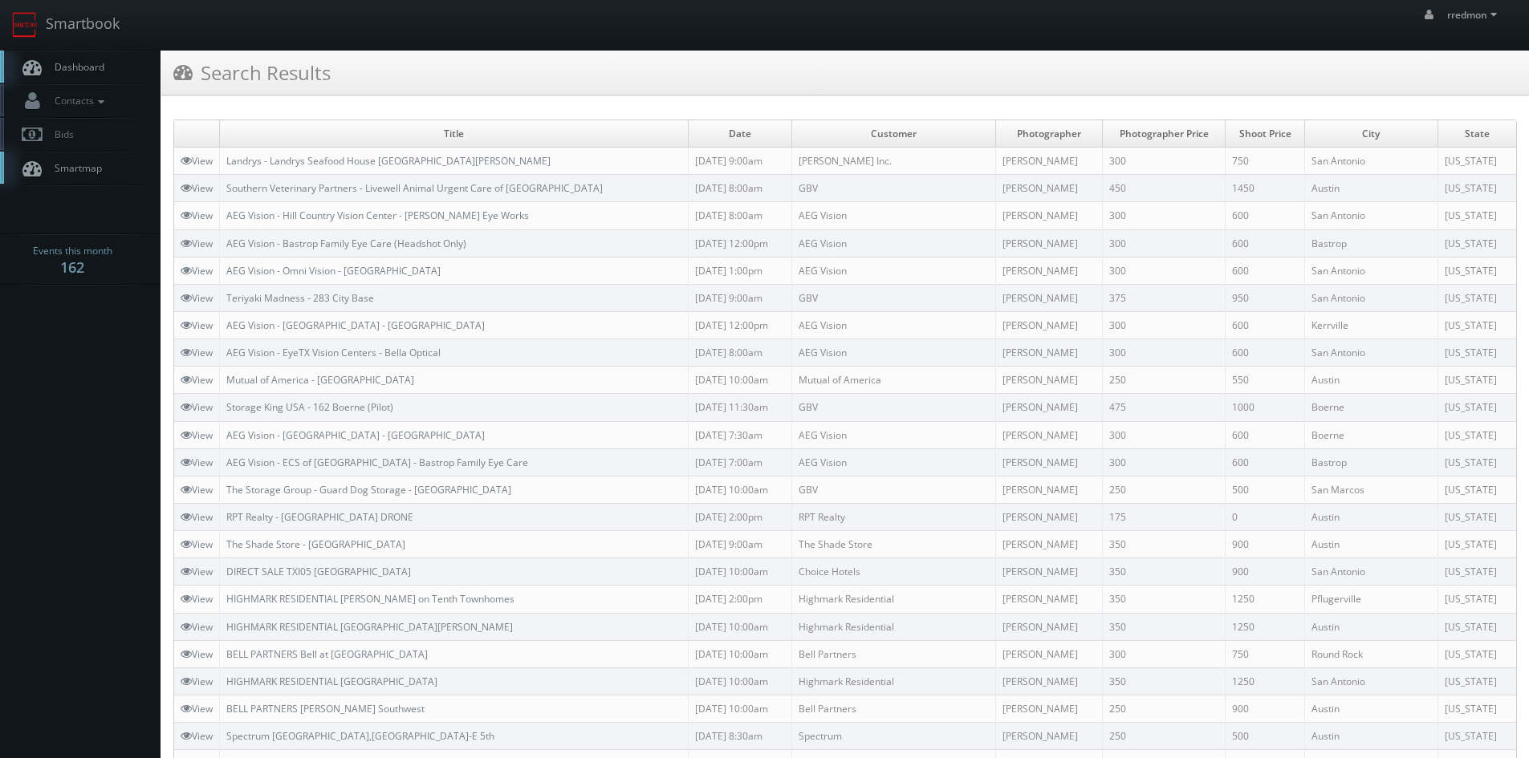
click at [1043, 165] on td "[PERSON_NAME]" at bounding box center [1048, 161] width 107 height 27
click at [112, 70] on link "Dashboard" at bounding box center [80, 67] width 160 height 33
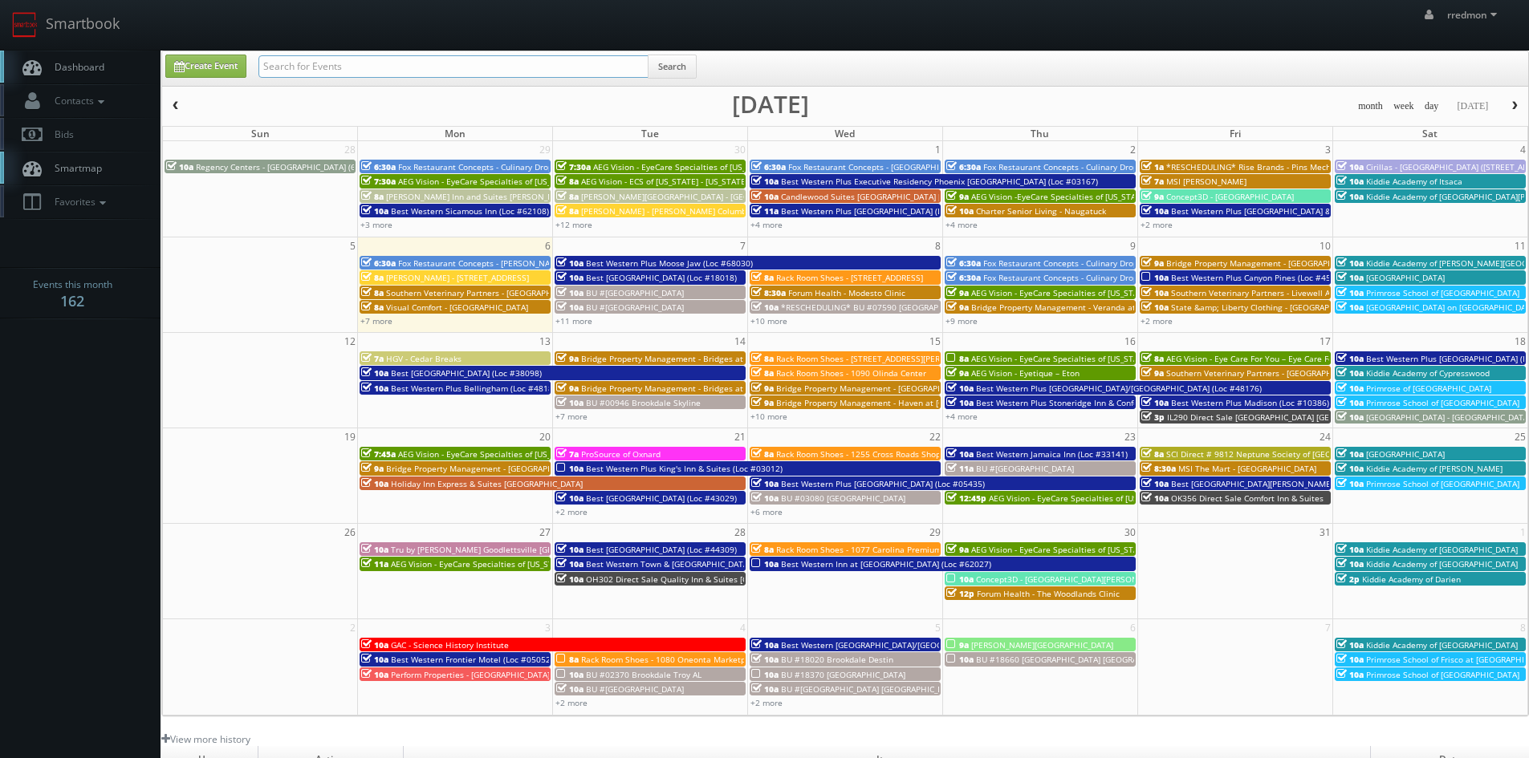
click at [478, 70] on input "text" at bounding box center [453, 66] width 390 height 22
type input "grace aston"
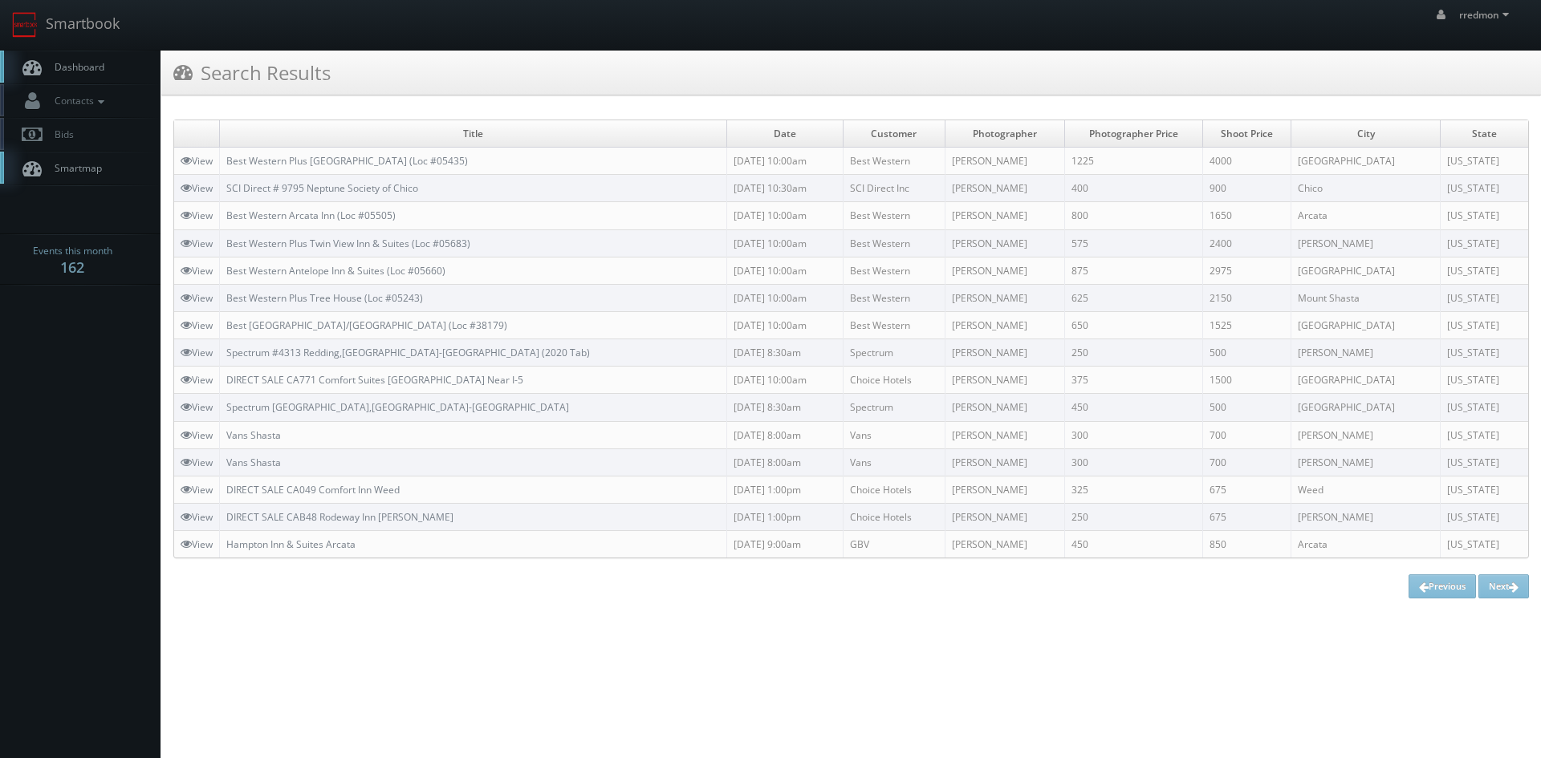
click at [108, 66] on link "Dashboard" at bounding box center [80, 67] width 160 height 33
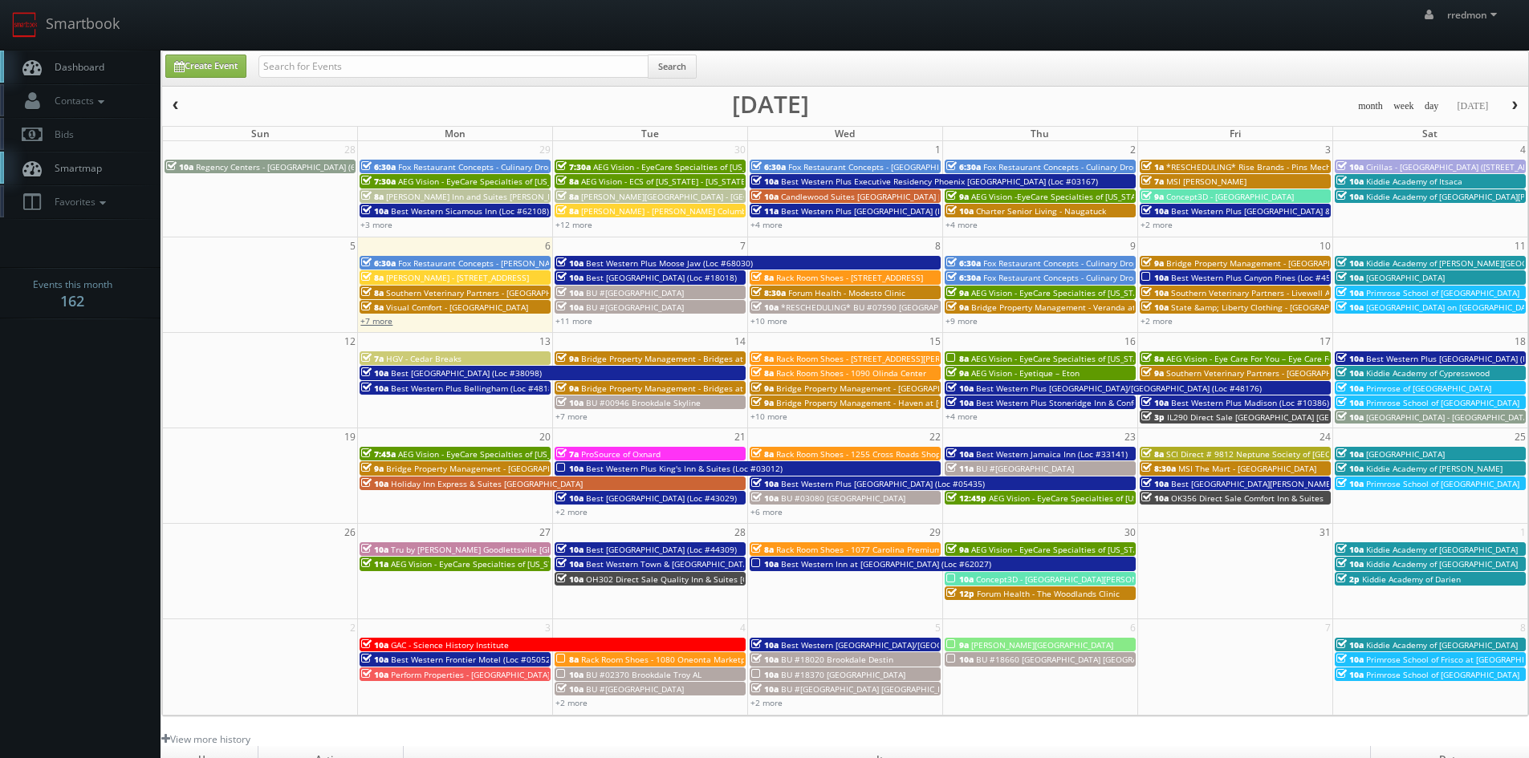
click at [388, 322] on link "+7 more" at bounding box center [376, 320] width 32 height 11
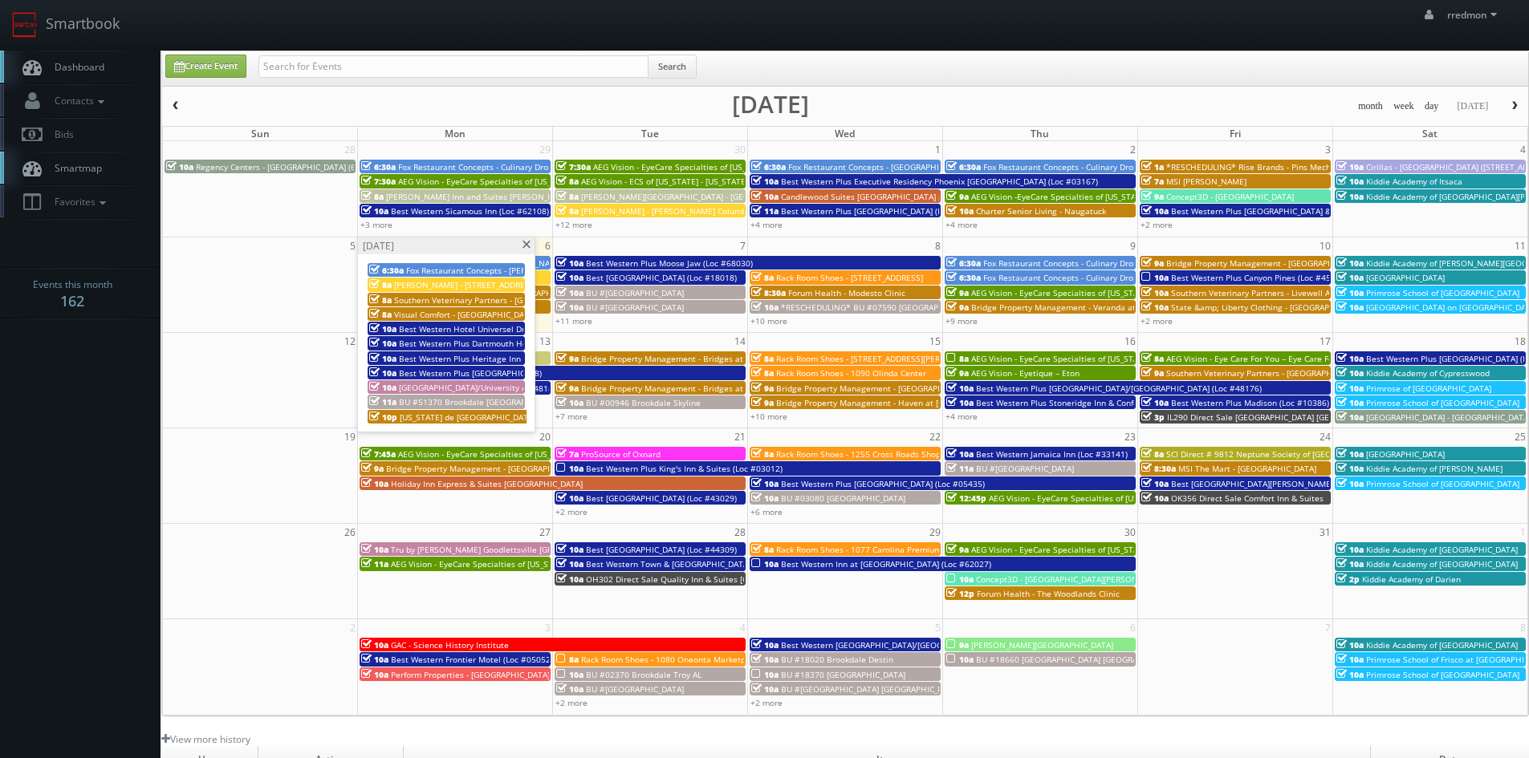
click at [526, 246] on span at bounding box center [526, 245] width 10 height 9
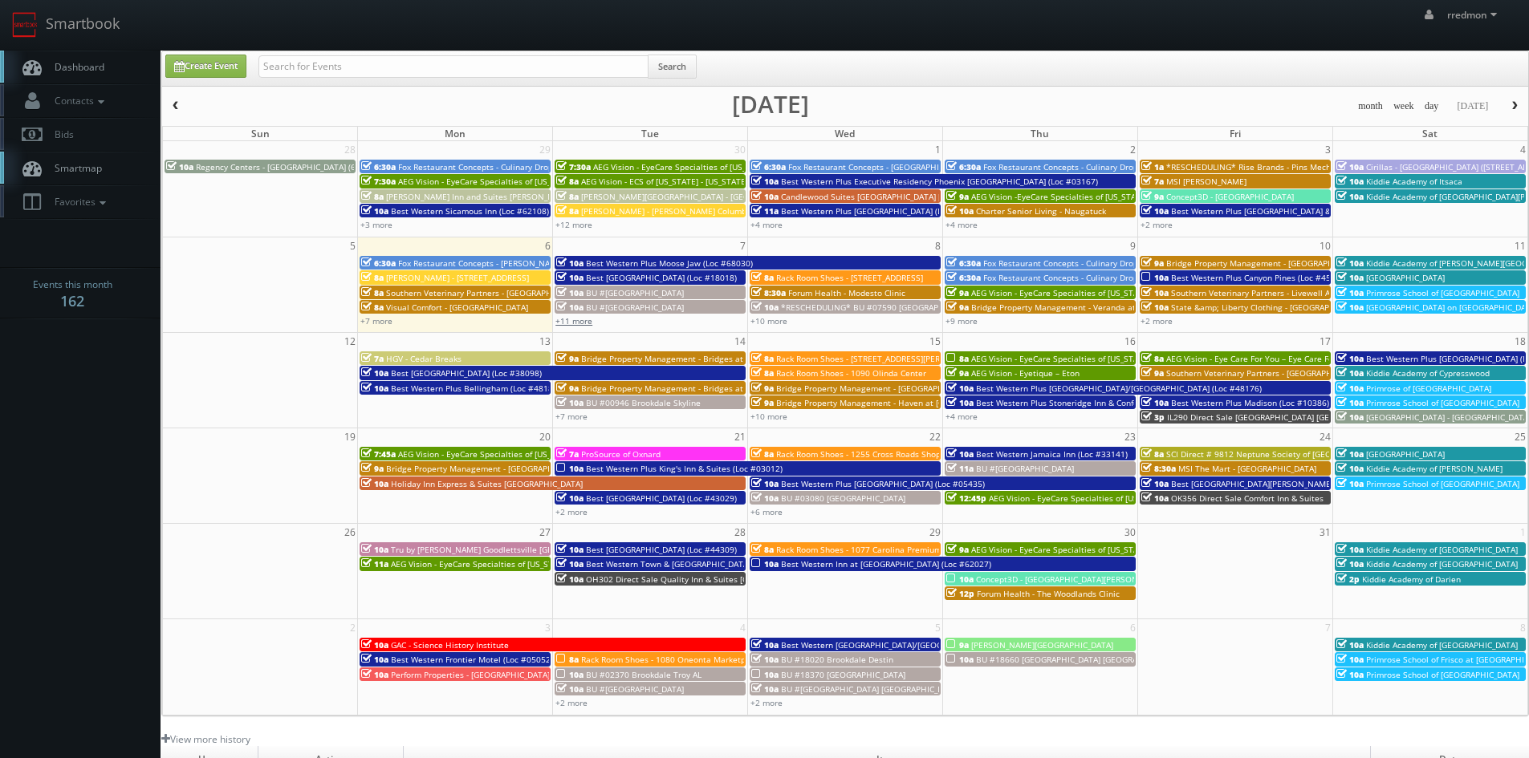
click at [580, 318] on link "+11 more" at bounding box center [573, 320] width 37 height 11
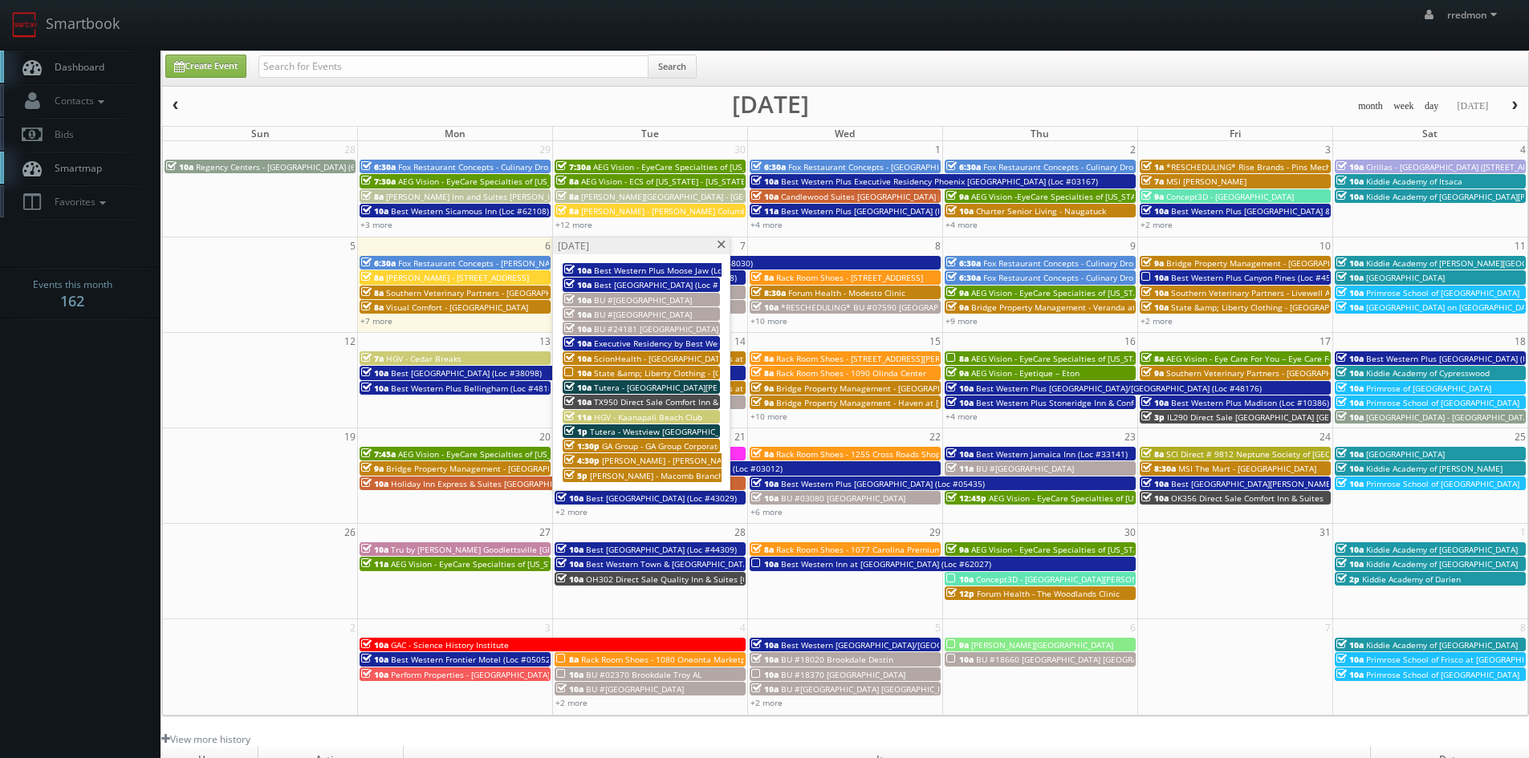
click at [687, 372] on span "State &amp; Liberty Clothing - [GEOGRAPHIC_DATA] [GEOGRAPHIC_DATA]" at bounding box center [733, 373] width 278 height 11
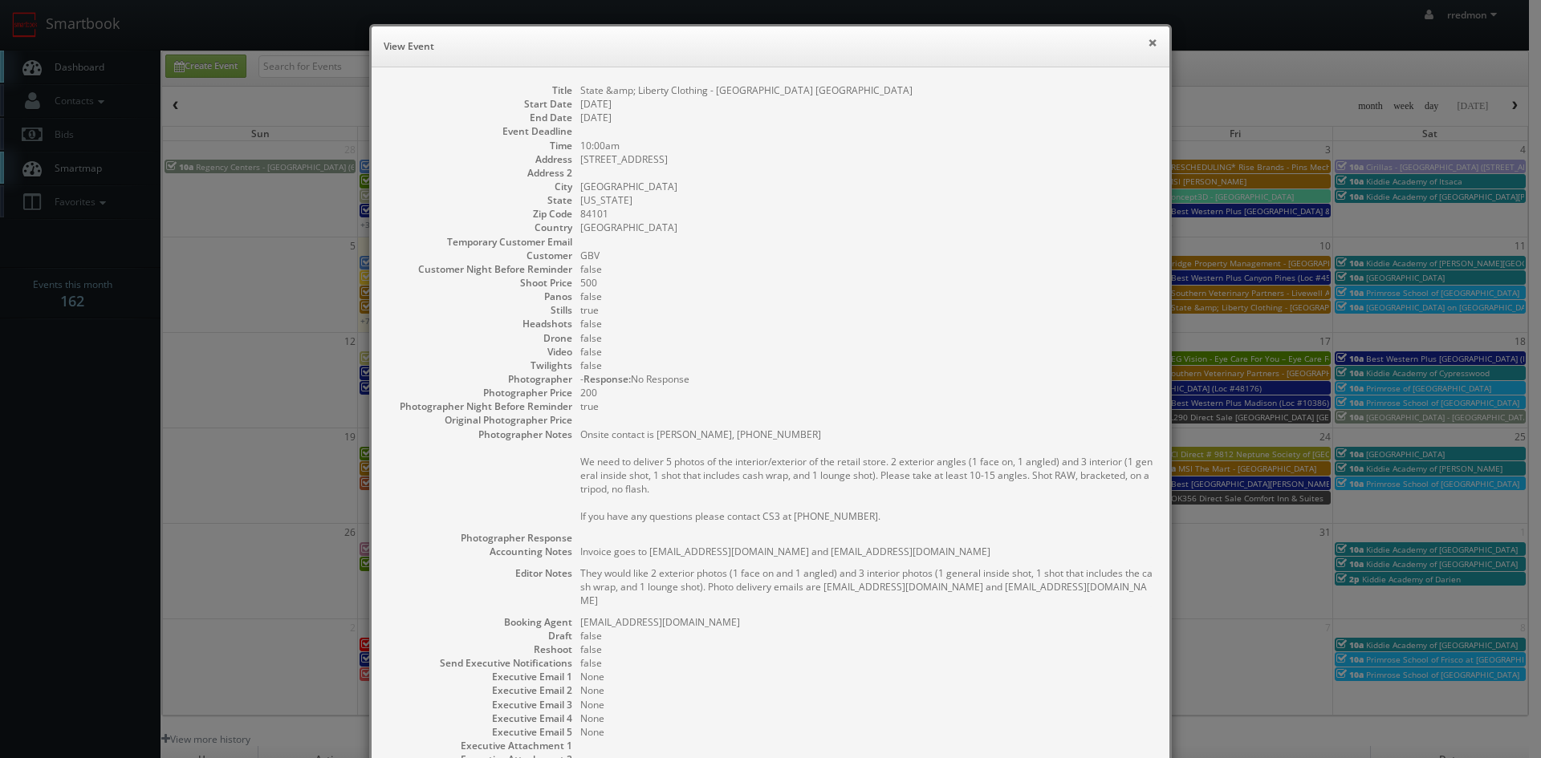
click at [1147, 41] on button "×" at bounding box center [1152, 42] width 10 height 11
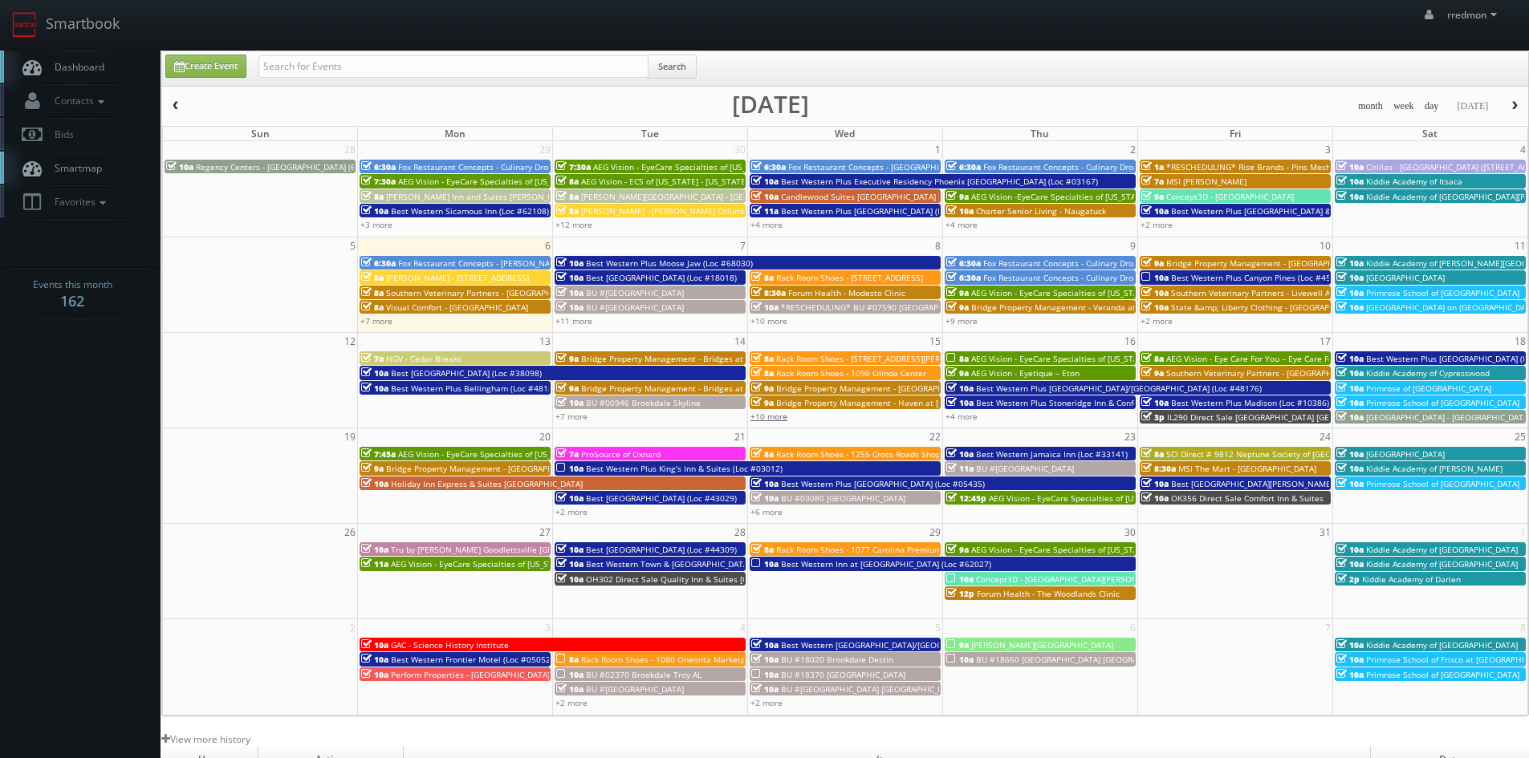
click at [778, 415] on link "+10 more" at bounding box center [768, 416] width 37 height 11
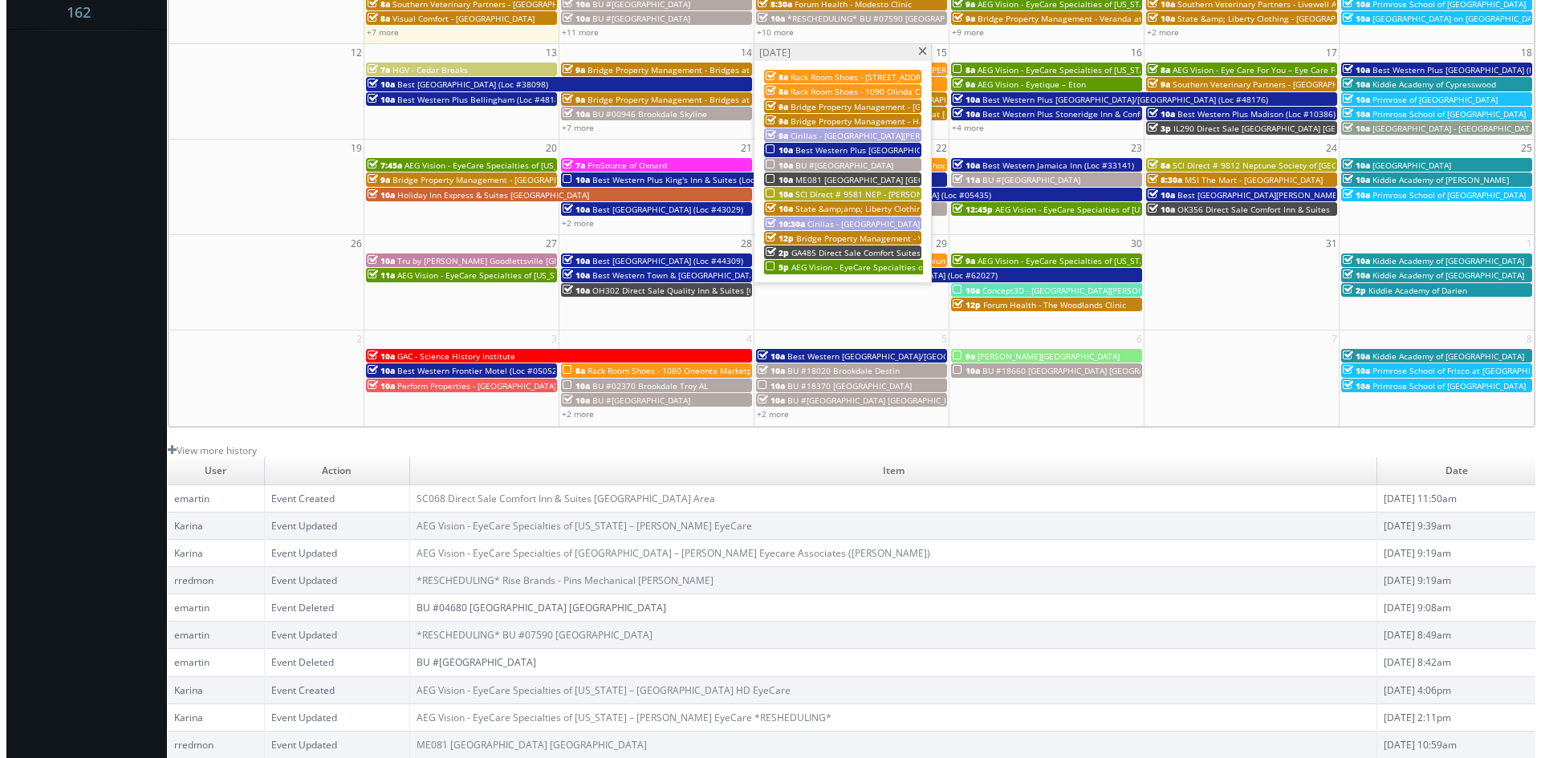
scroll to position [128, 0]
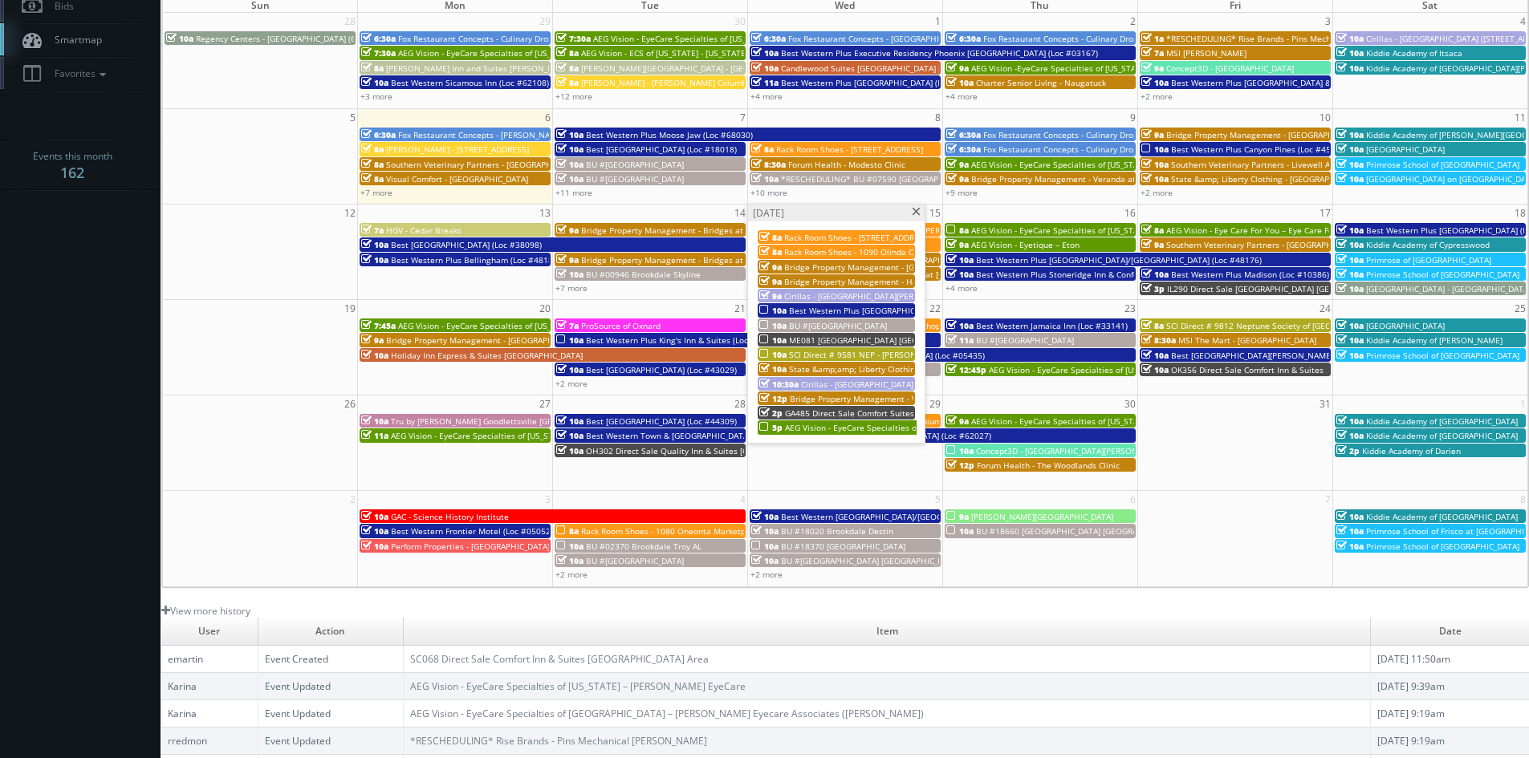
click at [871, 311] on span "Best Western Plus [GEOGRAPHIC_DATA] (Loc #05521)" at bounding box center [891, 310] width 204 height 11
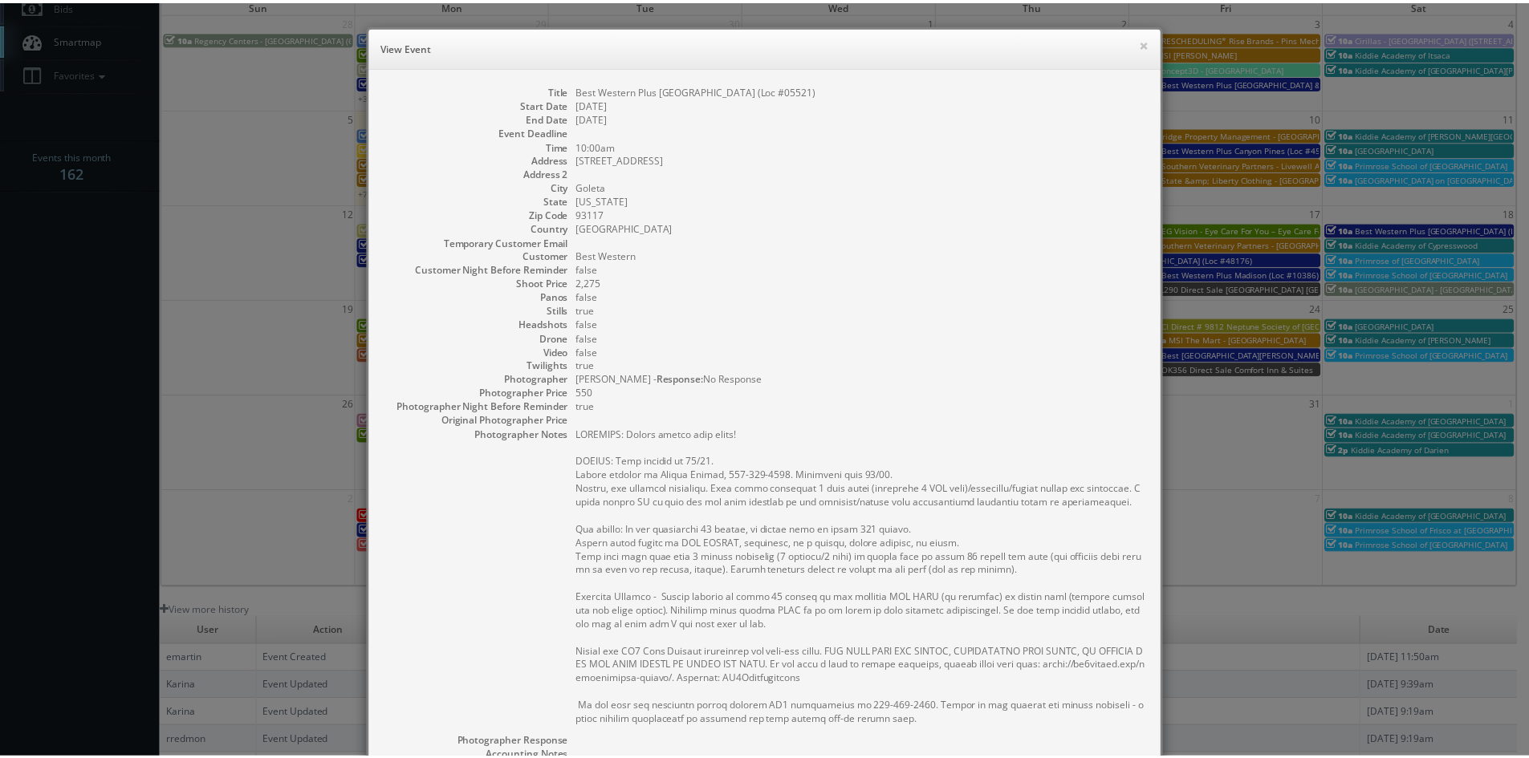
scroll to position [311, 0]
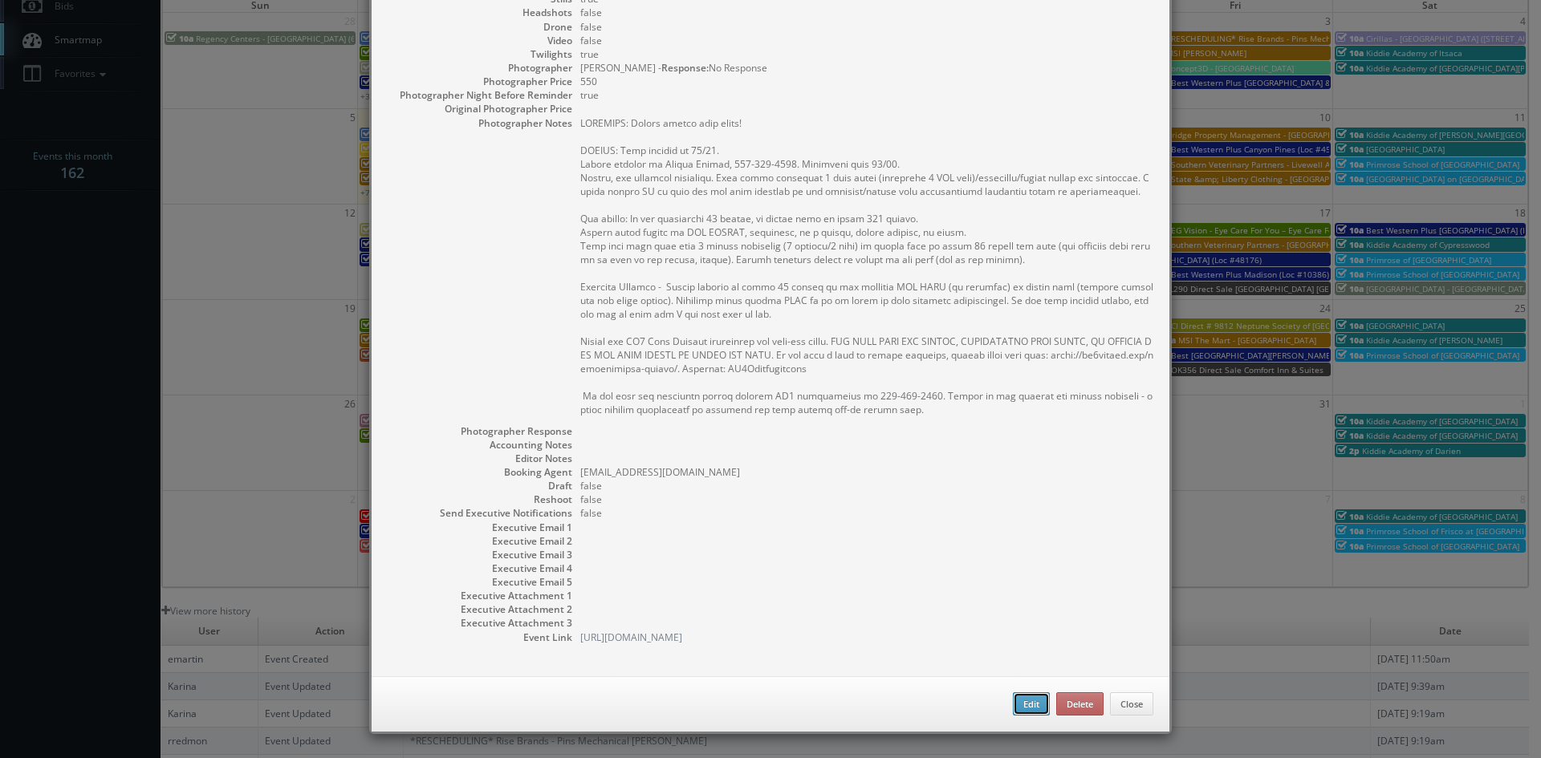
click at [1026, 710] on button "Edit" at bounding box center [1031, 705] width 37 height 24
type input "Best Western Plus [GEOGRAPHIC_DATA] (Loc #05521)"
type input "5620 Calle Real"
type input "Goleta"
type input "93117"
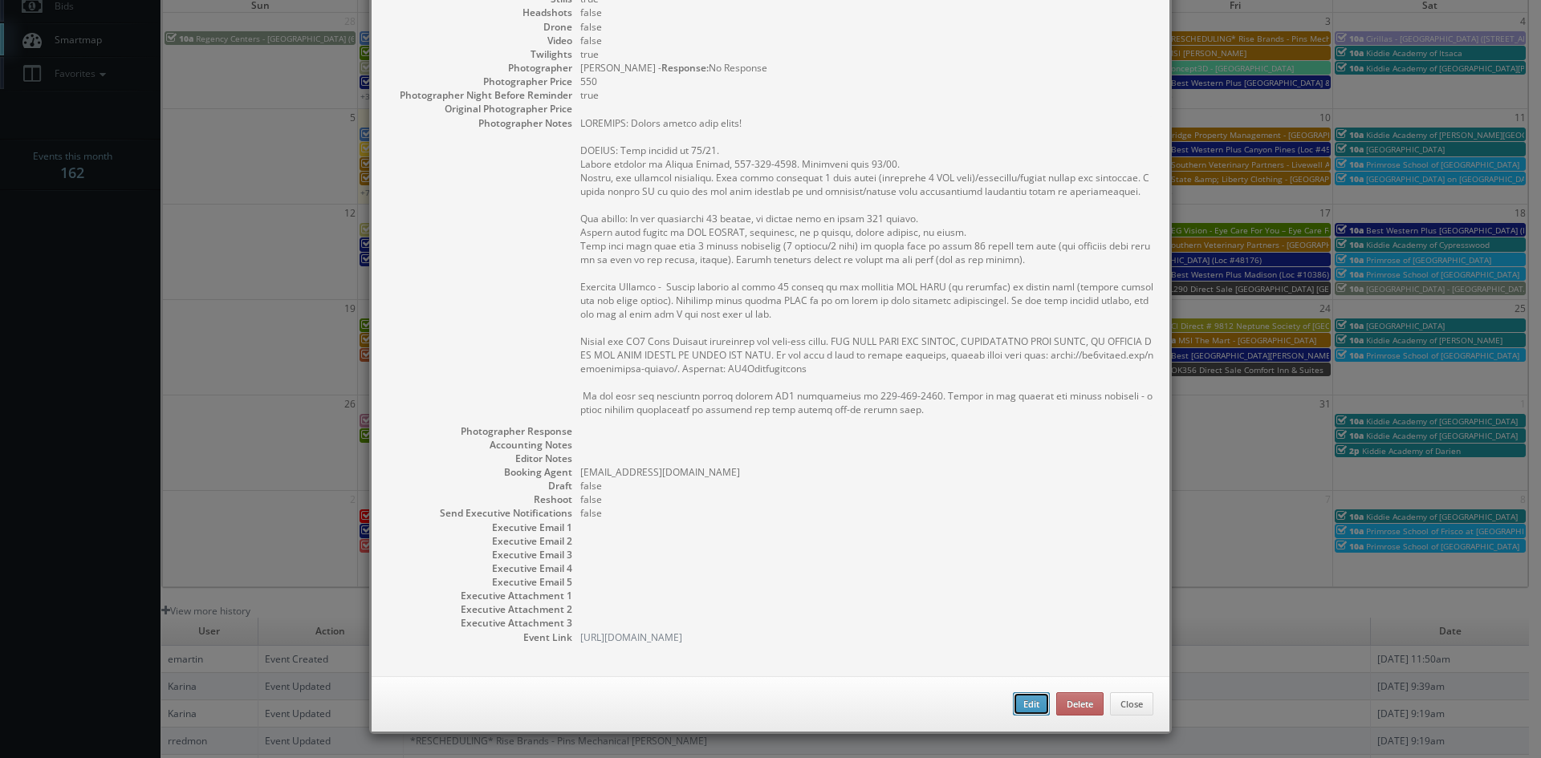
type input "2,275"
checkbox input "true"
type input "10/15/2025"
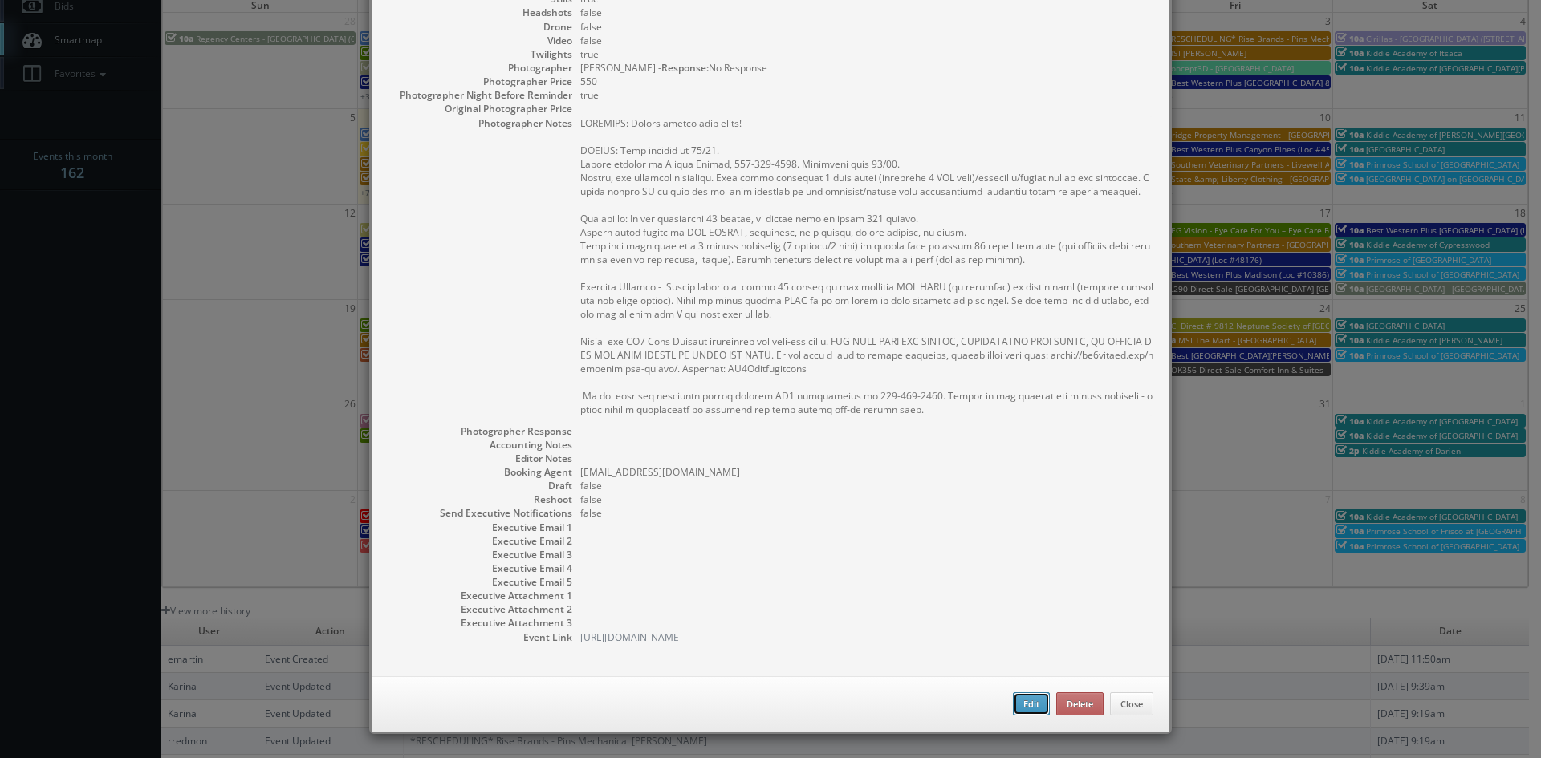
type input "10:00am"
checkbox input "true"
type textarea "REMINDER: Please accept this shoot! UPDATE: Date changed to 10/15. Onsite conta…"
select select "[US_STATE]"
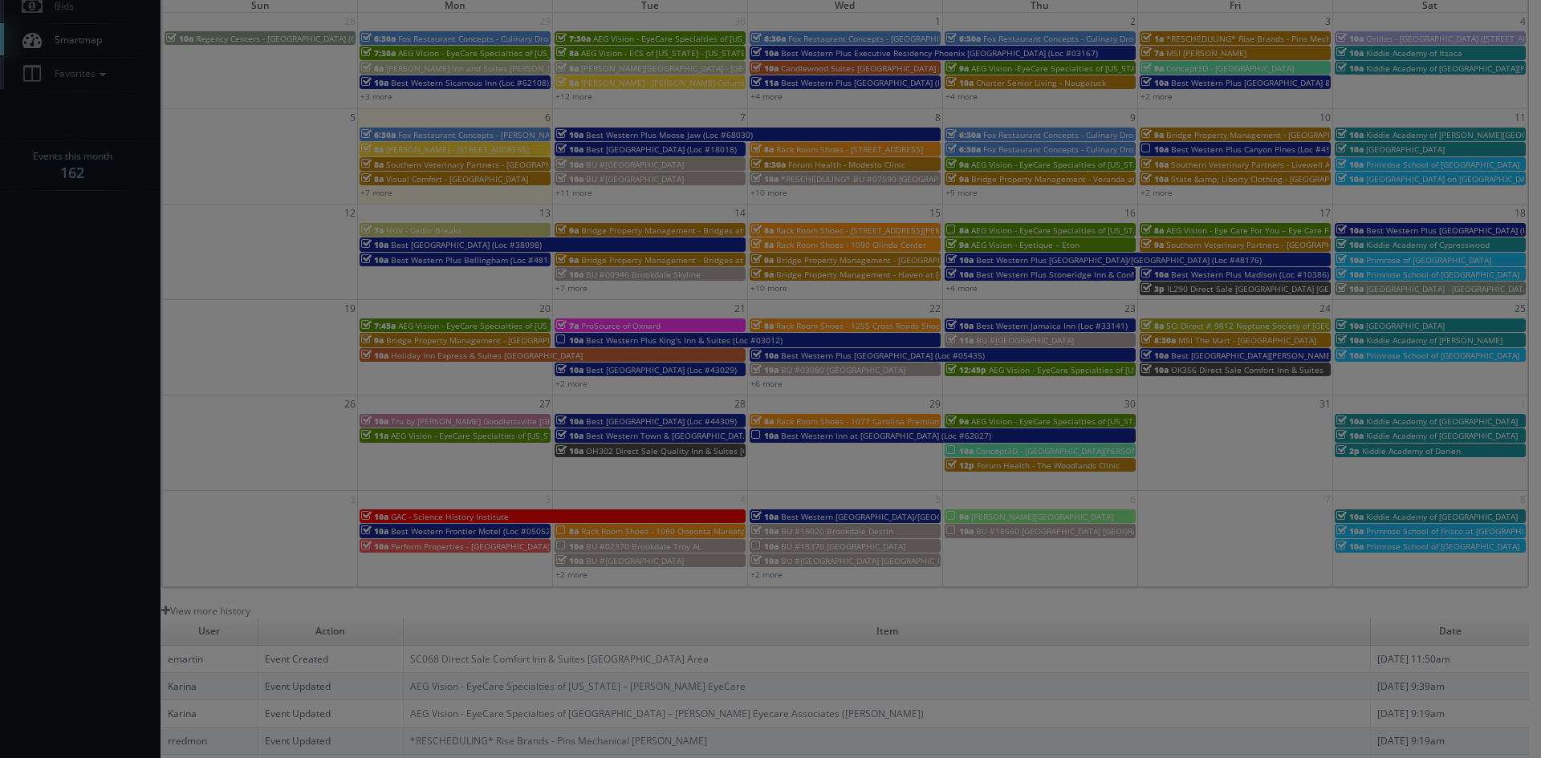
type input "2,275"
type input "550"
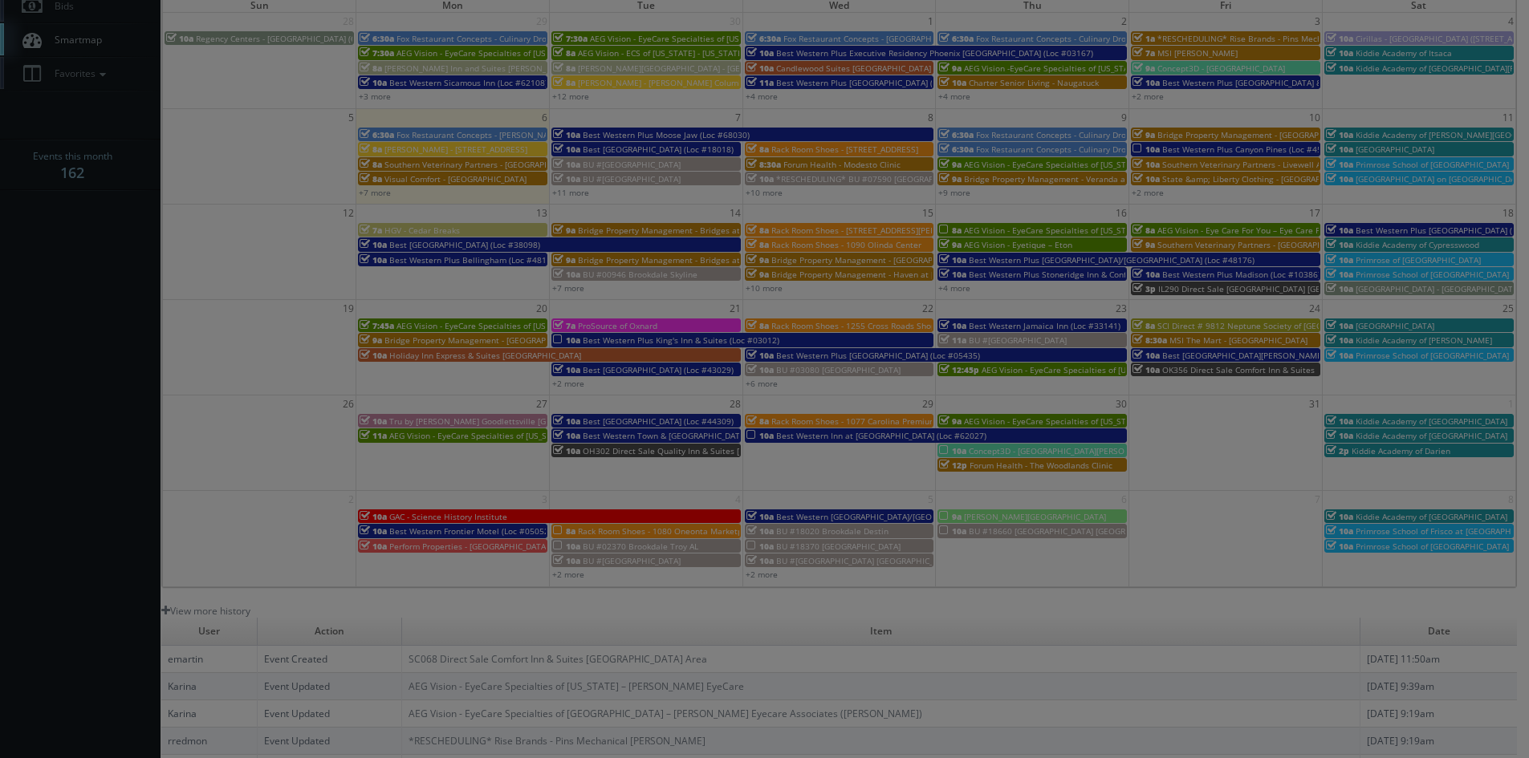
select select "fake55@mg.cs3calendar.com"
select select "lizzshots@gmail.com"
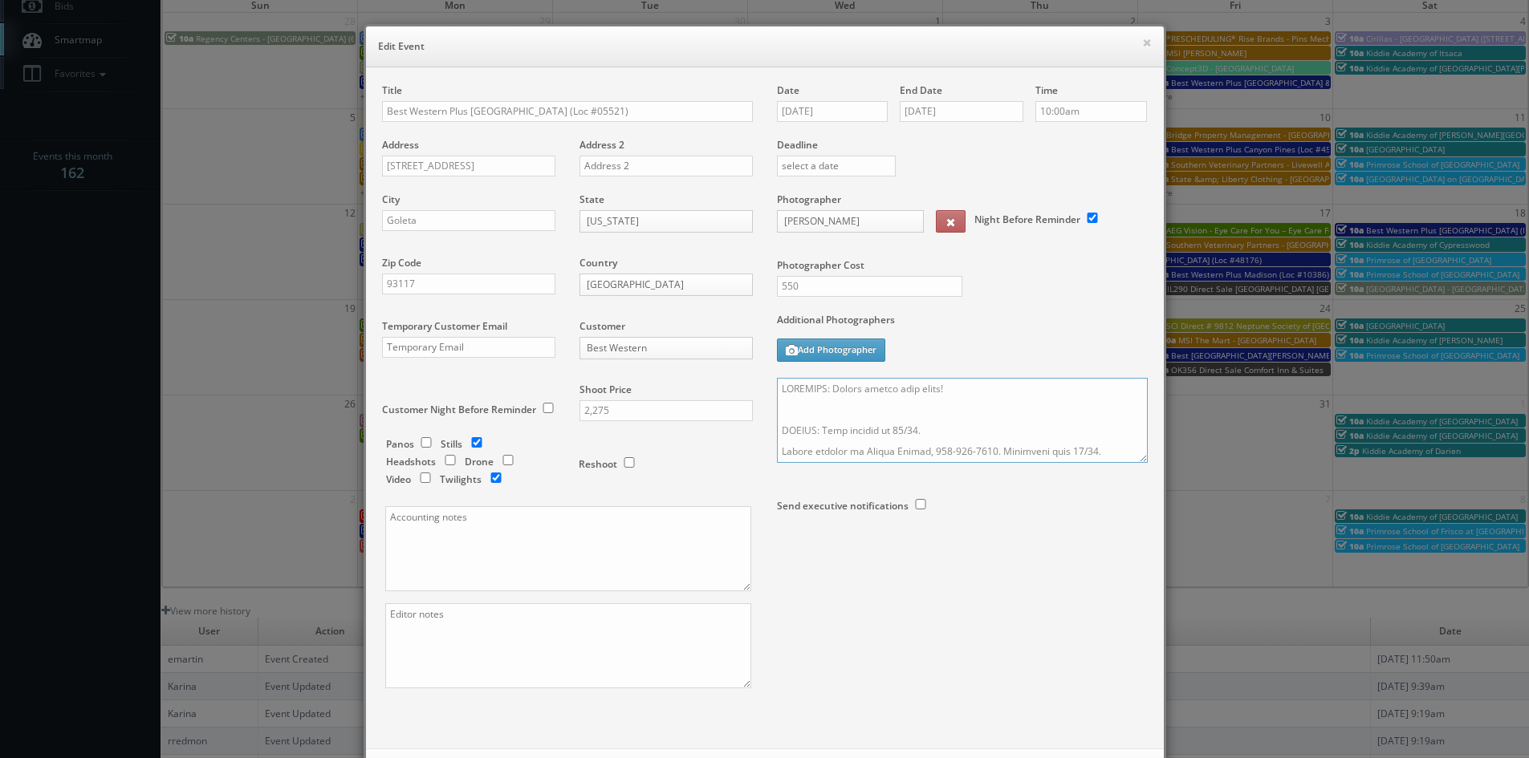
click at [985, 384] on textarea at bounding box center [962, 420] width 371 height 85
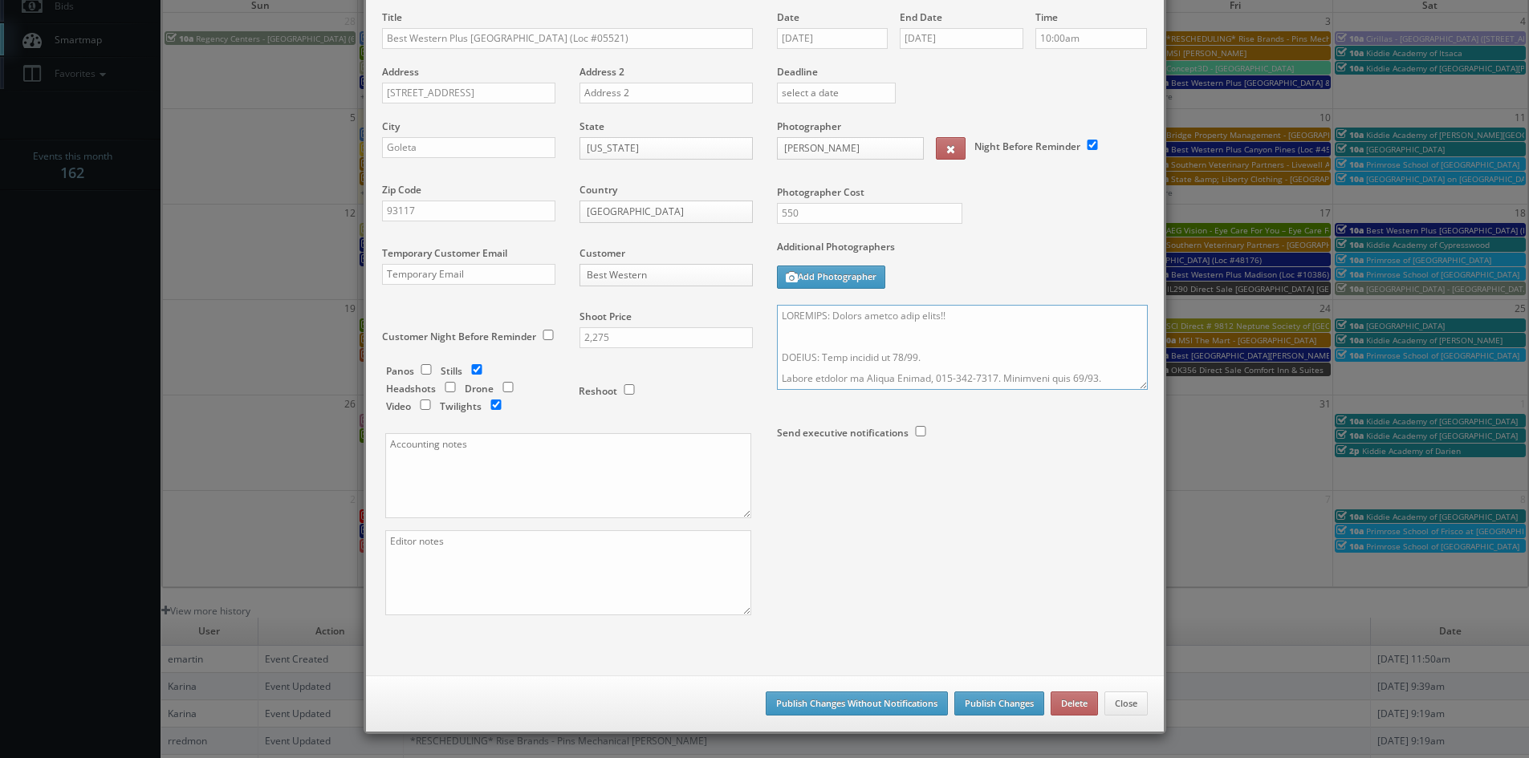
type textarea "REMINDER: Please accept this shoot!! UPDATE: Date changed to 10/15. Onsite cont…"
click at [973, 706] on button "Publish Changes" at bounding box center [999, 704] width 90 height 24
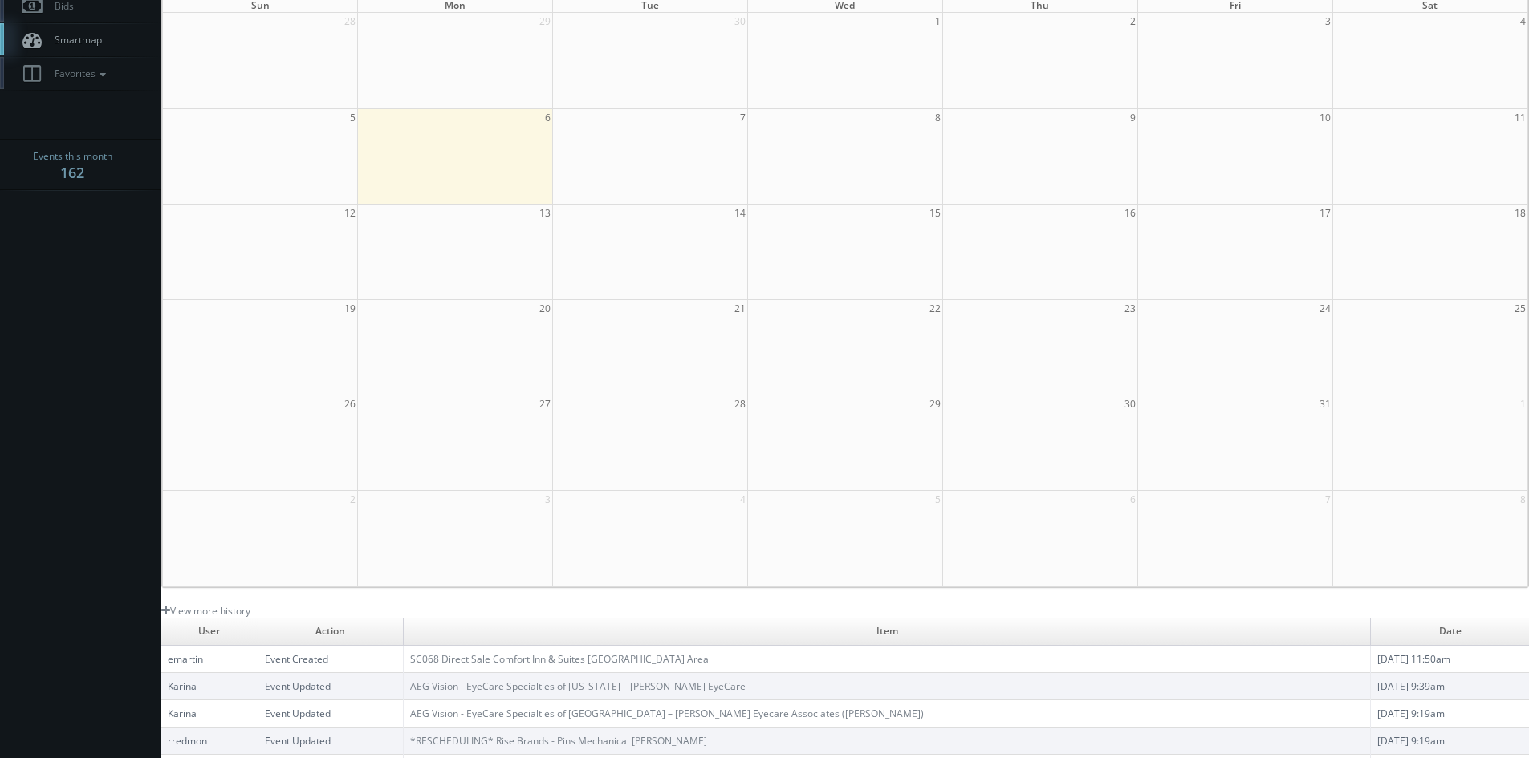
scroll to position [0, 0]
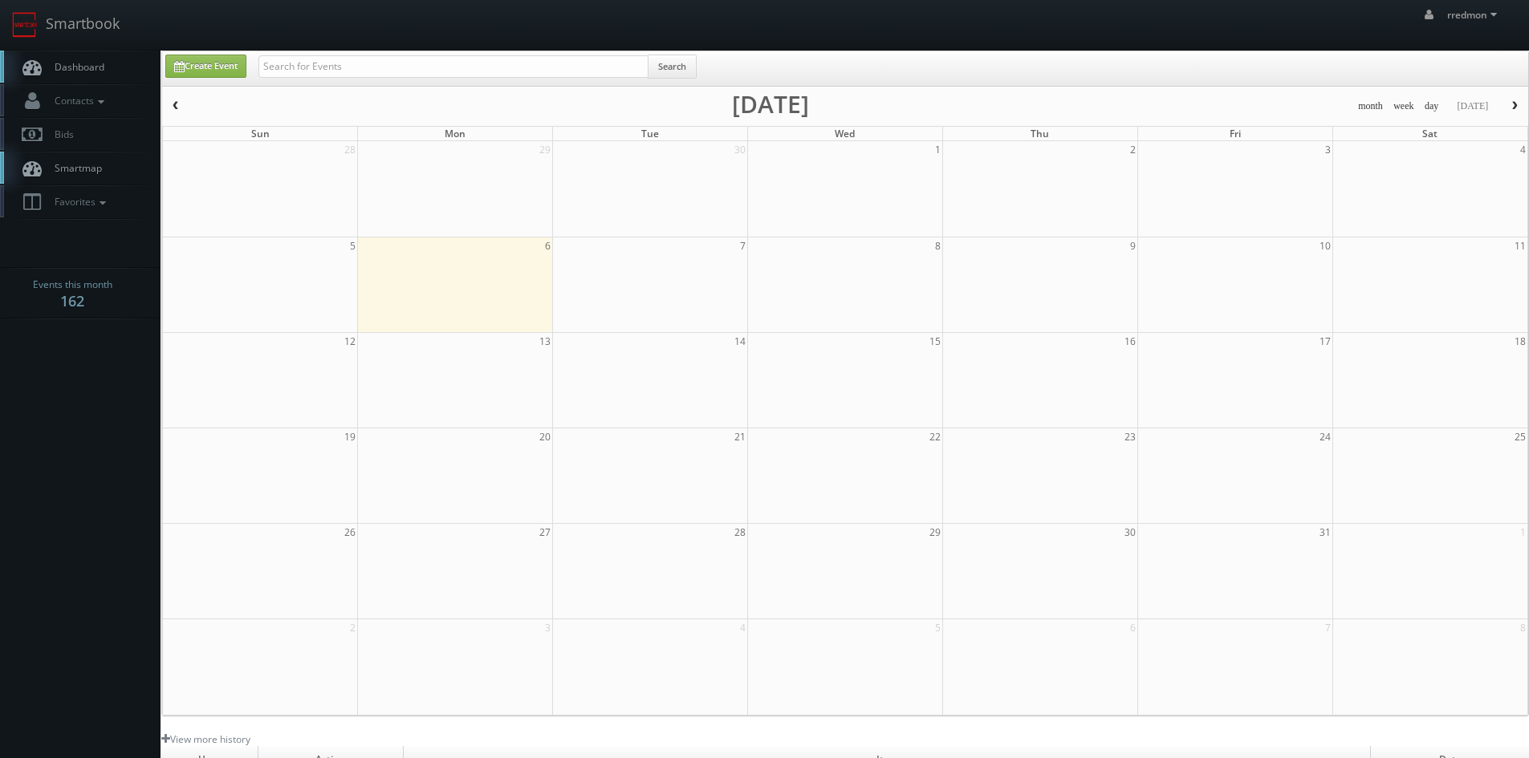
click at [66, 72] on span "Dashboard" at bounding box center [76, 67] width 58 height 14
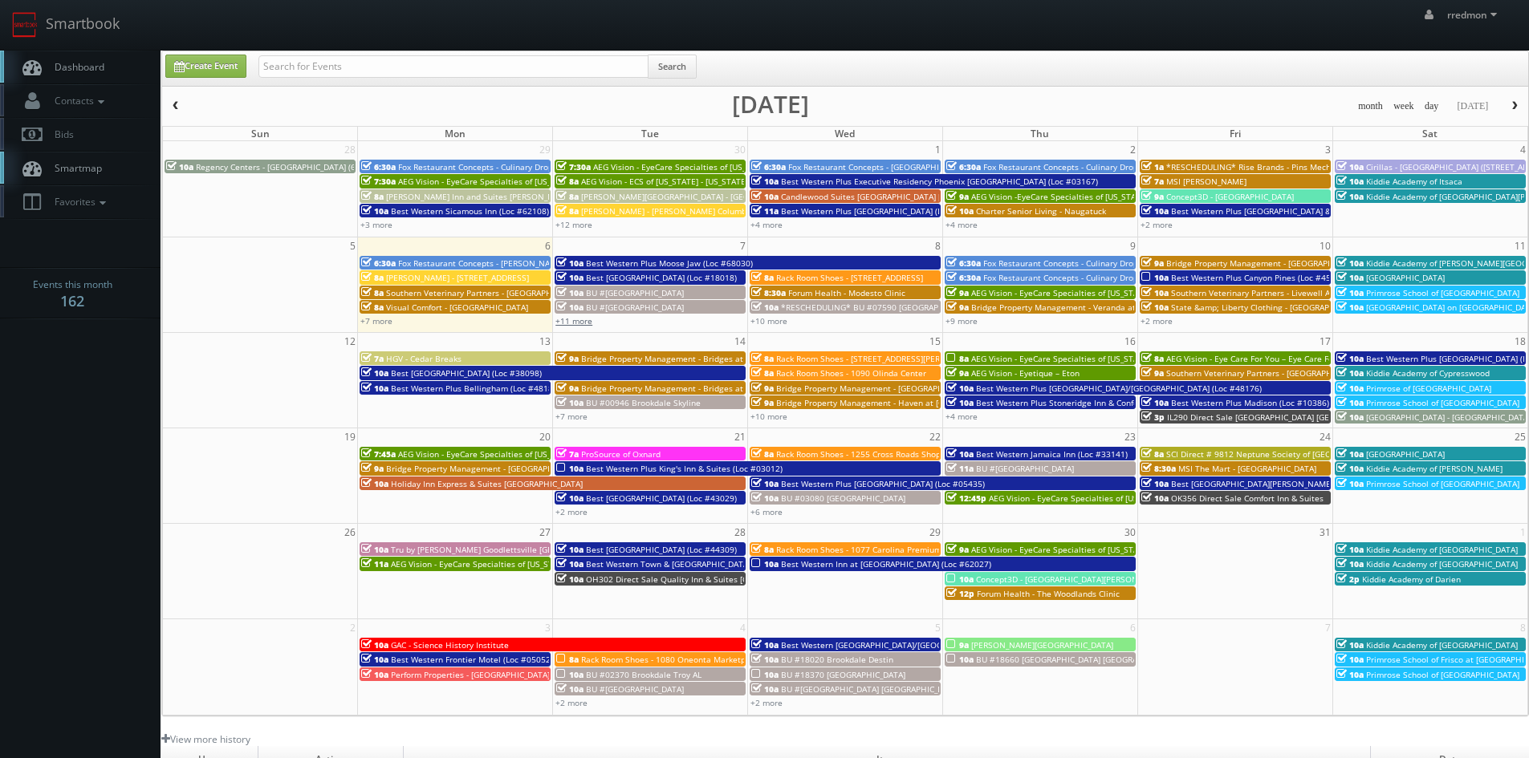
click at [570, 323] on link "+11 more" at bounding box center [573, 320] width 37 height 11
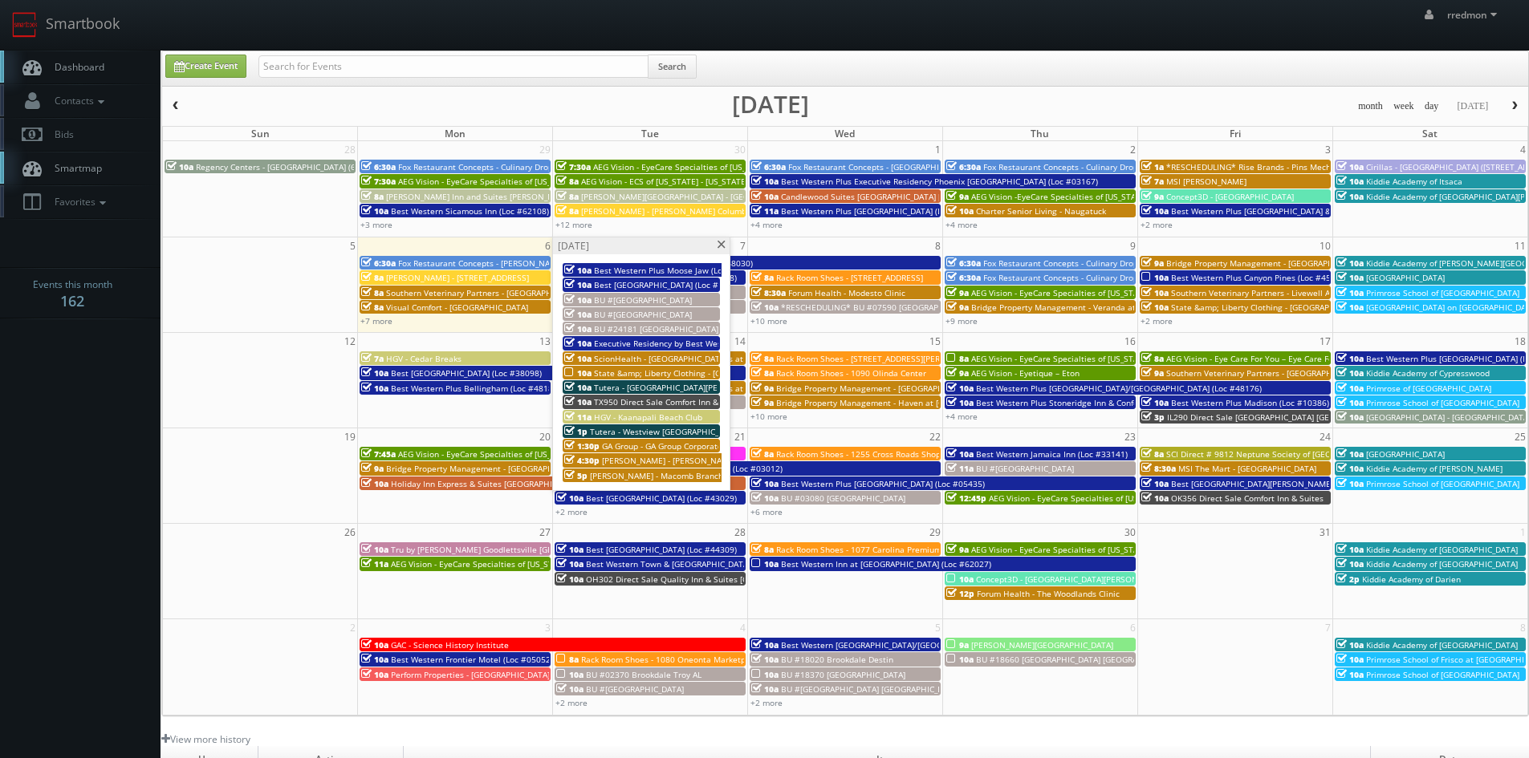
click at [717, 250] on div "[DATE]" at bounding box center [641, 246] width 177 height 17
click at [719, 244] on span at bounding box center [721, 245] width 10 height 9
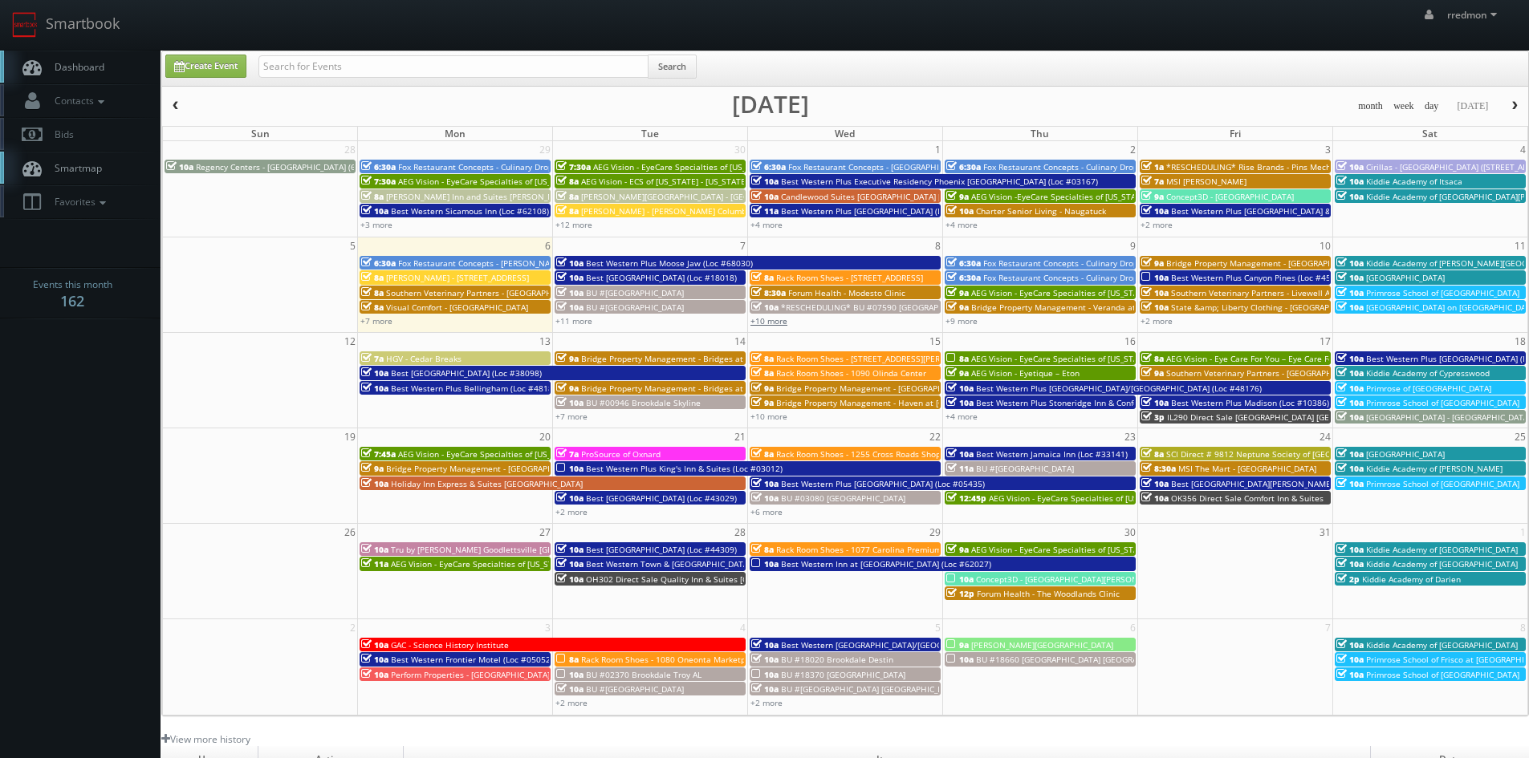
click at [782, 324] on link "+10 more" at bounding box center [768, 320] width 37 height 11
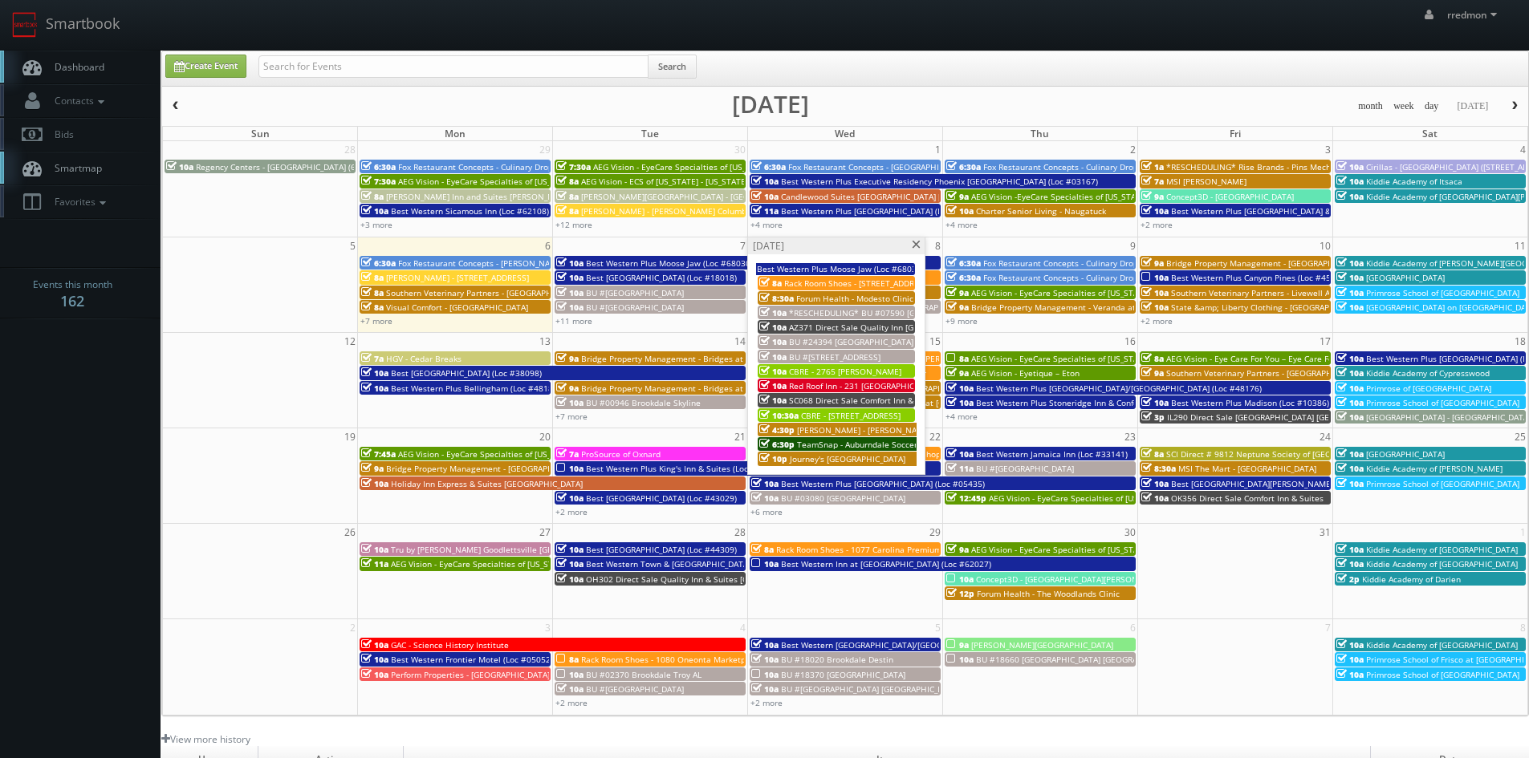
click at [914, 247] on span at bounding box center [916, 245] width 10 height 9
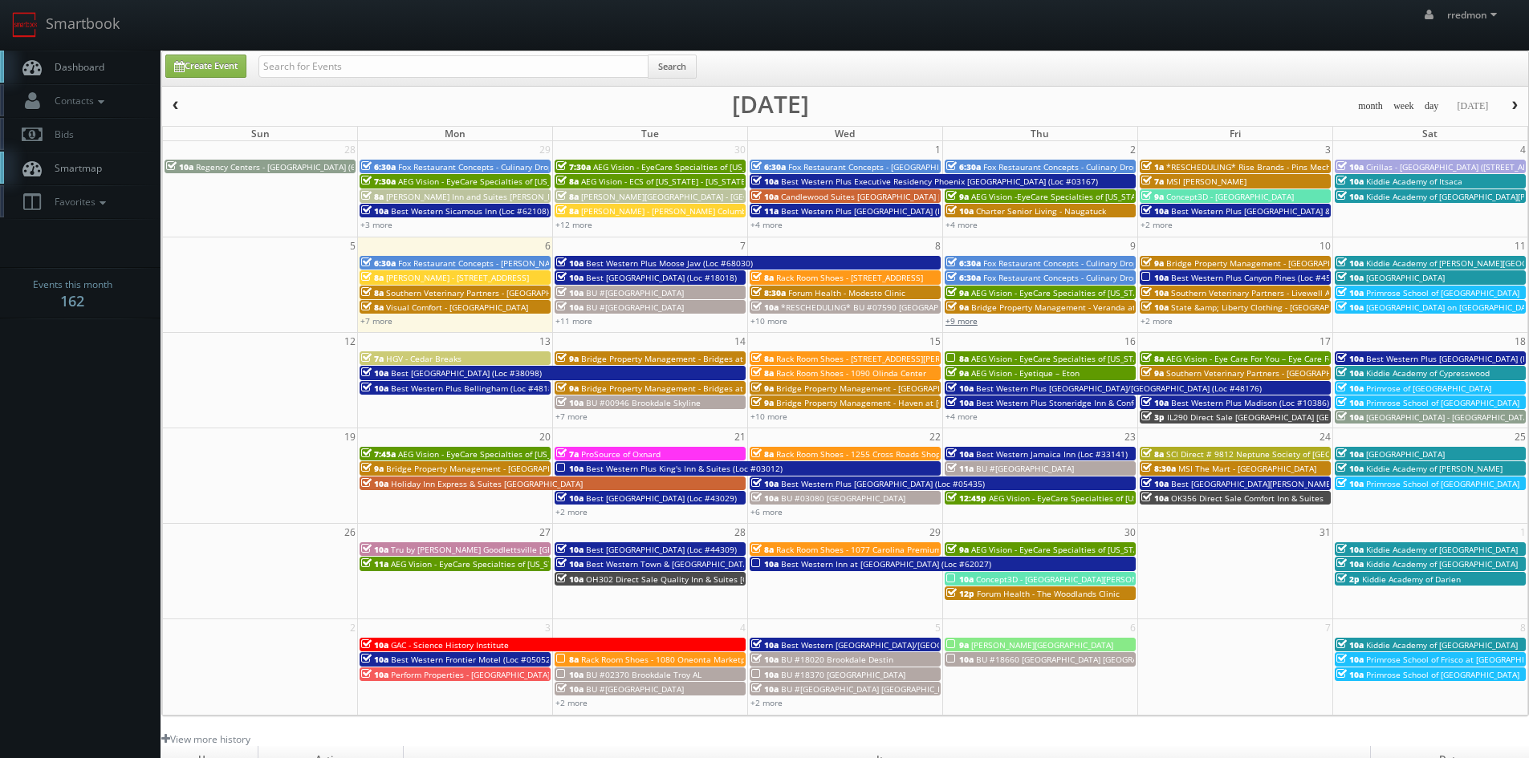
click at [961, 320] on link "+9 more" at bounding box center [961, 320] width 32 height 11
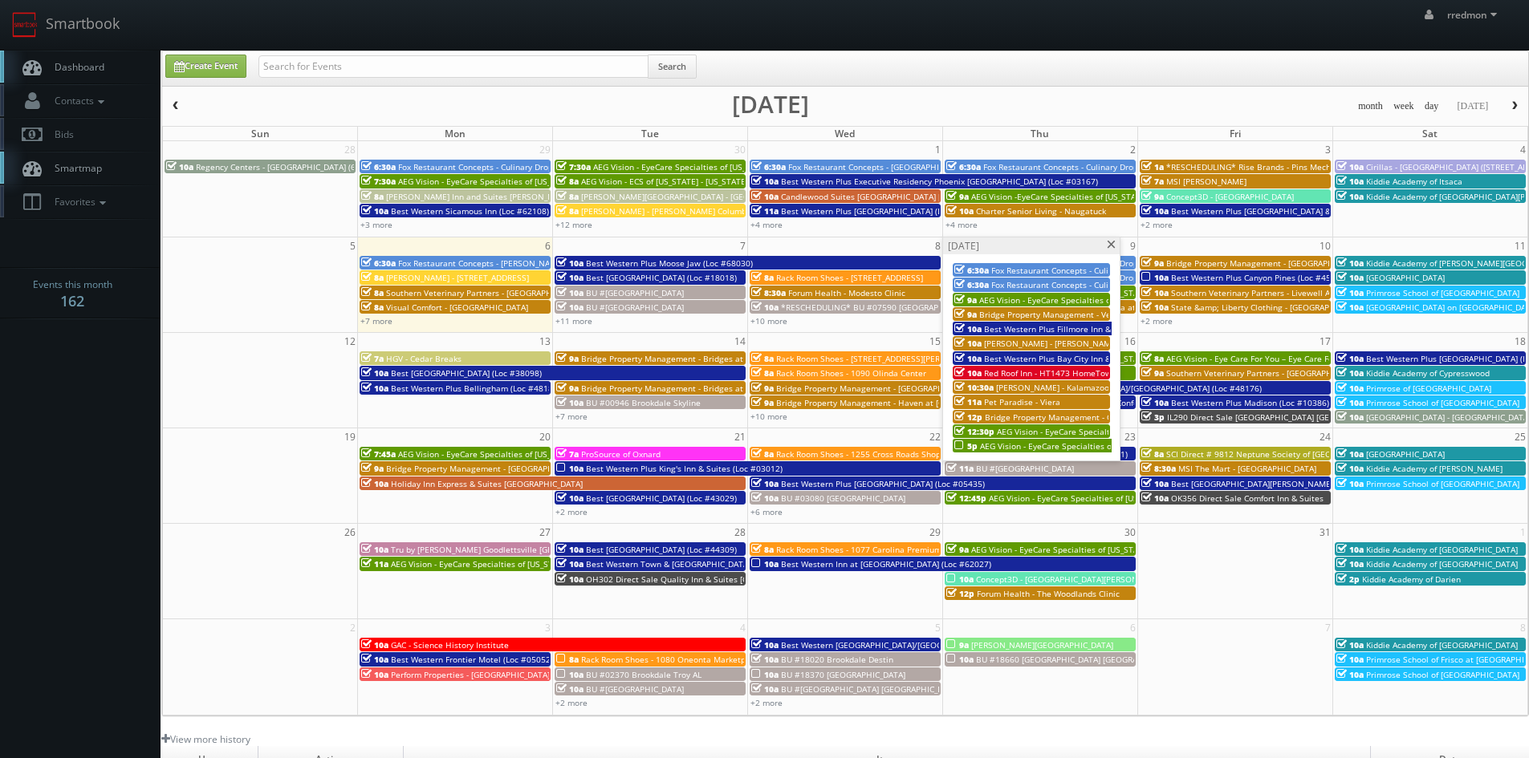
click at [1037, 448] on span "AEG Vision - EyeCare Specialties of [GEOGRAPHIC_DATA] – [PERSON_NAME] Eyecare A…" at bounding box center [1197, 446] width 434 height 11
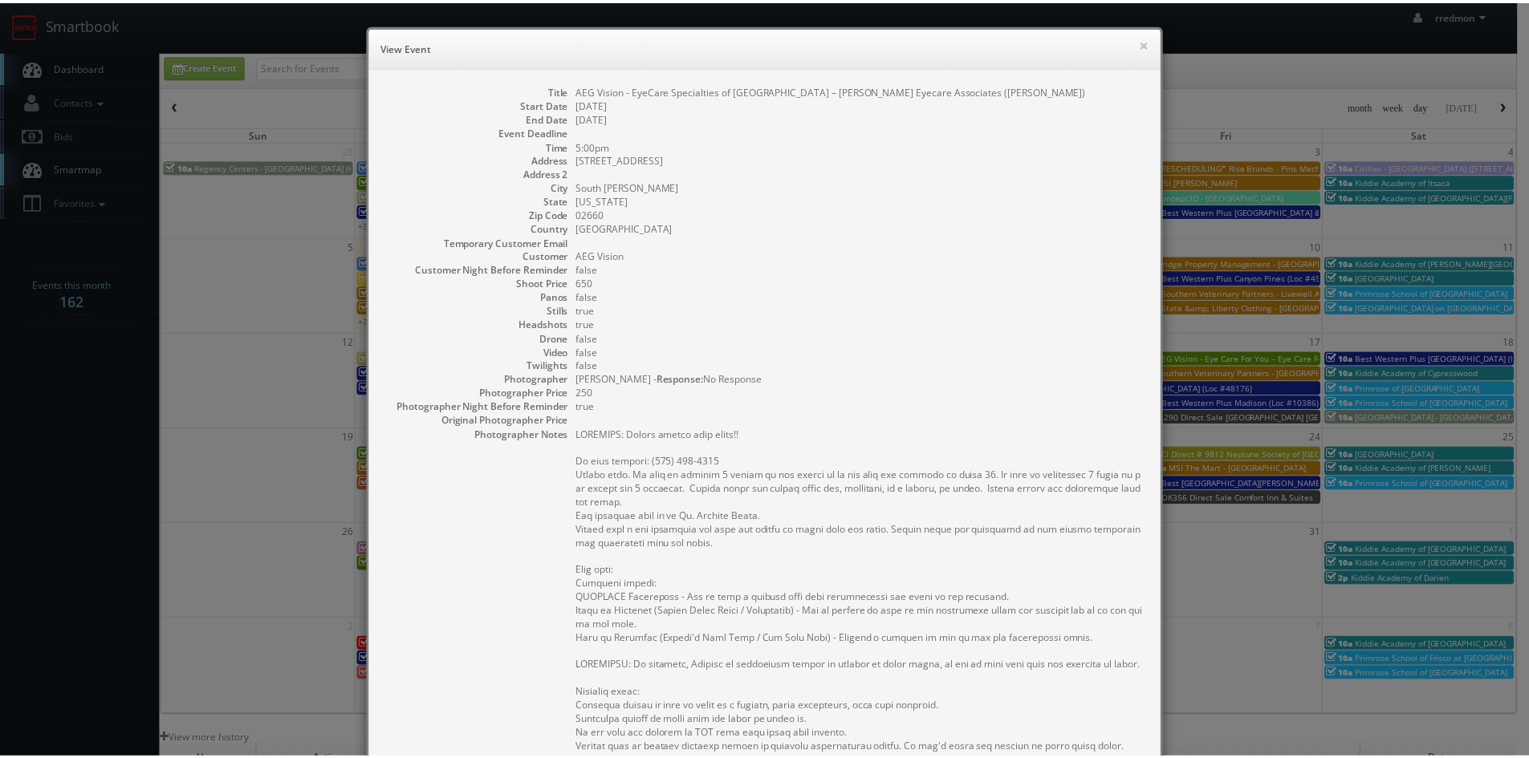
scroll to position [401, 0]
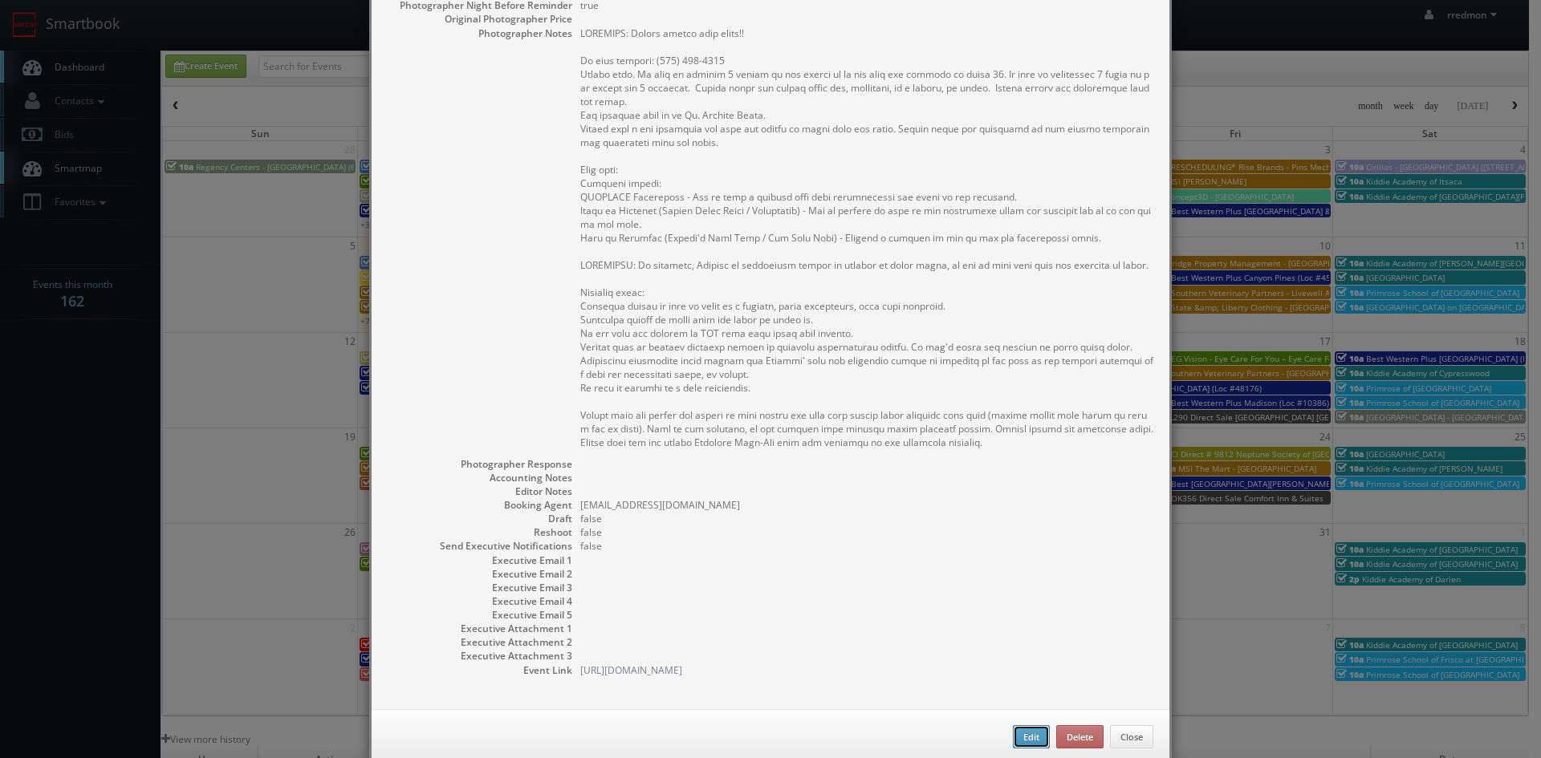
click at [1014, 745] on button "Edit" at bounding box center [1031, 737] width 37 height 24
type input "AEG Vision - EyeCare Specialties of [GEOGRAPHIC_DATA] – [PERSON_NAME] Eyecare A…"
type input "[STREET_ADDRESS]"
type input "South [PERSON_NAME]"
type input "02660"
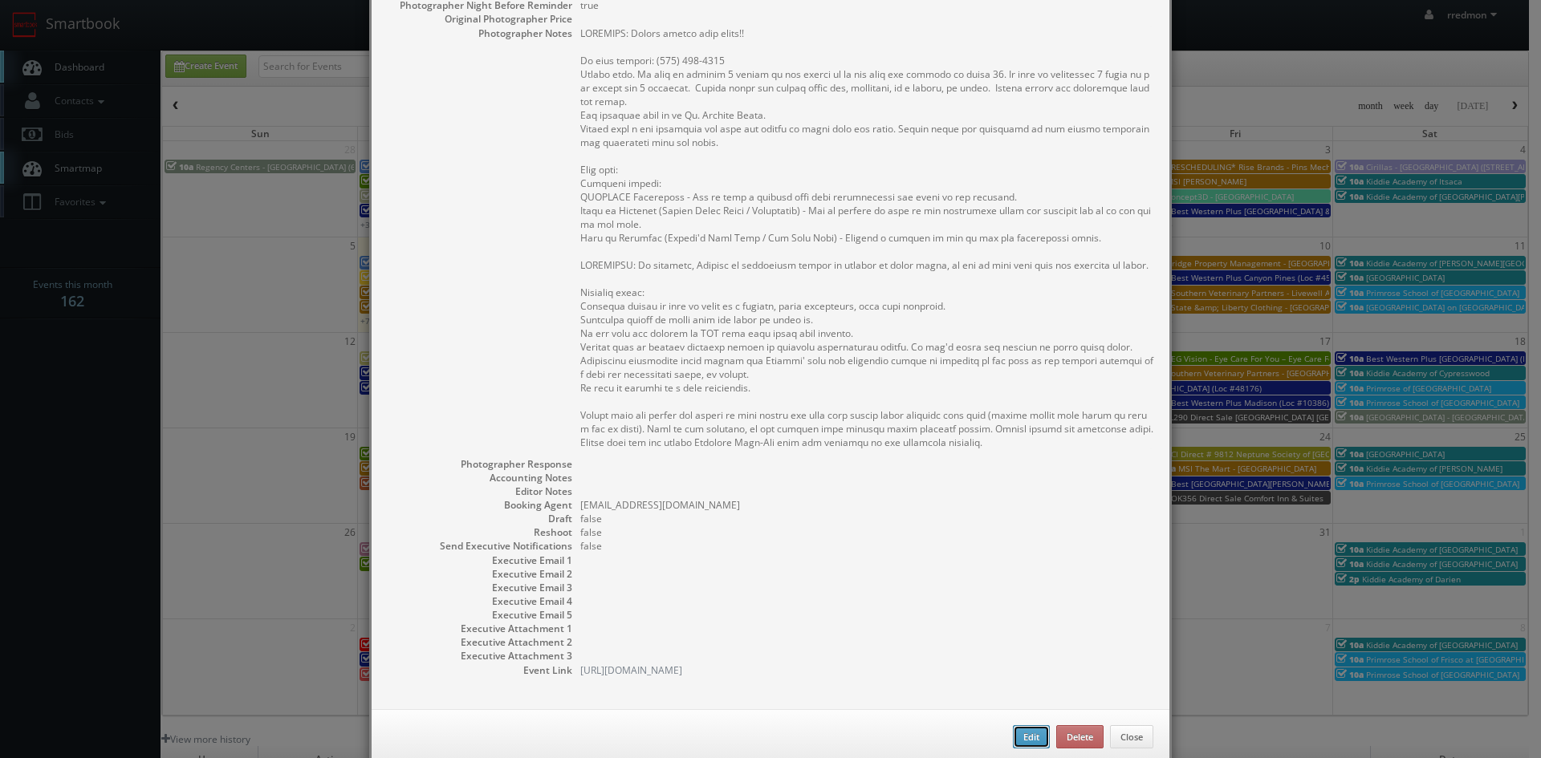
type input "650"
checkbox input "true"
type input "[DATE]"
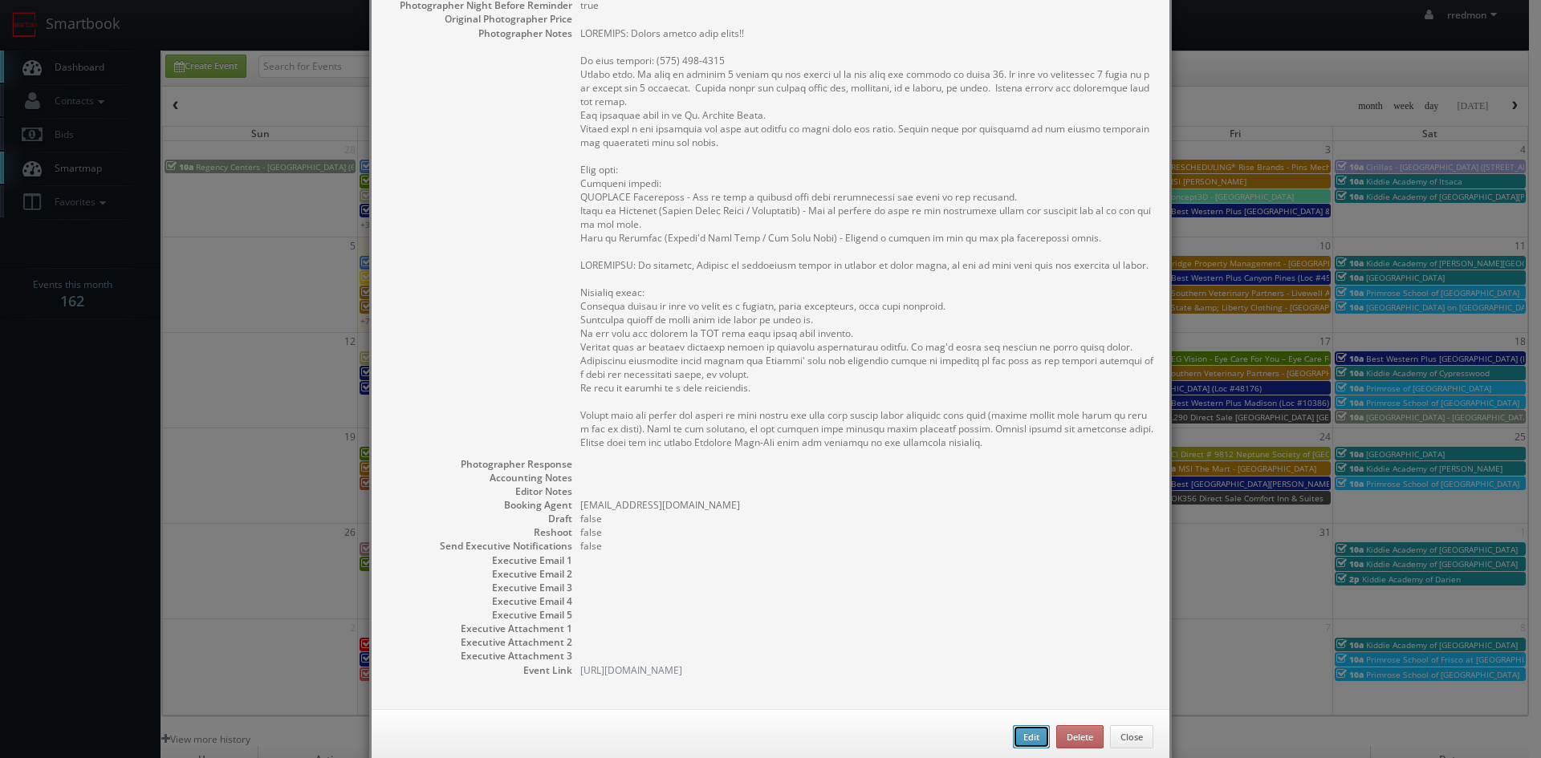
type input "5:00pm"
checkbox input "true"
type textarea "LOREMIPS: Dolors ametco adip elits!! Do eius tempori: (233) 887-9718 Utlabo etd…"
select select "[US_STATE]"
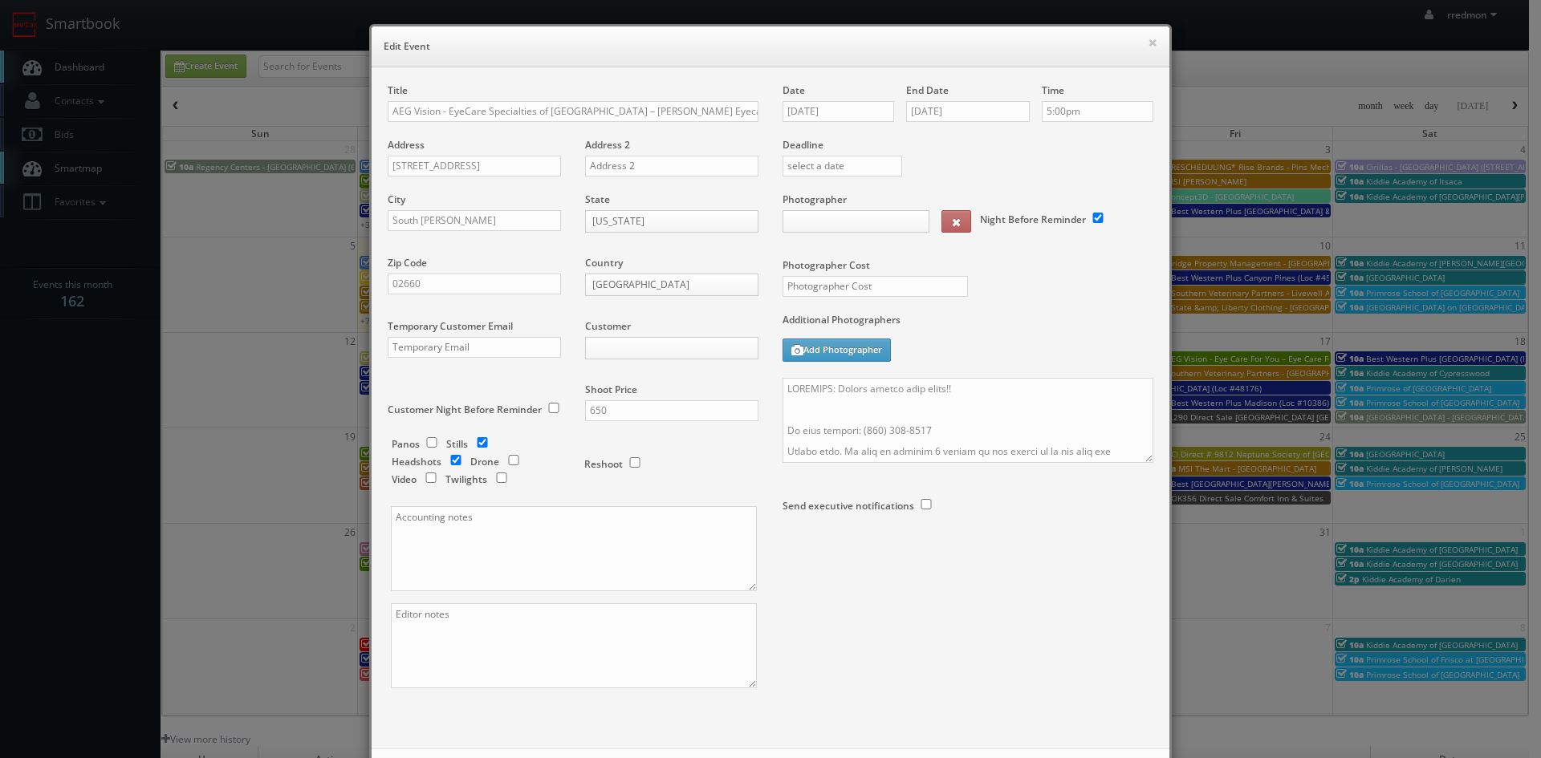
type input "650"
type input "250"
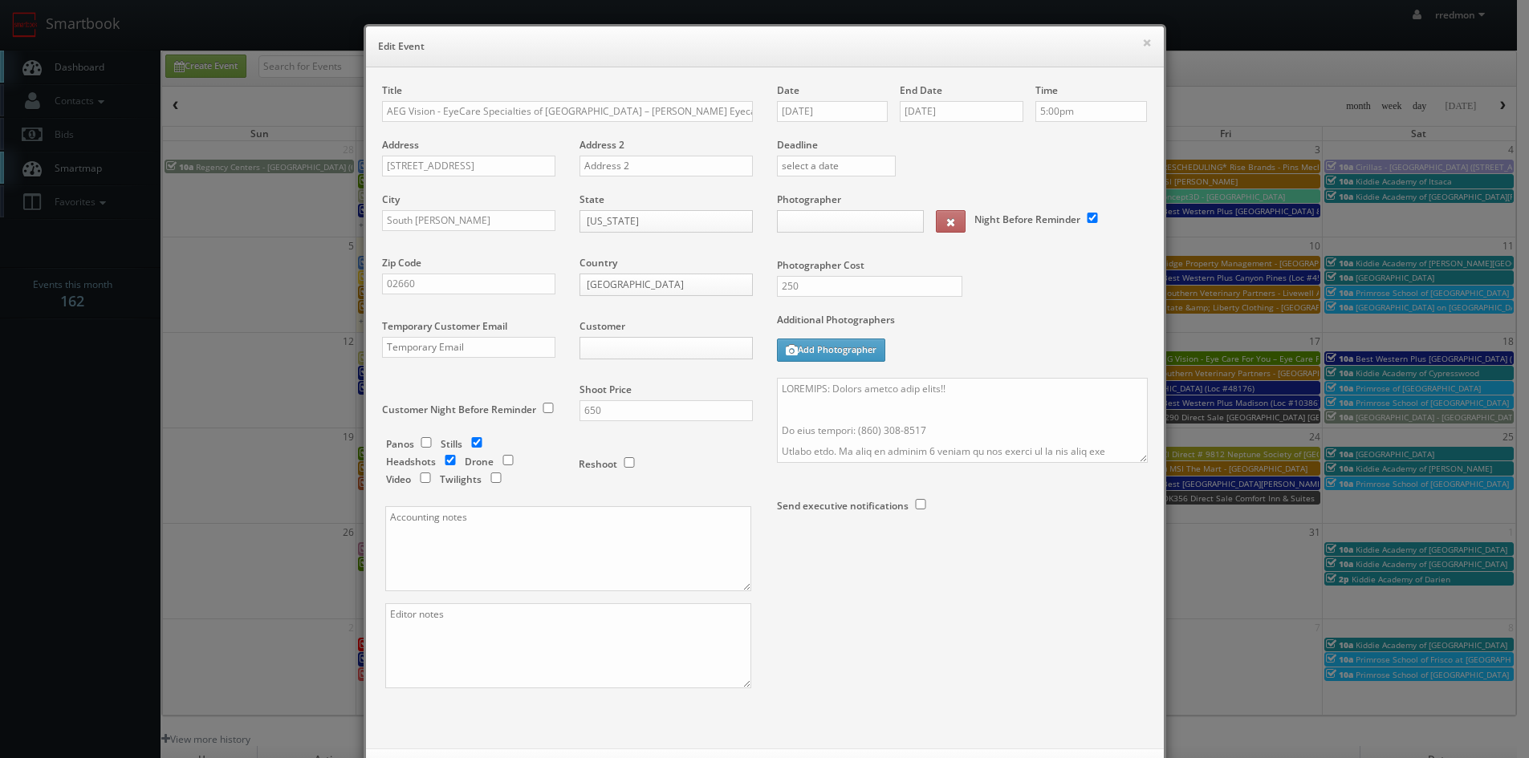
select select "[EMAIL_ADDRESS][DOMAIN_NAME]"
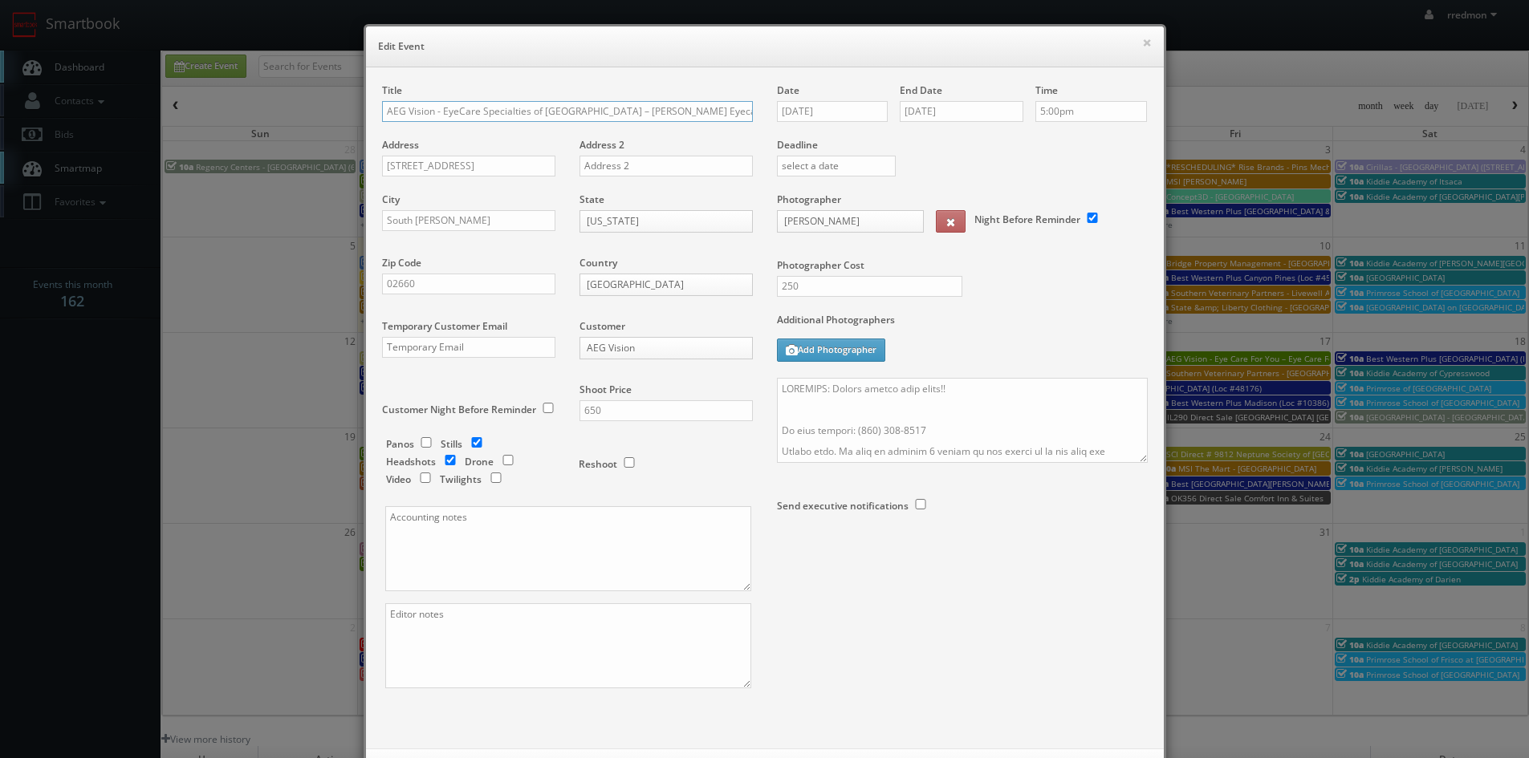
scroll to position [0, 13]
click at [945, 388] on textarea at bounding box center [962, 420] width 371 height 85
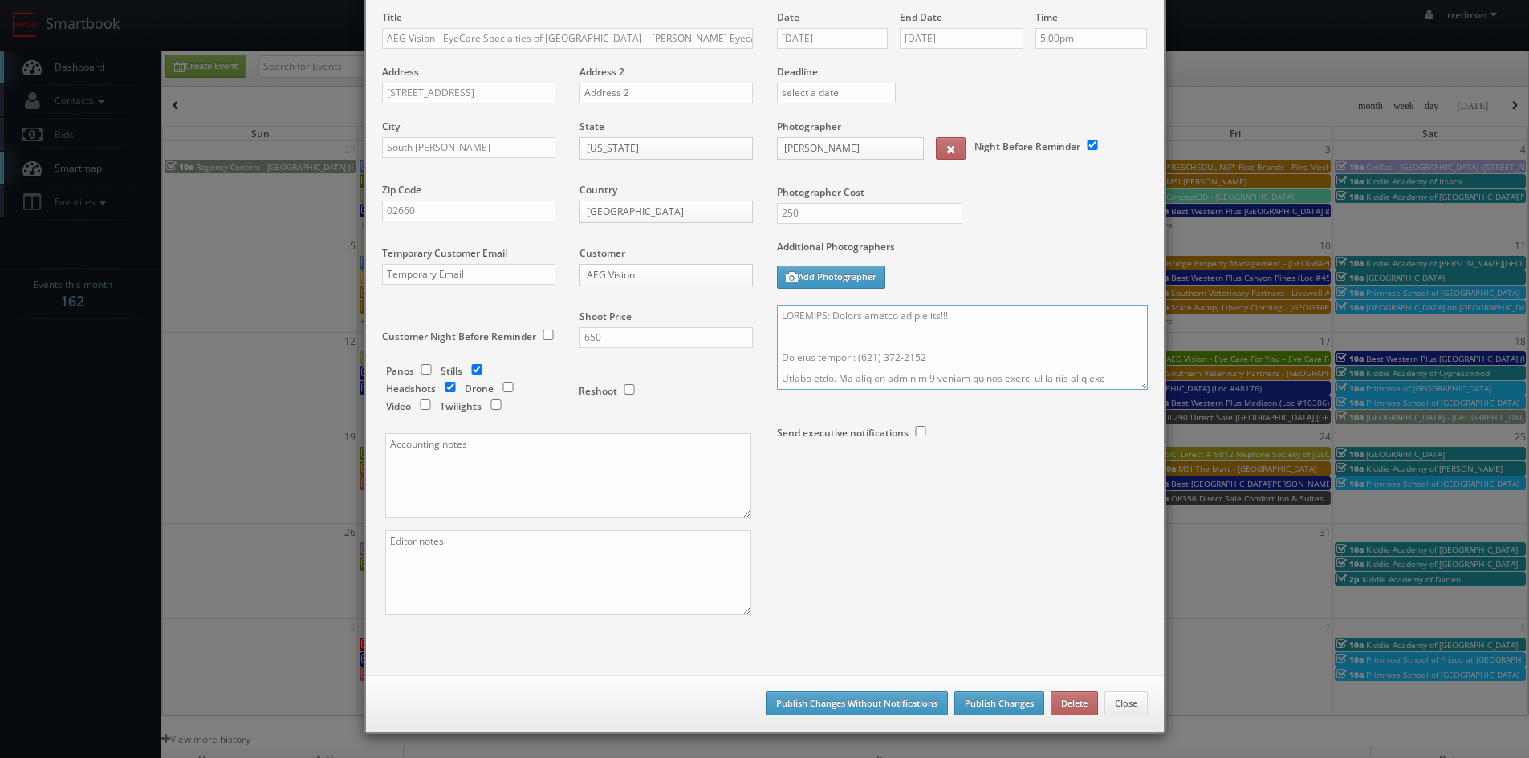
type textarea "REMINDER: Please accept this shoot!!! On site contact: (508) 394-2211 Stills on…"
click at [1001, 711] on button "Publish Changes" at bounding box center [999, 704] width 90 height 24
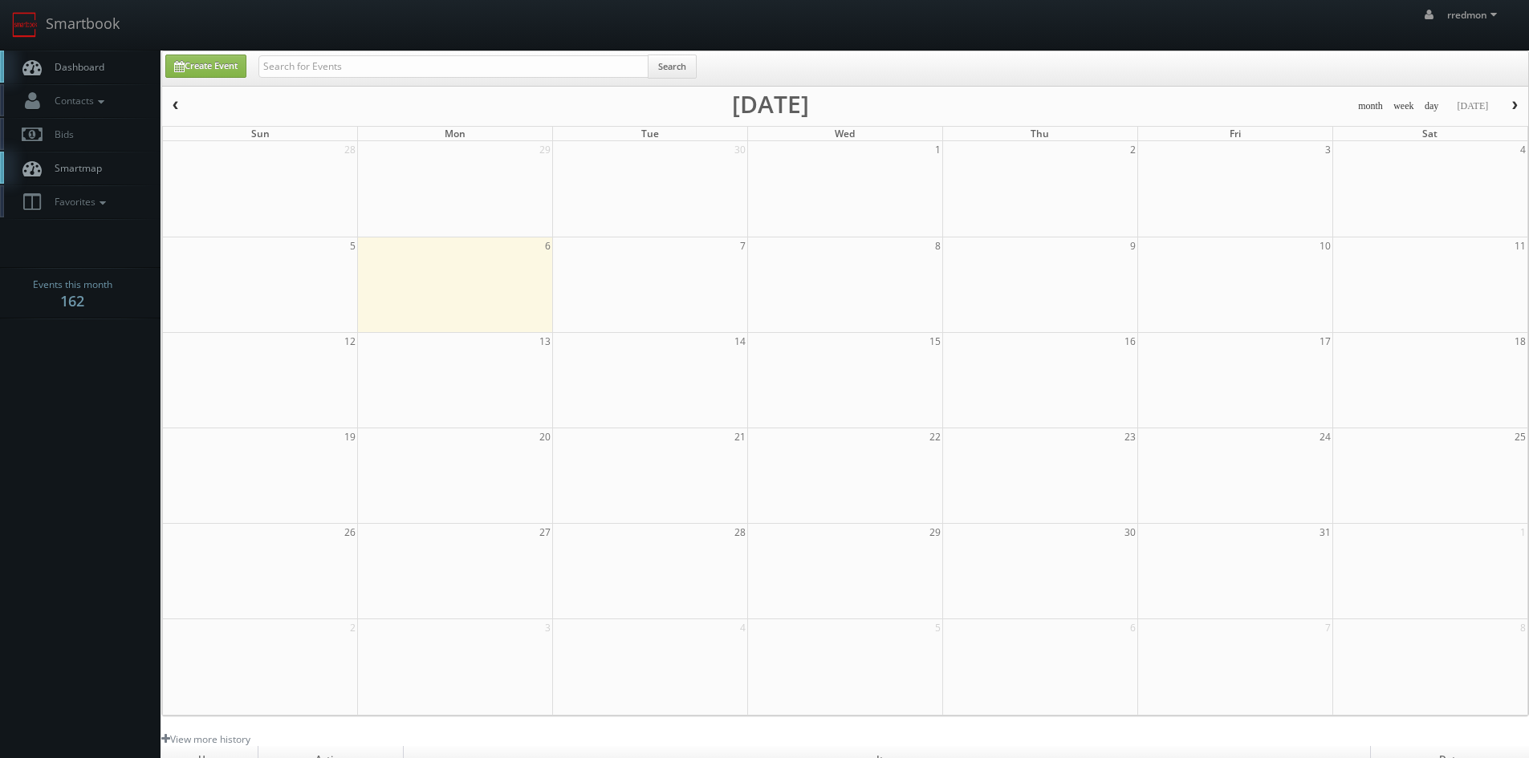
click at [75, 74] on link "Dashboard" at bounding box center [80, 67] width 160 height 33
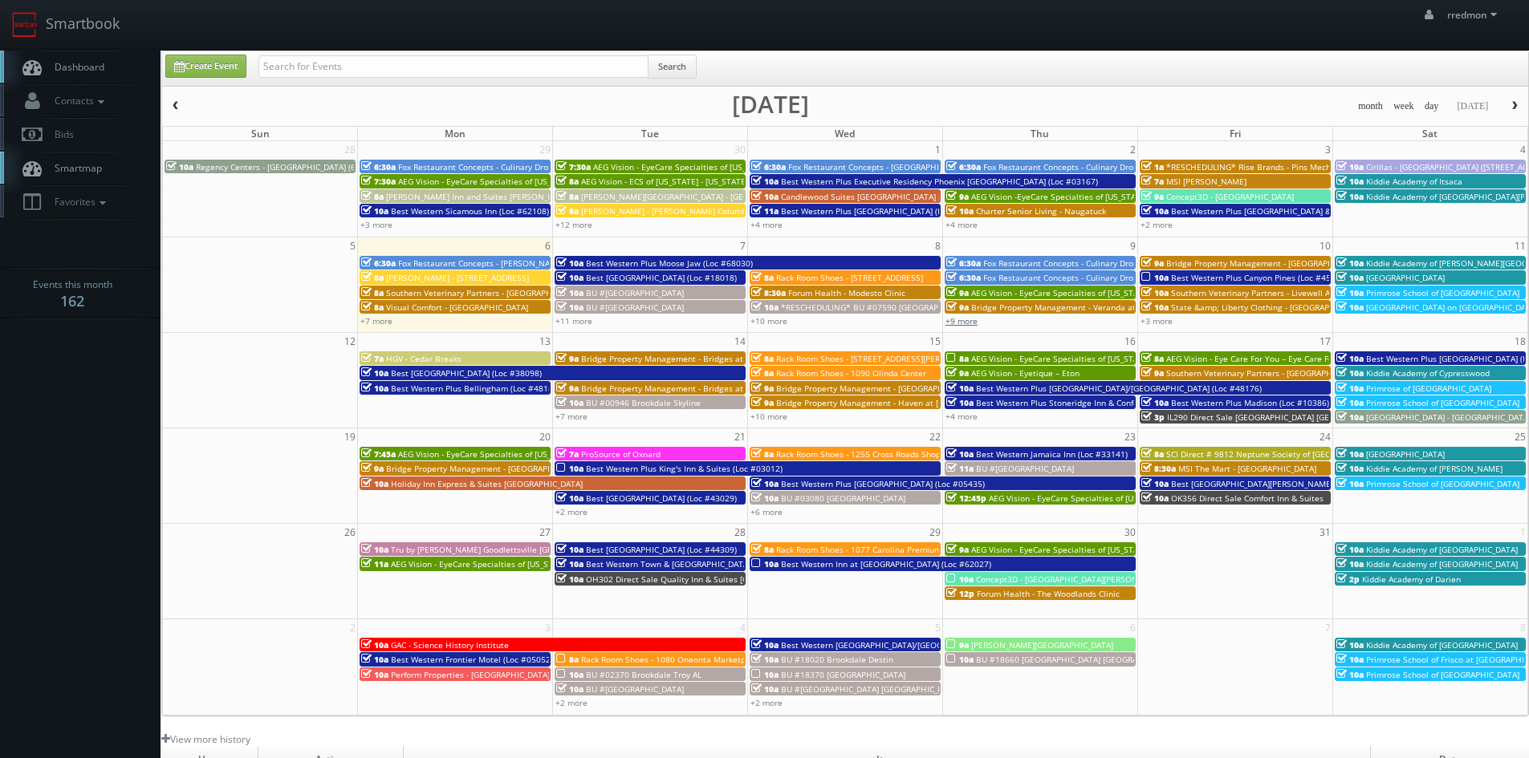
click at [968, 320] on link "+9 more" at bounding box center [961, 320] width 32 height 11
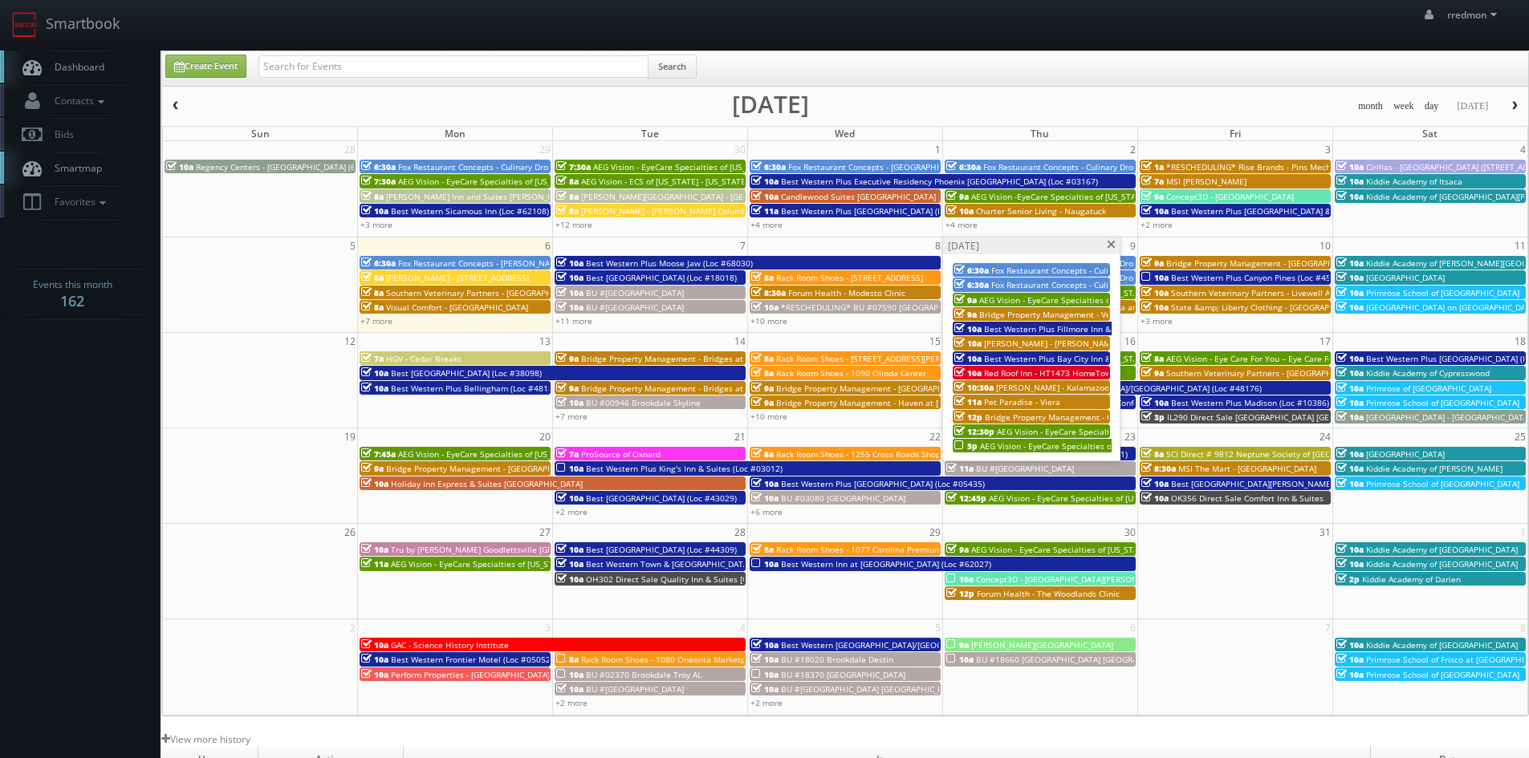
click at [1108, 246] on span at bounding box center [1111, 245] width 10 height 9
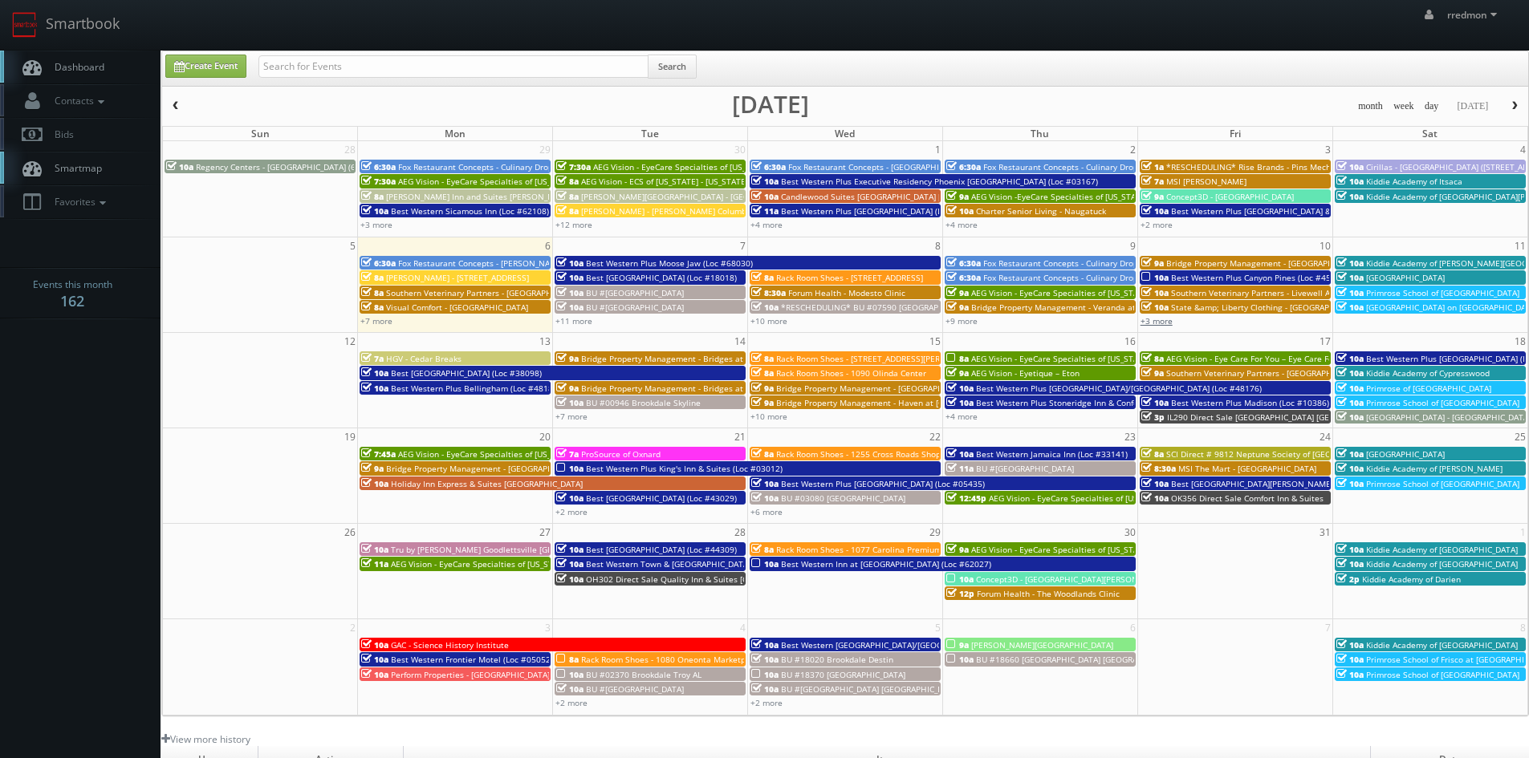
click at [1165, 322] on link "+3 more" at bounding box center [1156, 320] width 32 height 11
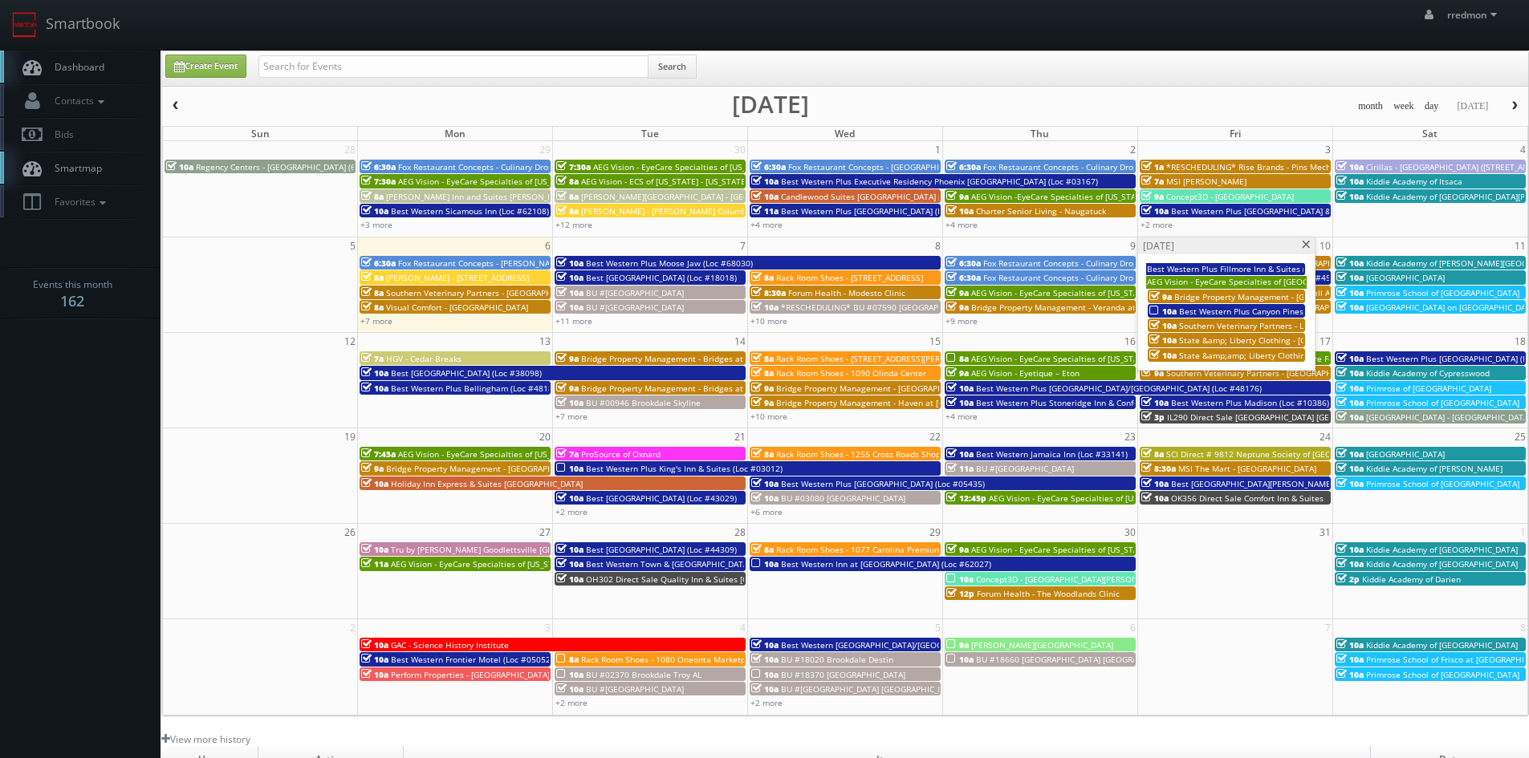
click at [1212, 309] on span "Best Western Plus Canyon Pines (Loc #45083)" at bounding box center [1267, 311] width 177 height 11
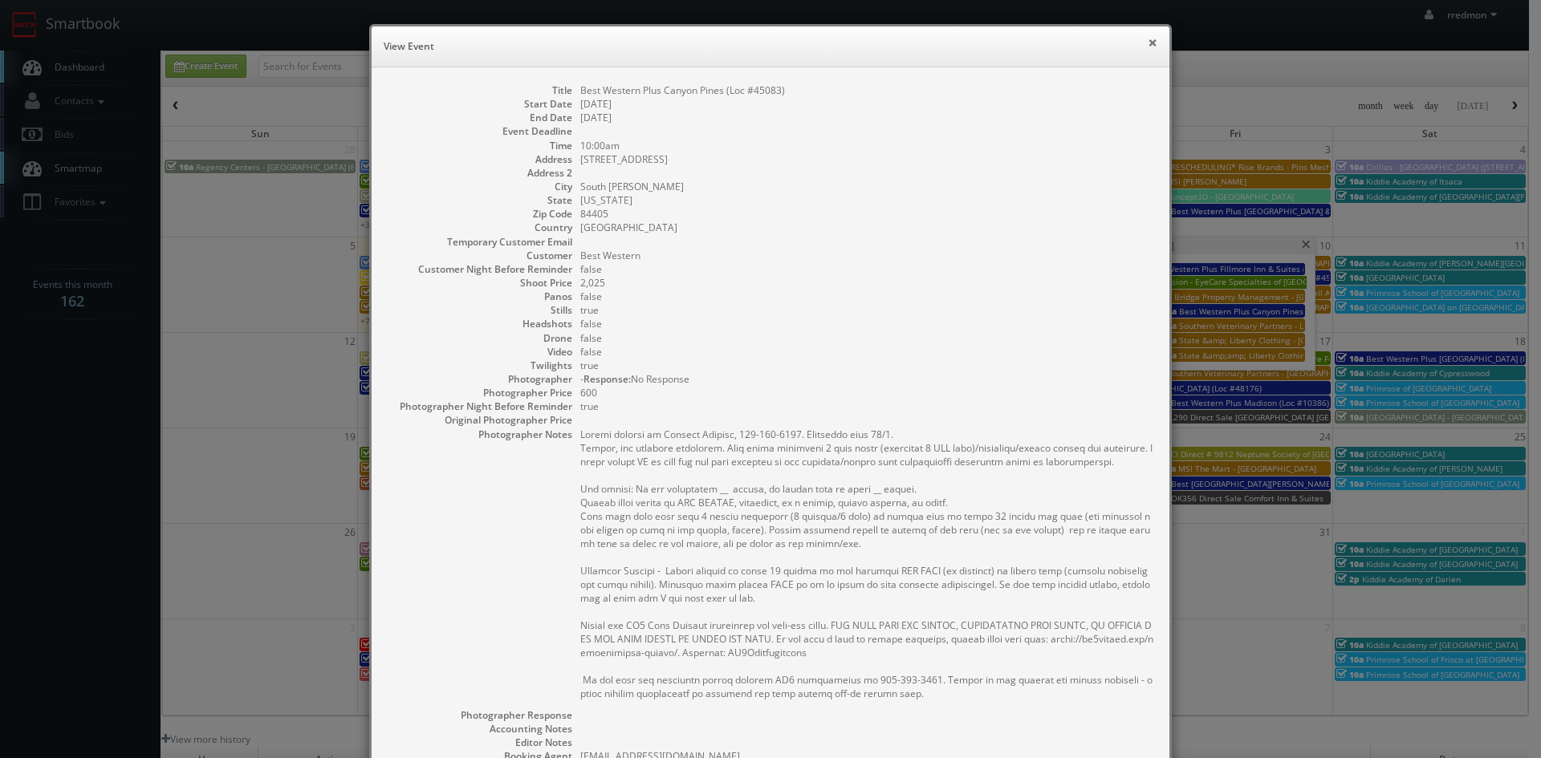
click at [1147, 39] on button "×" at bounding box center [1152, 42] width 10 height 11
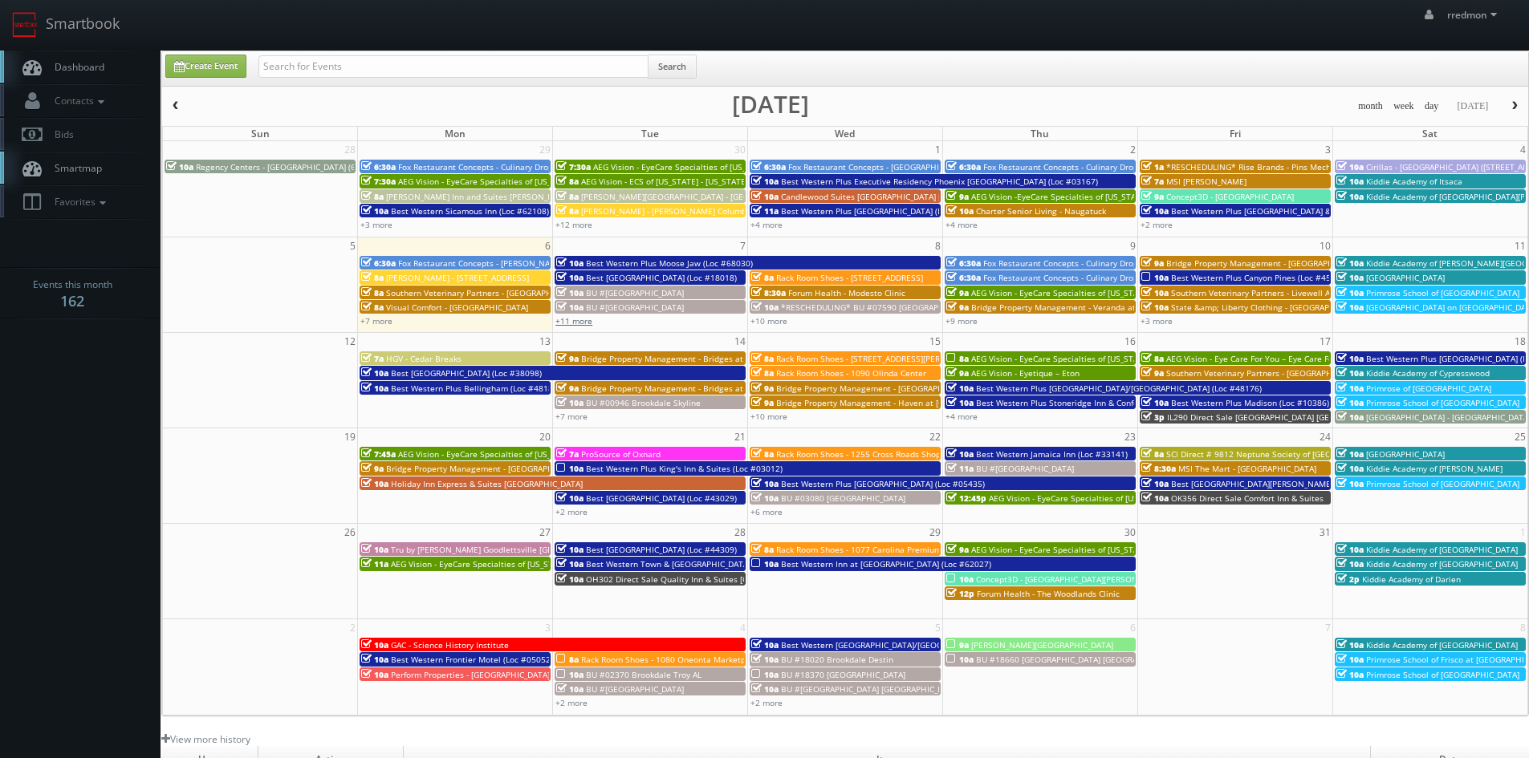
click at [575, 319] on link "+11 more" at bounding box center [573, 320] width 37 height 11
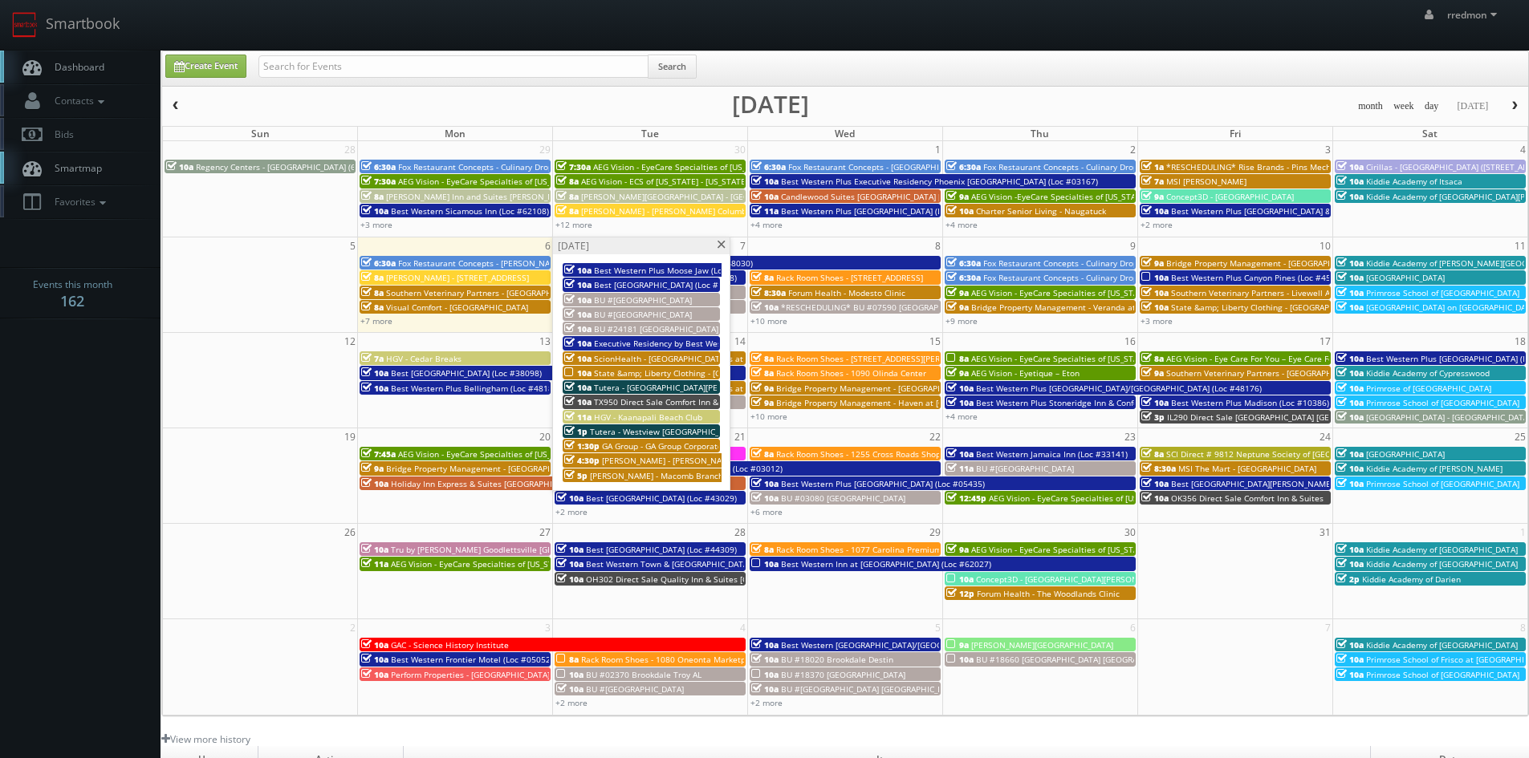
click at [721, 242] on span at bounding box center [721, 245] width 10 height 9
